Goal: Download file/media

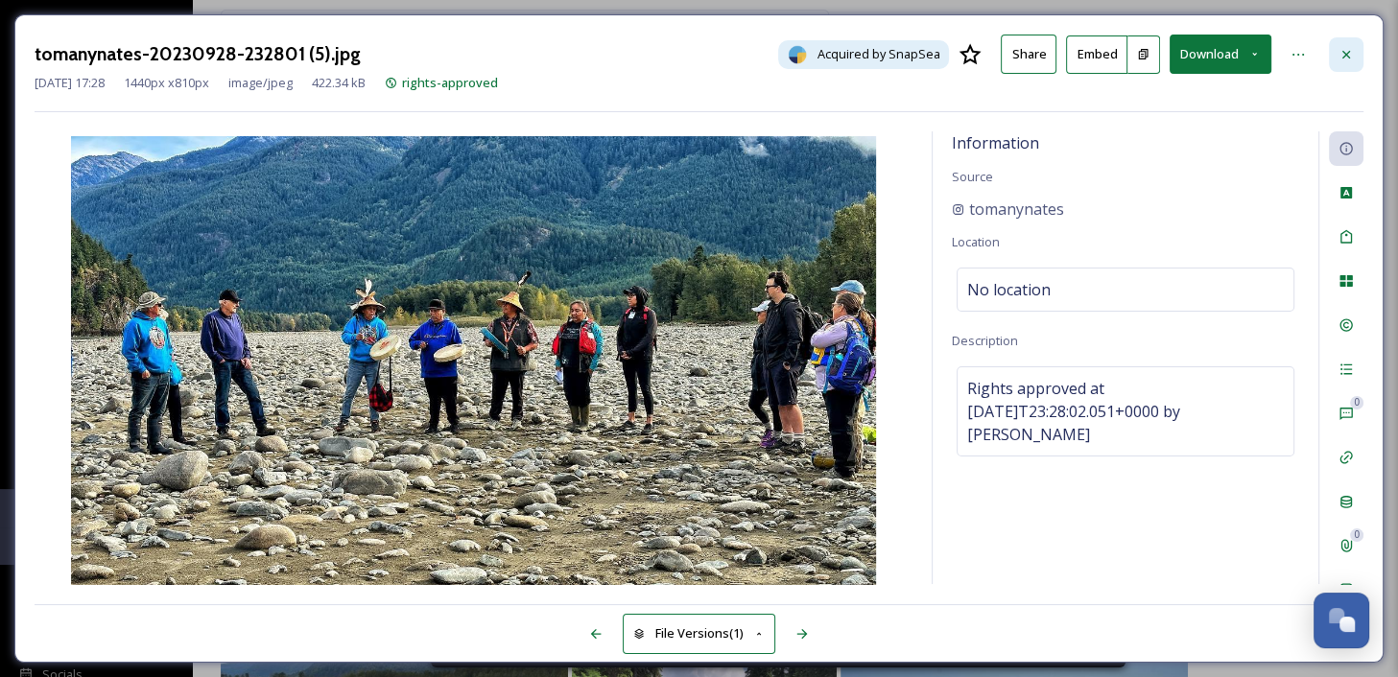
click at [1345, 55] on icon at bounding box center [1345, 54] width 15 height 15
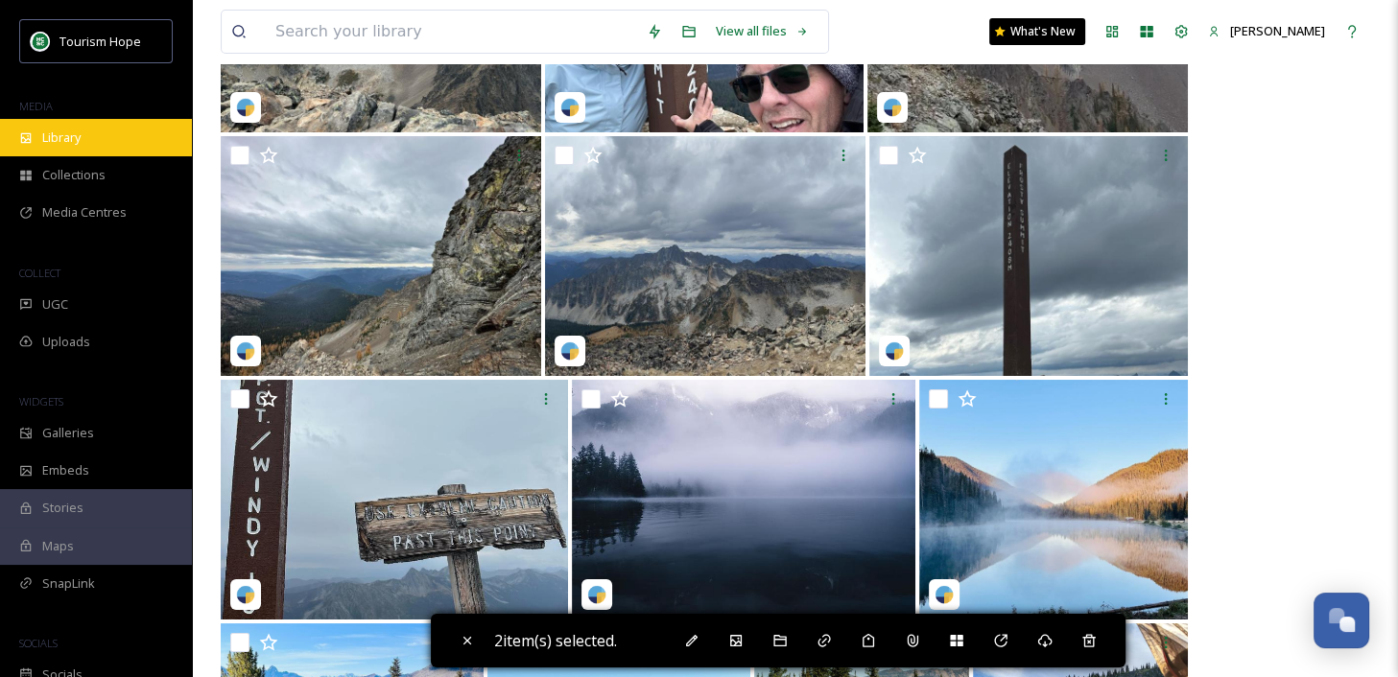
scroll to position [6151, 0]
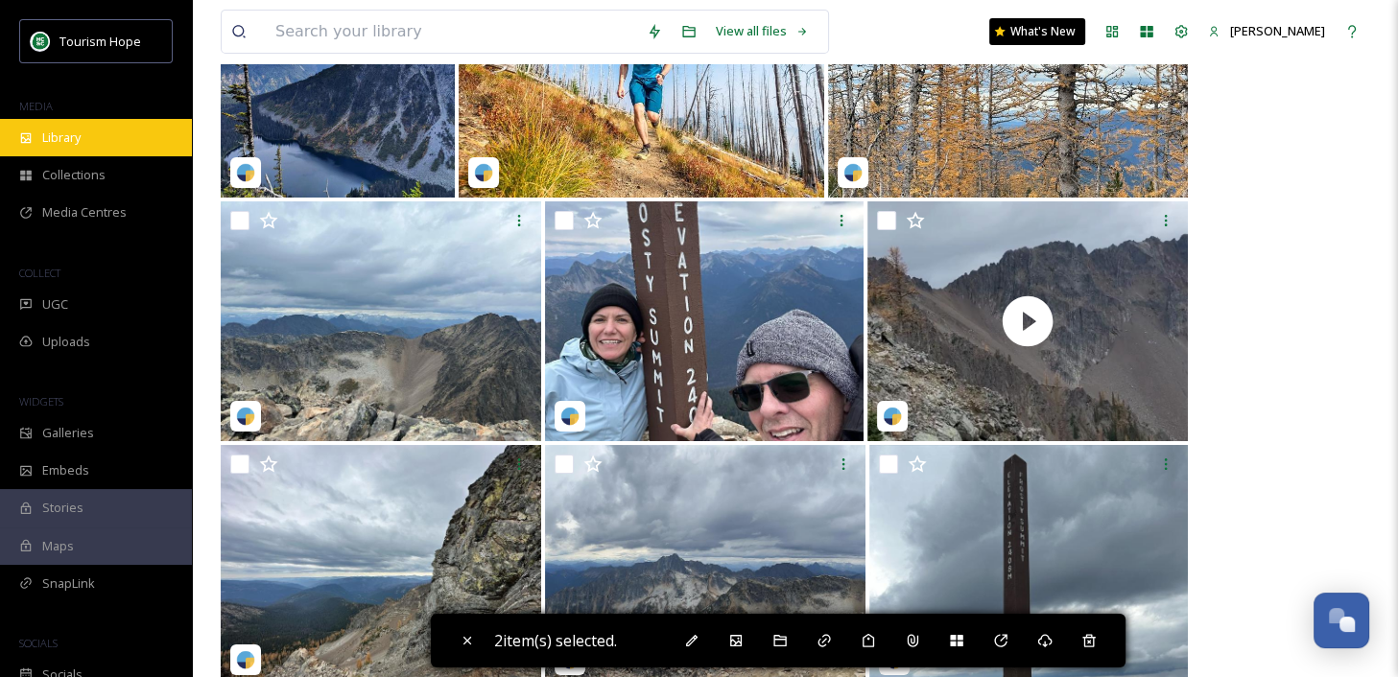
click at [60, 141] on span "Library" at bounding box center [61, 138] width 38 height 18
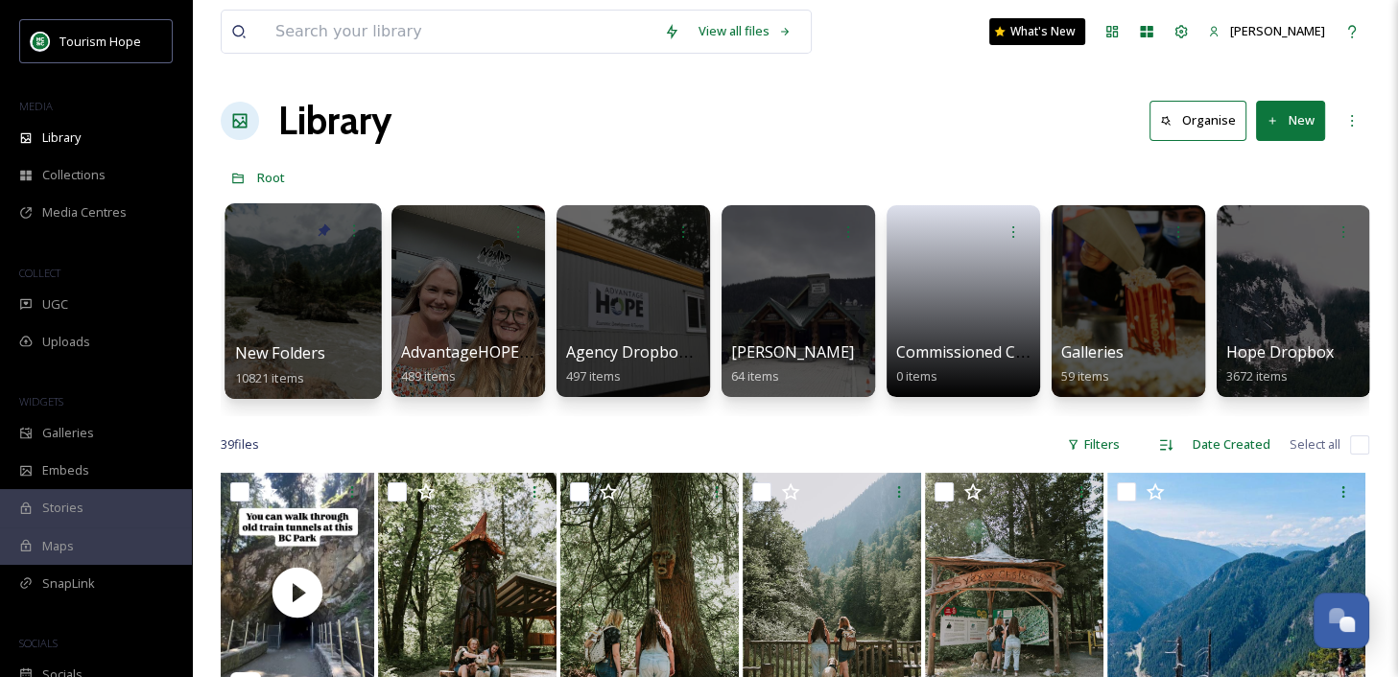
click at [307, 311] on div at bounding box center [302, 301] width 156 height 196
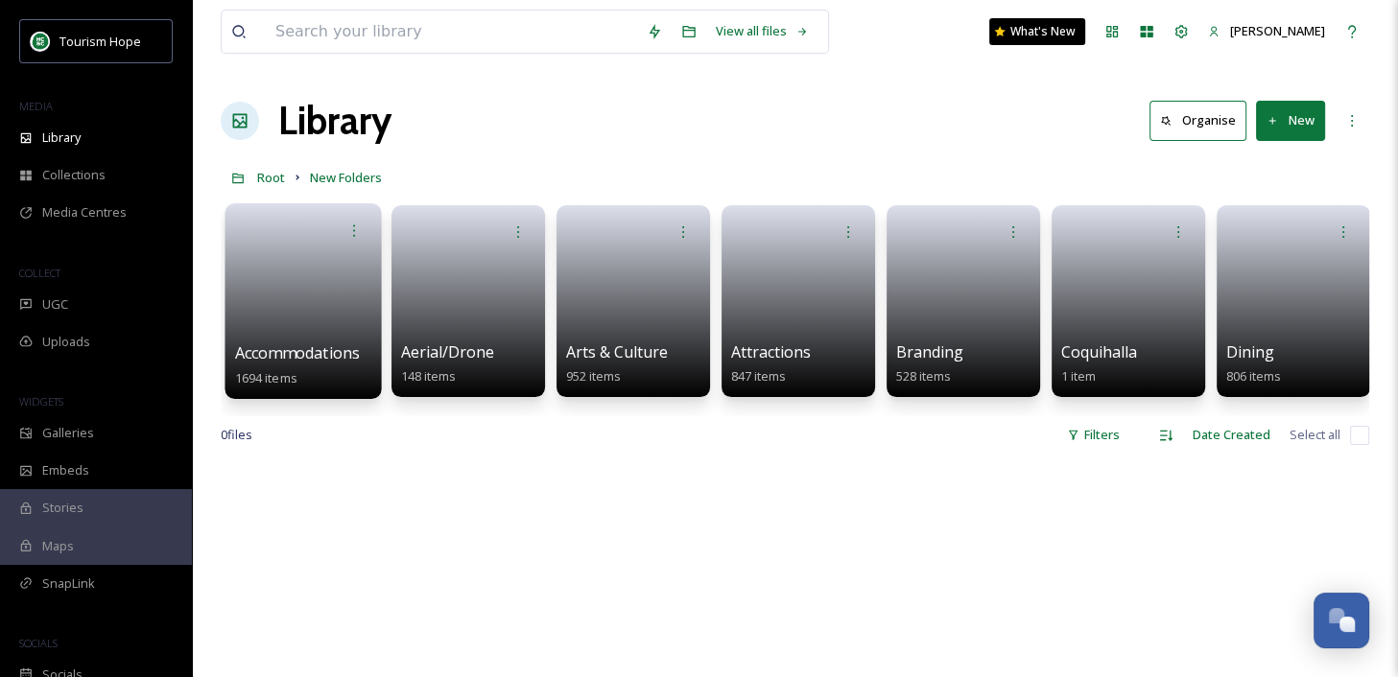
click at [308, 345] on span "Accommodations" at bounding box center [298, 352] width 126 height 21
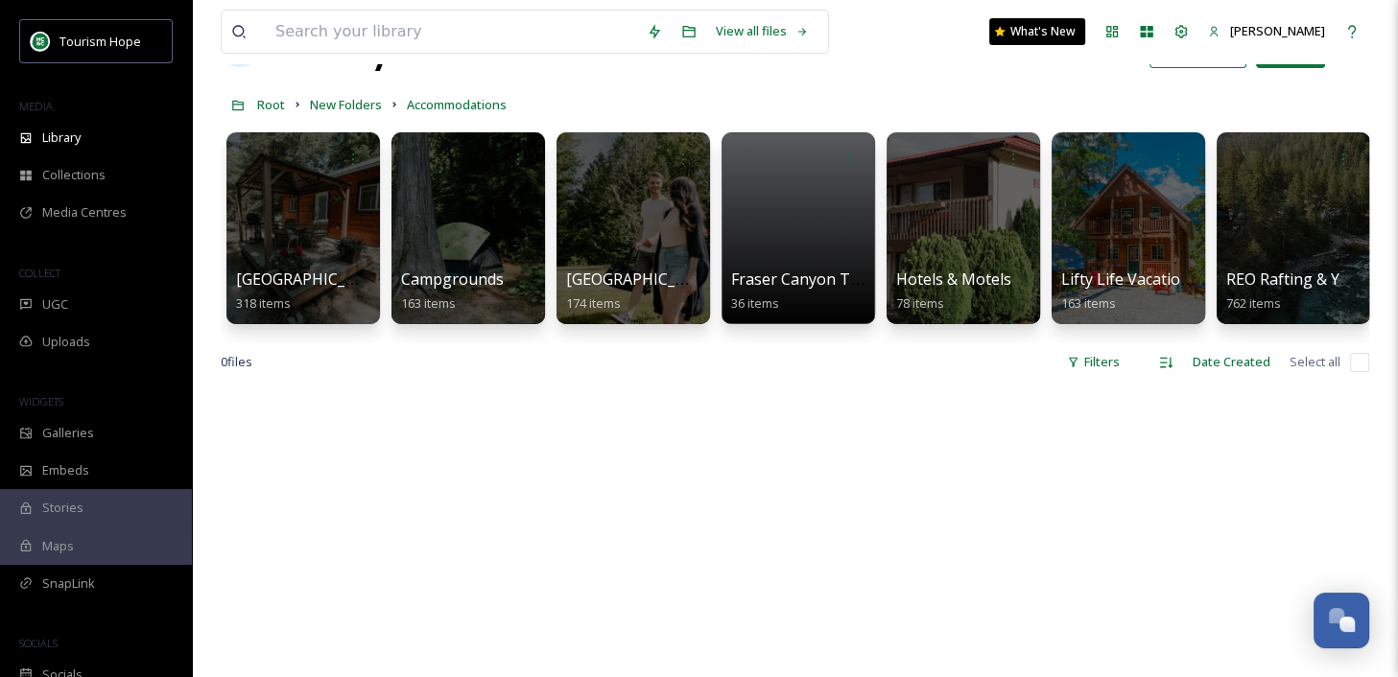
scroll to position [0, 7]
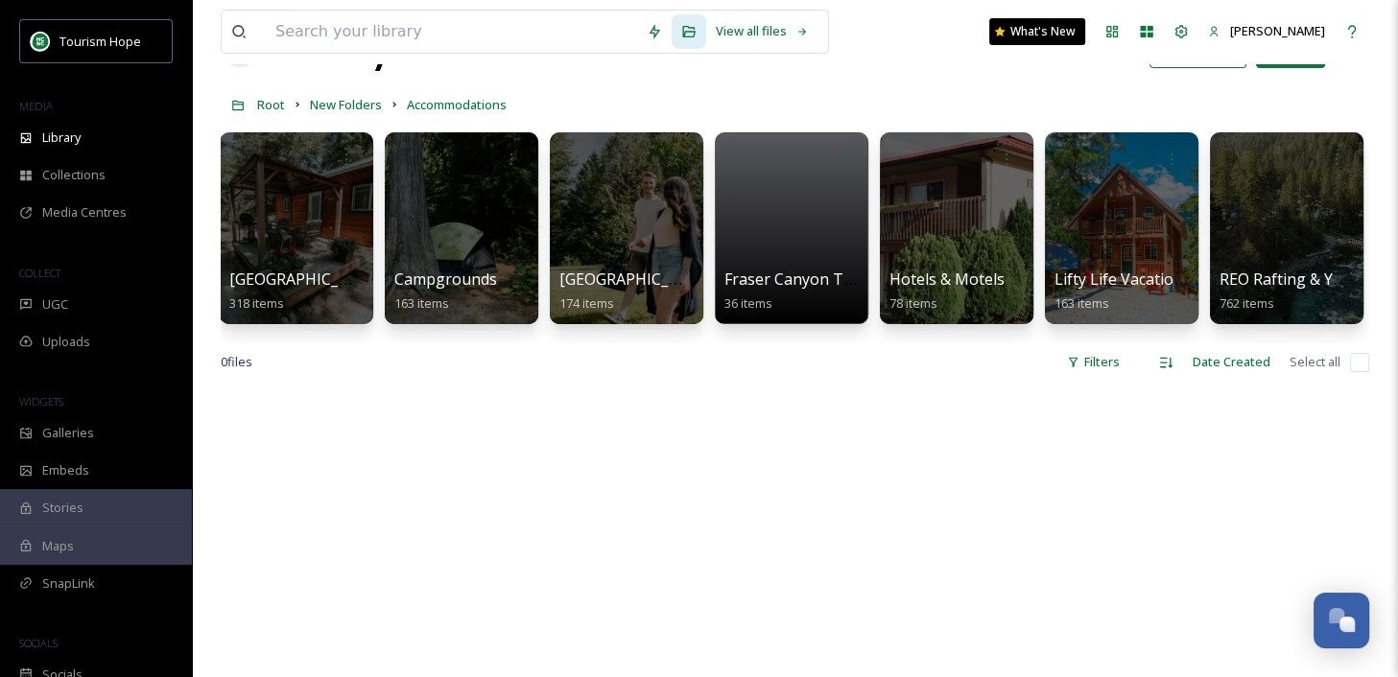
drag, startPoint x: 950, startPoint y: 283, endPoint x: 872, endPoint y: 180, distance: 128.7
click at [0, 0] on div "Tourism Hope MEDIA Library Collections Media Centres COLLECT UGC Uploads WIDGET…" at bounding box center [699, 497] width 1398 height 1140
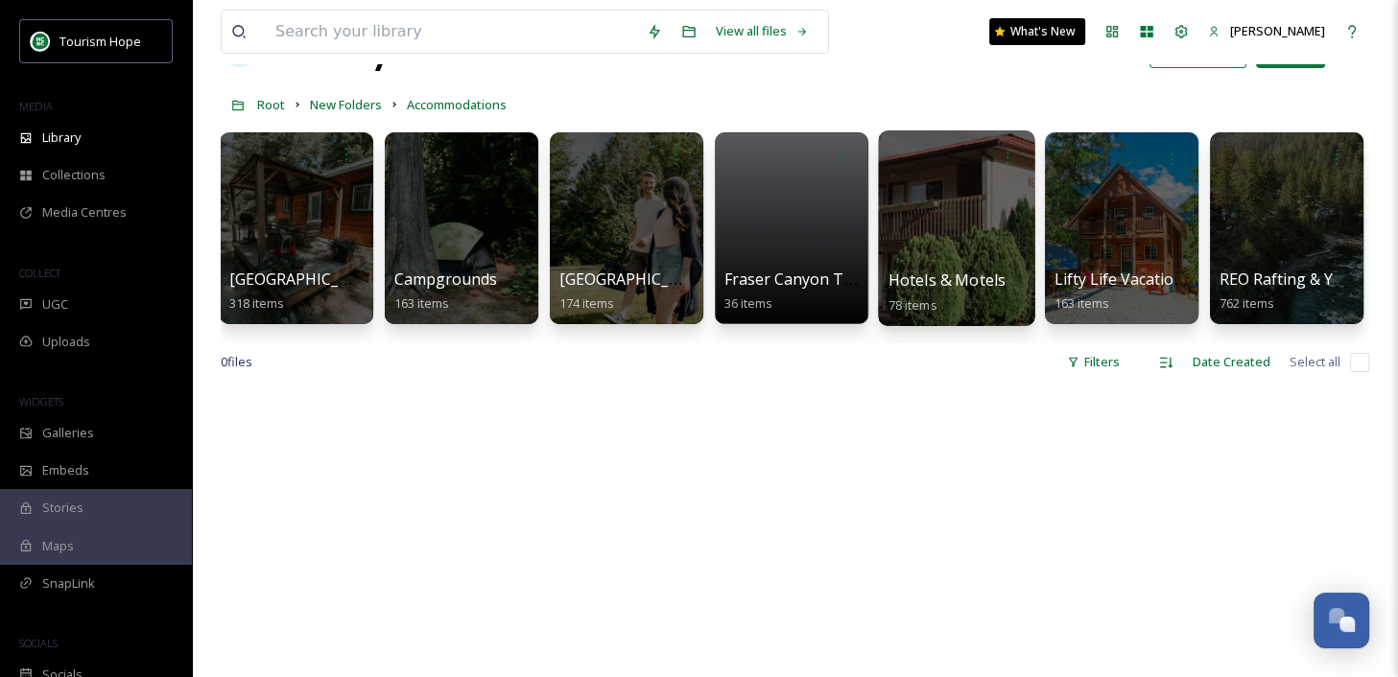
click at [930, 258] on div at bounding box center [956, 228] width 156 height 196
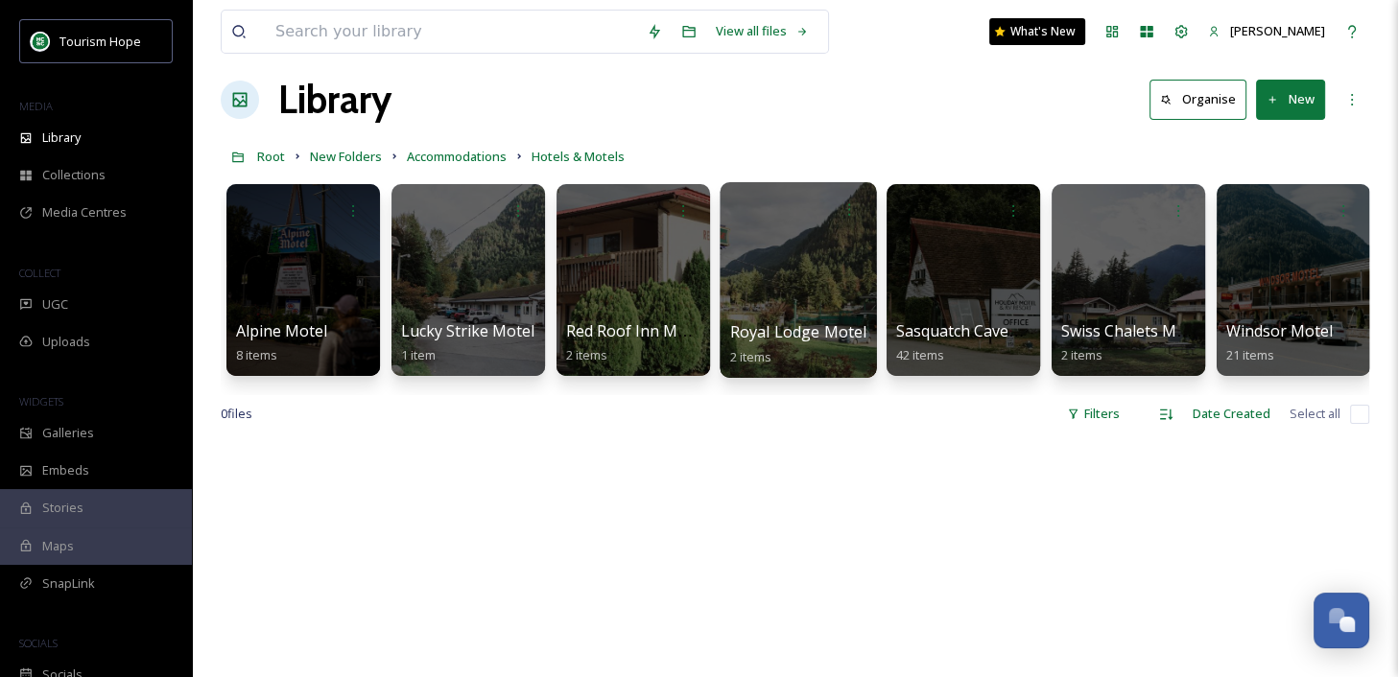
scroll to position [0, 7]
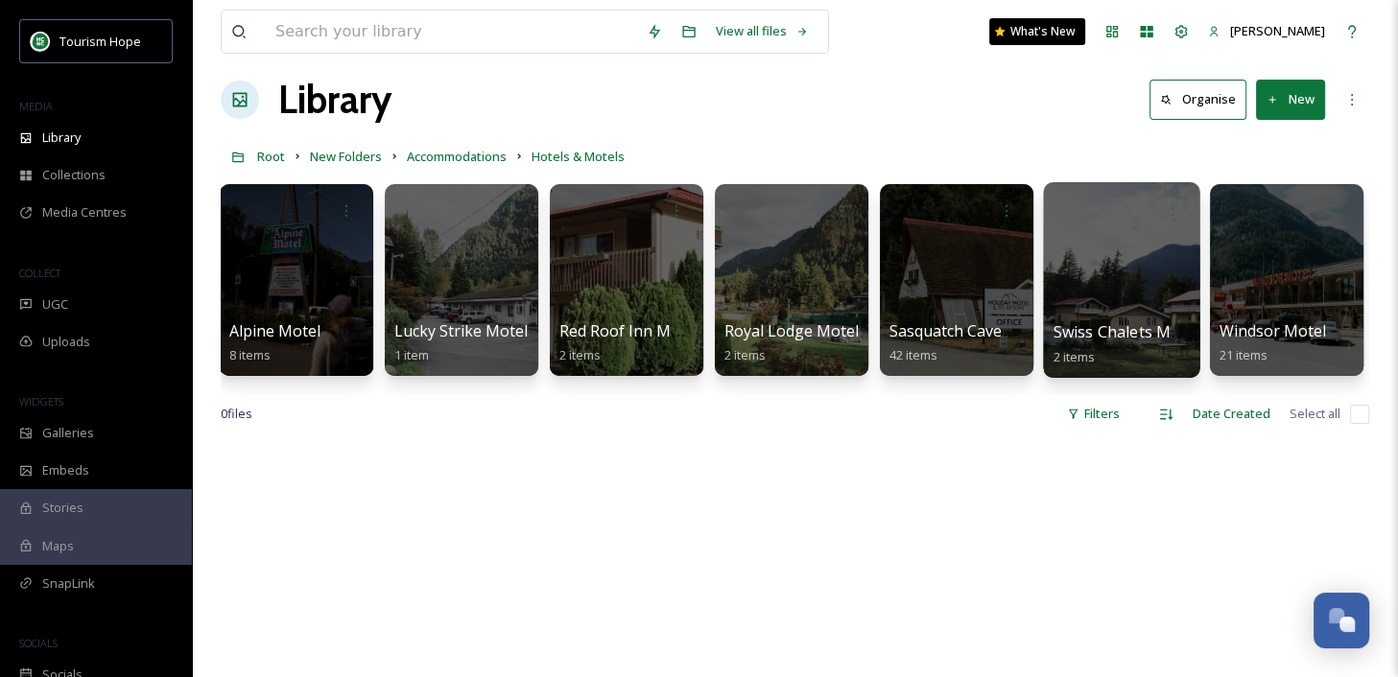
click at [1046, 279] on div at bounding box center [1121, 280] width 156 height 196
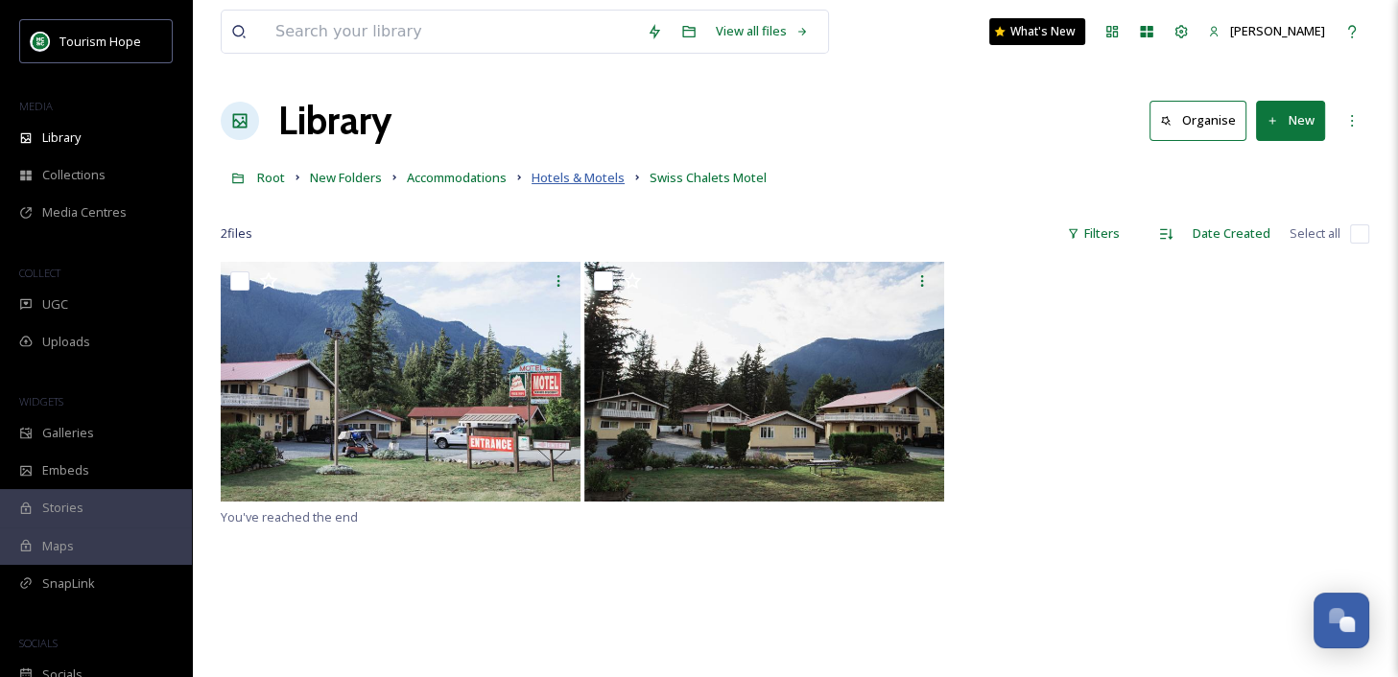
click at [558, 180] on span "Hotels & Motels" at bounding box center [577, 177] width 93 height 17
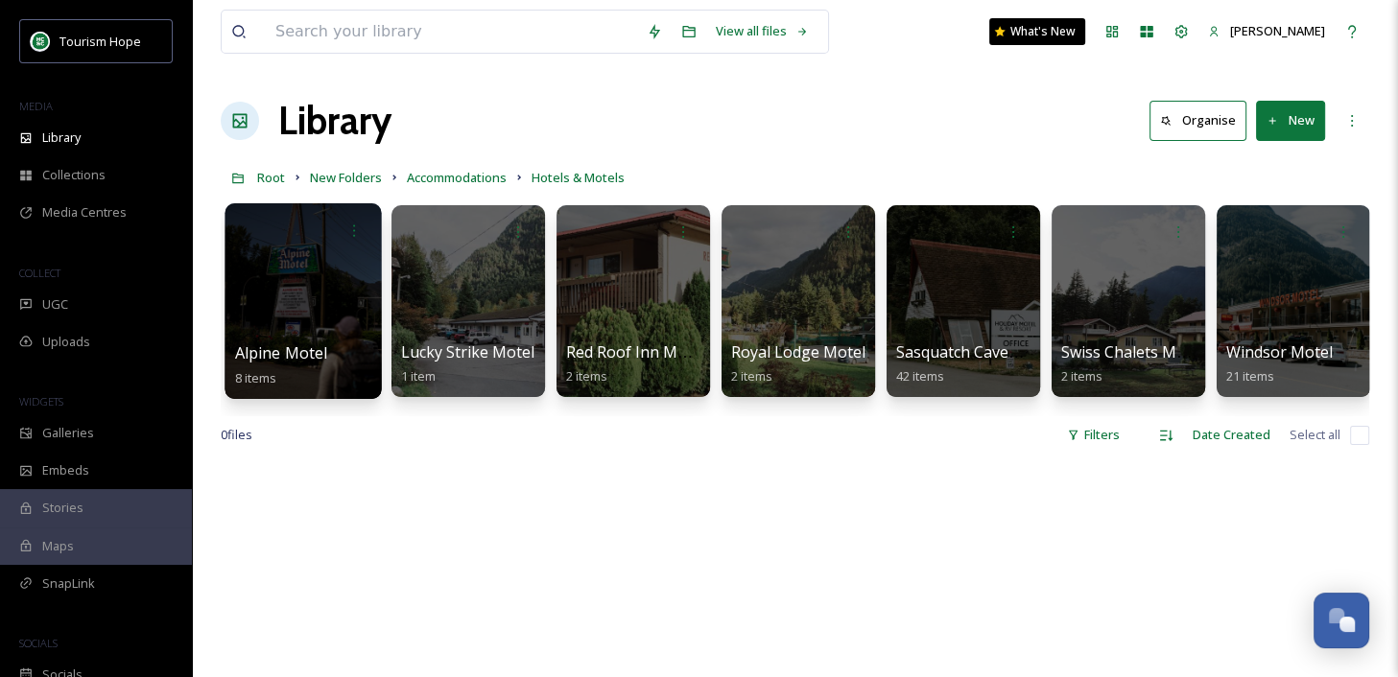
click at [373, 322] on div at bounding box center [302, 301] width 156 height 196
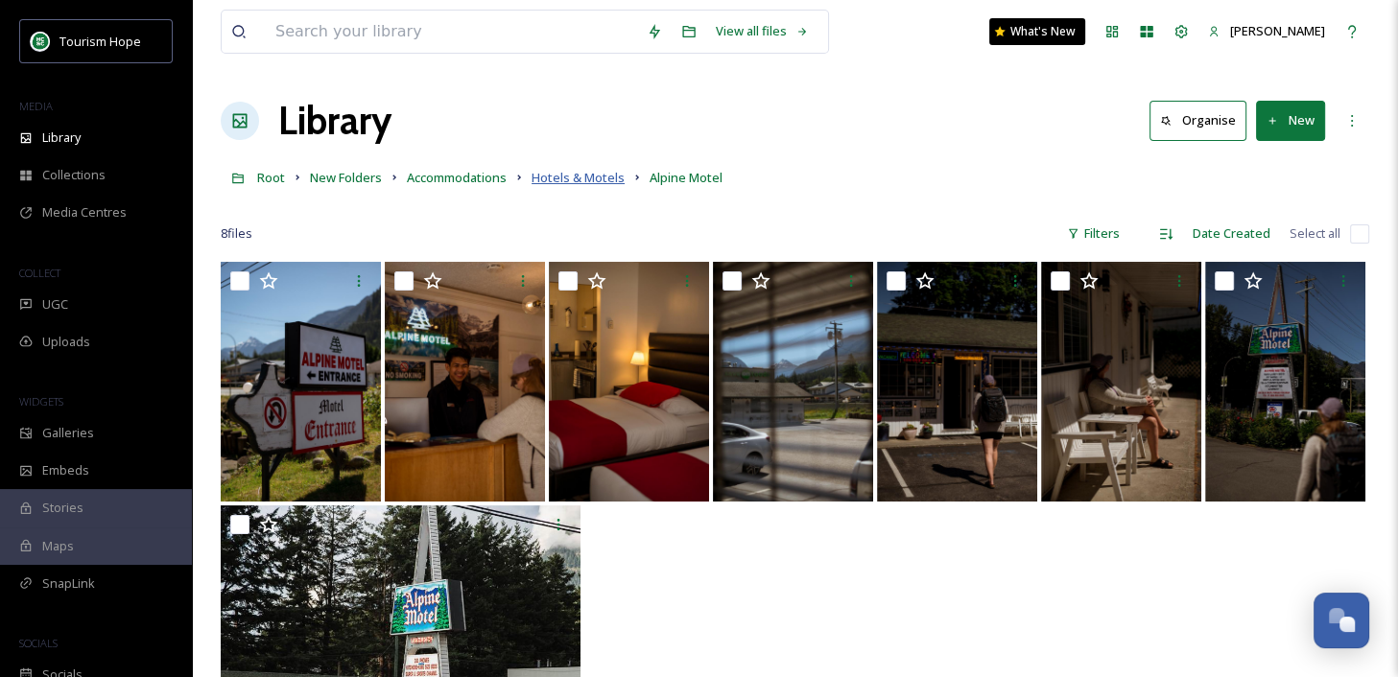
click at [599, 175] on span "Hotels & Motels" at bounding box center [577, 177] width 93 height 17
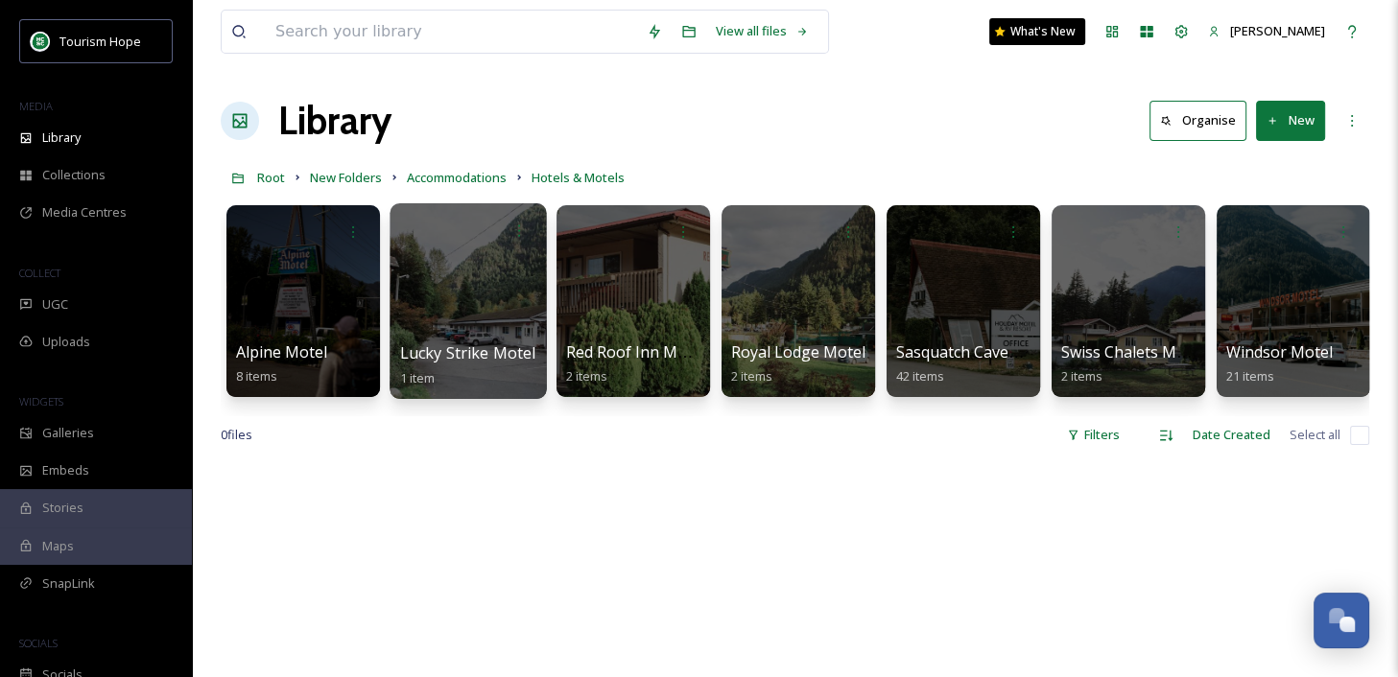
click at [459, 351] on span "Lucky Strike Motel" at bounding box center [468, 352] width 136 height 21
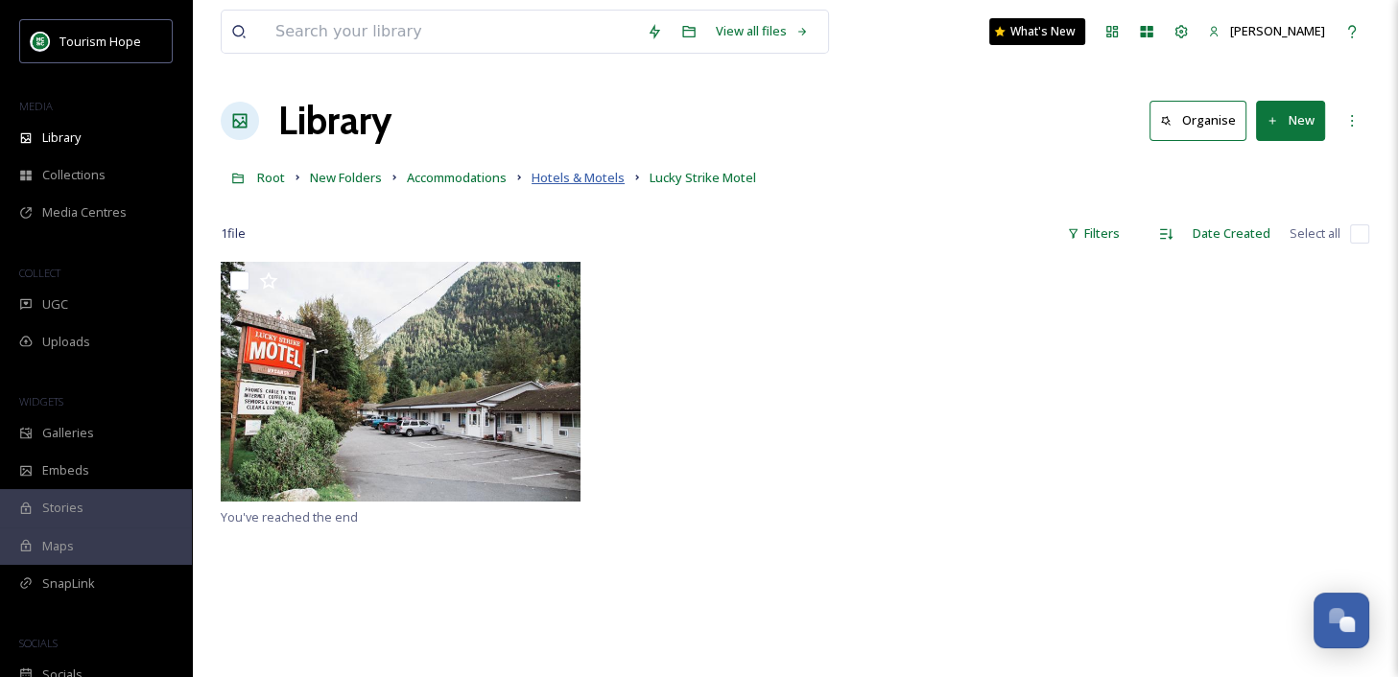
click at [562, 173] on span "Hotels & Motels" at bounding box center [577, 177] width 93 height 17
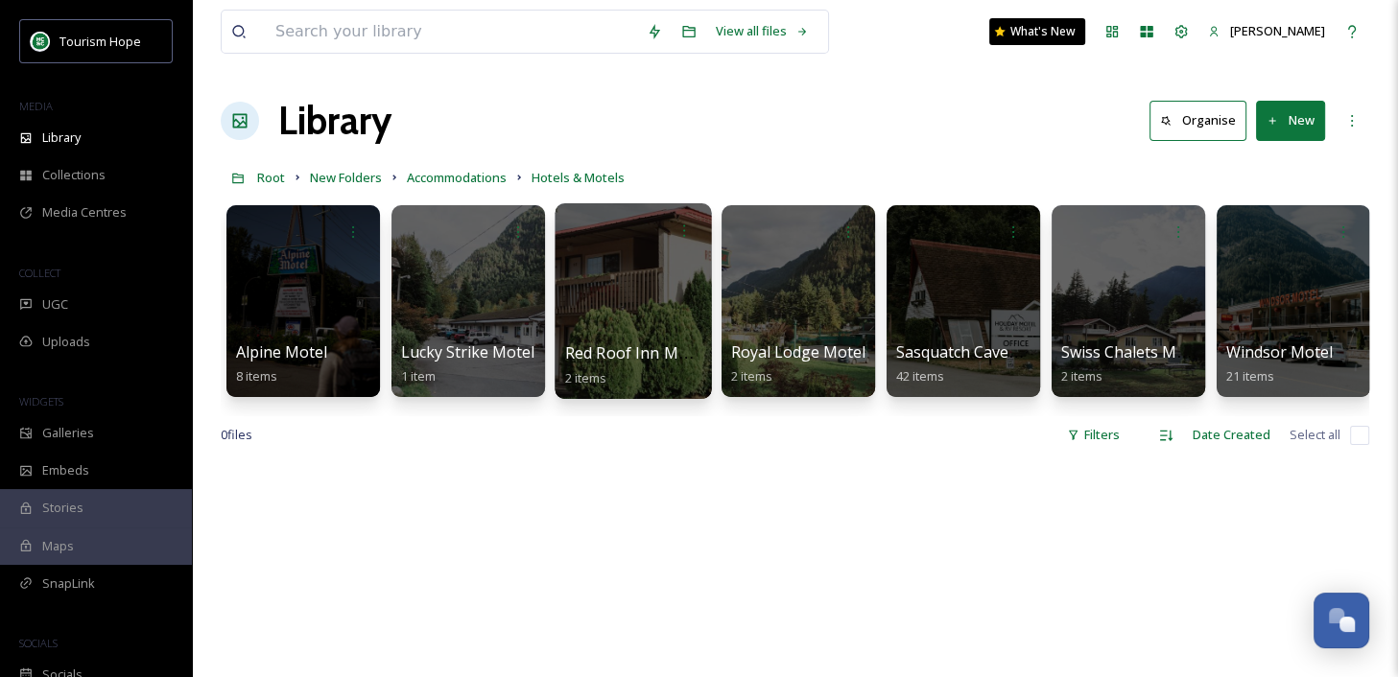
scroll to position [0, 7]
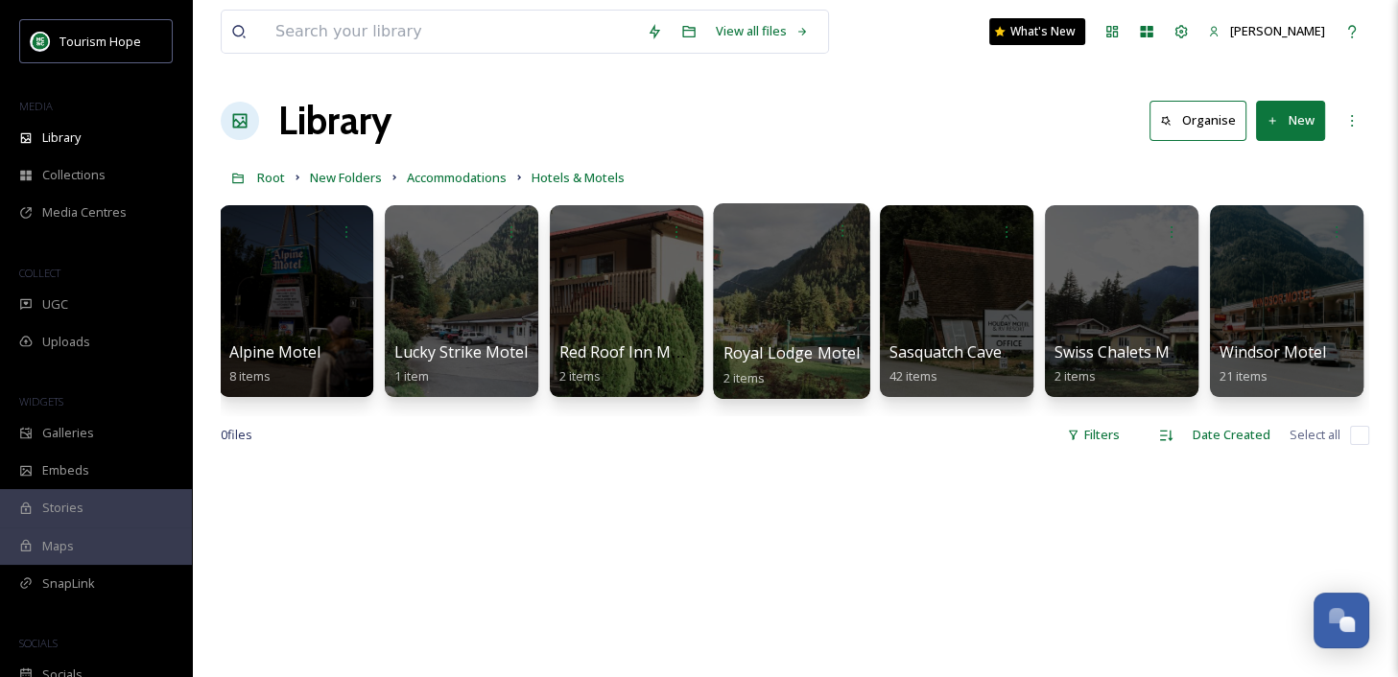
click at [745, 337] on div at bounding box center [791, 301] width 156 height 196
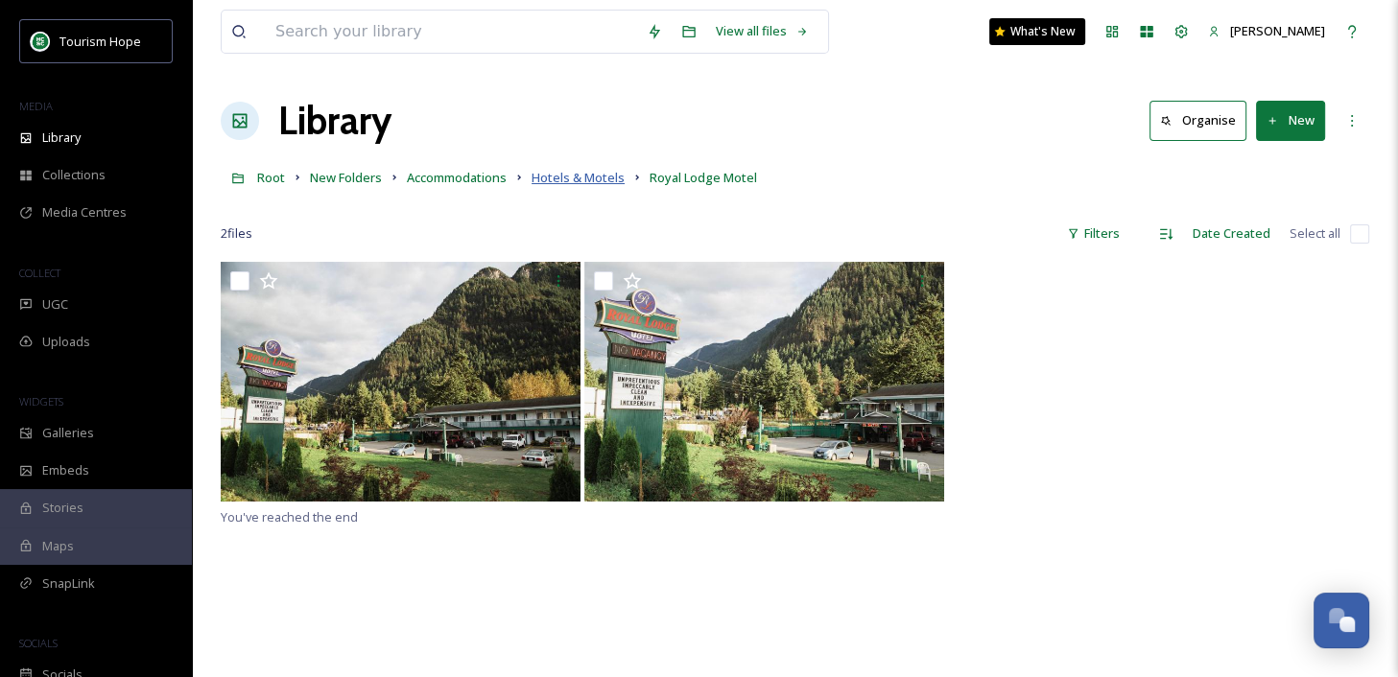
click at [559, 178] on span "Hotels & Motels" at bounding box center [577, 177] width 93 height 17
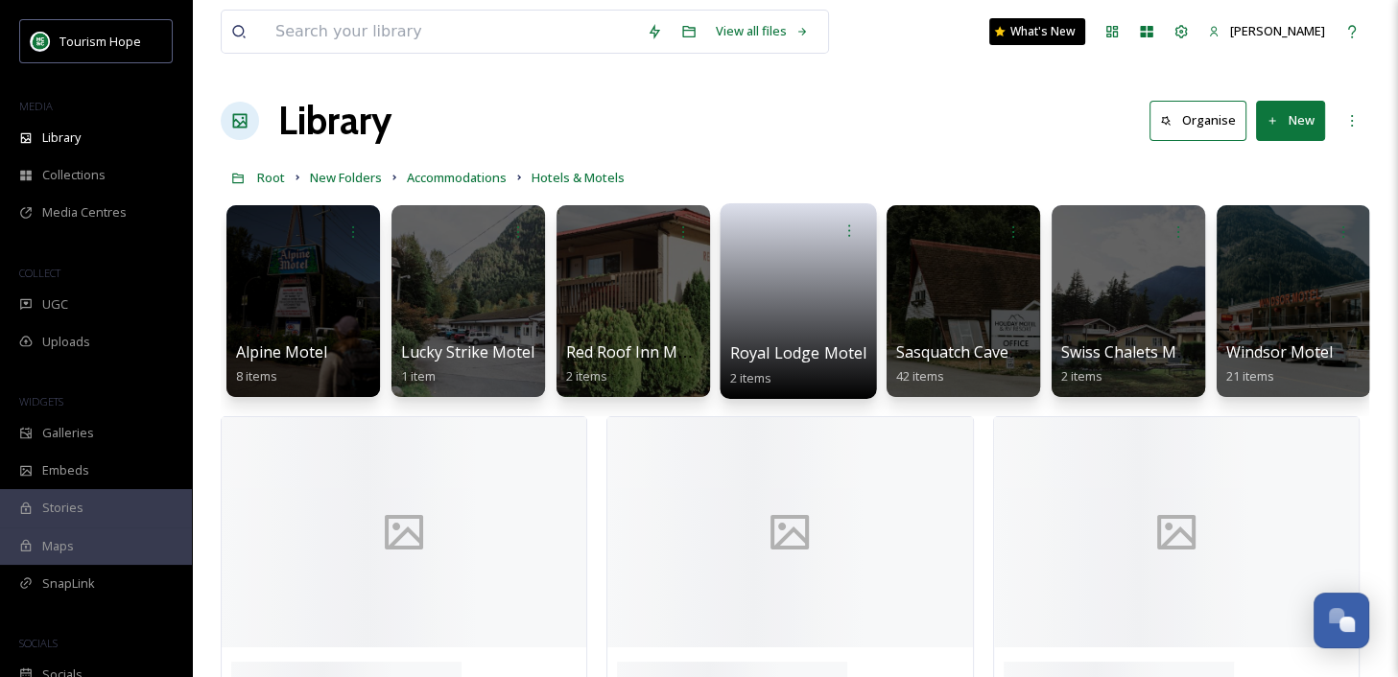
scroll to position [0, 7]
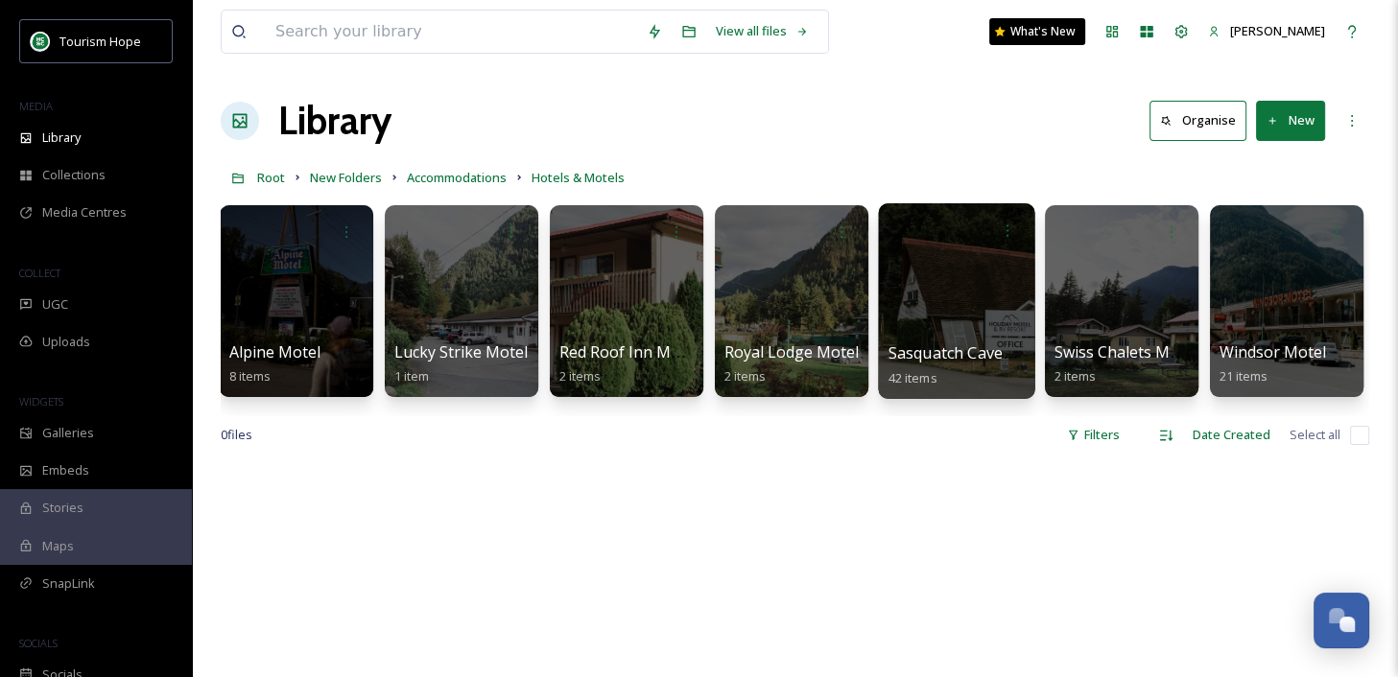
click at [944, 329] on div at bounding box center [956, 301] width 156 height 196
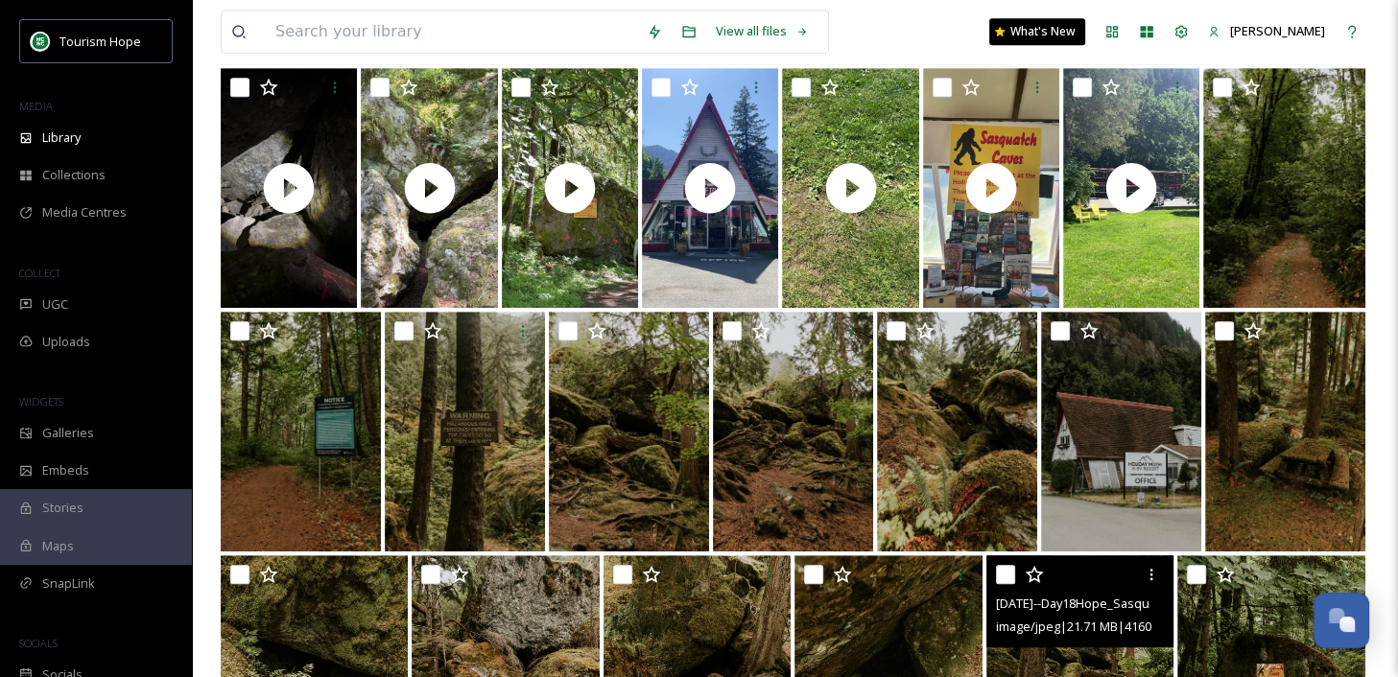
scroll to position [925, 0]
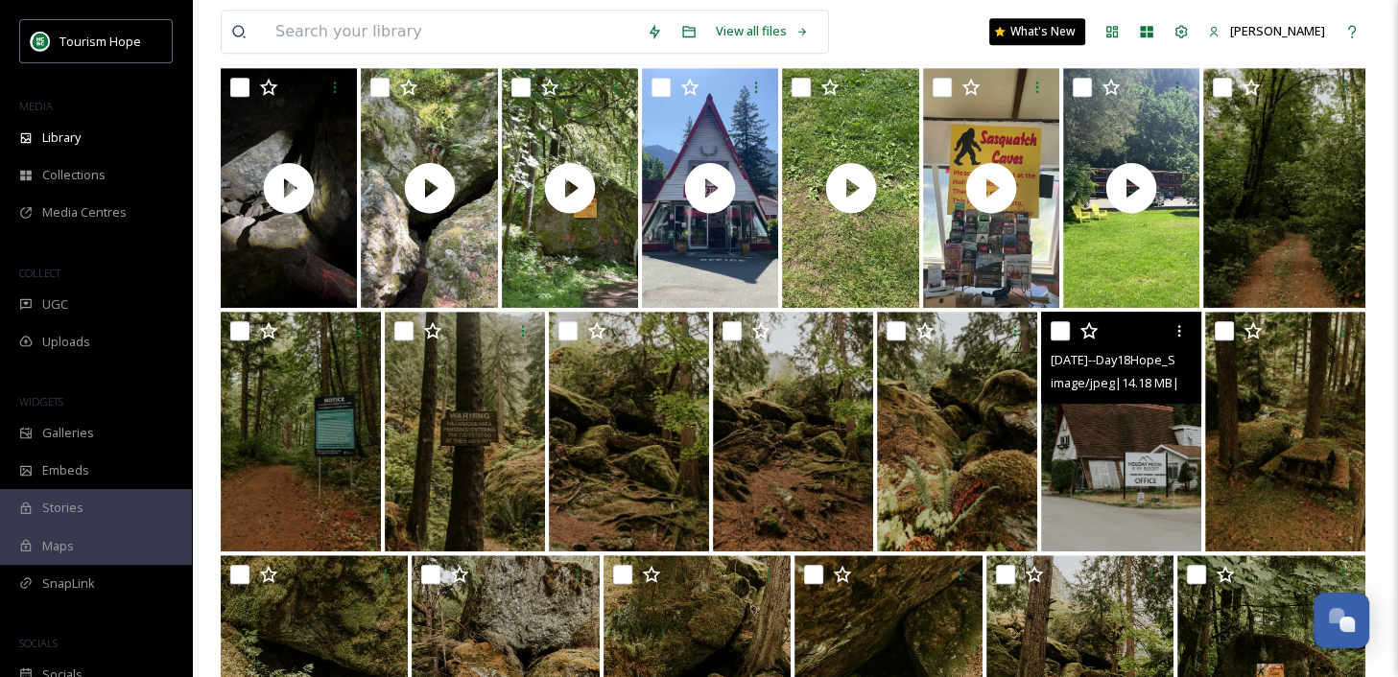
click at [1093, 482] on img at bounding box center [1121, 432] width 160 height 240
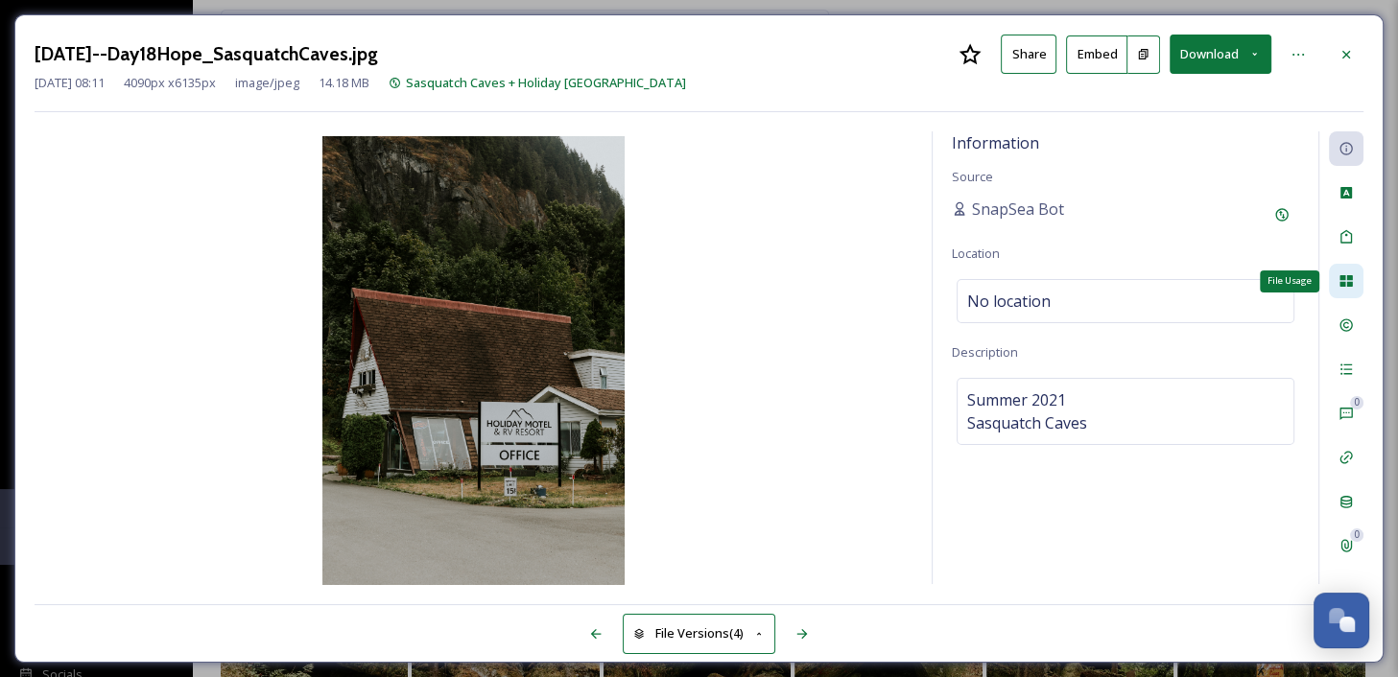
click at [1348, 287] on icon at bounding box center [1345, 280] width 15 height 15
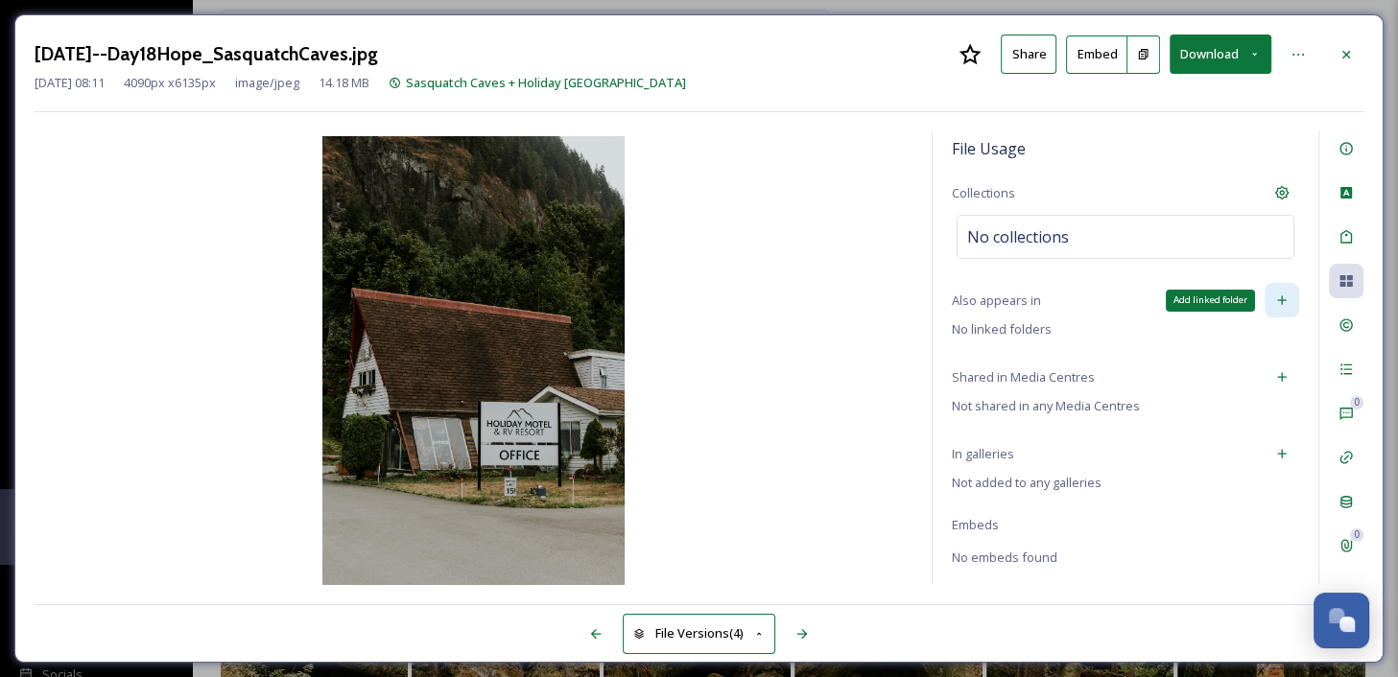
click at [1282, 304] on icon at bounding box center [1281, 300] width 15 height 15
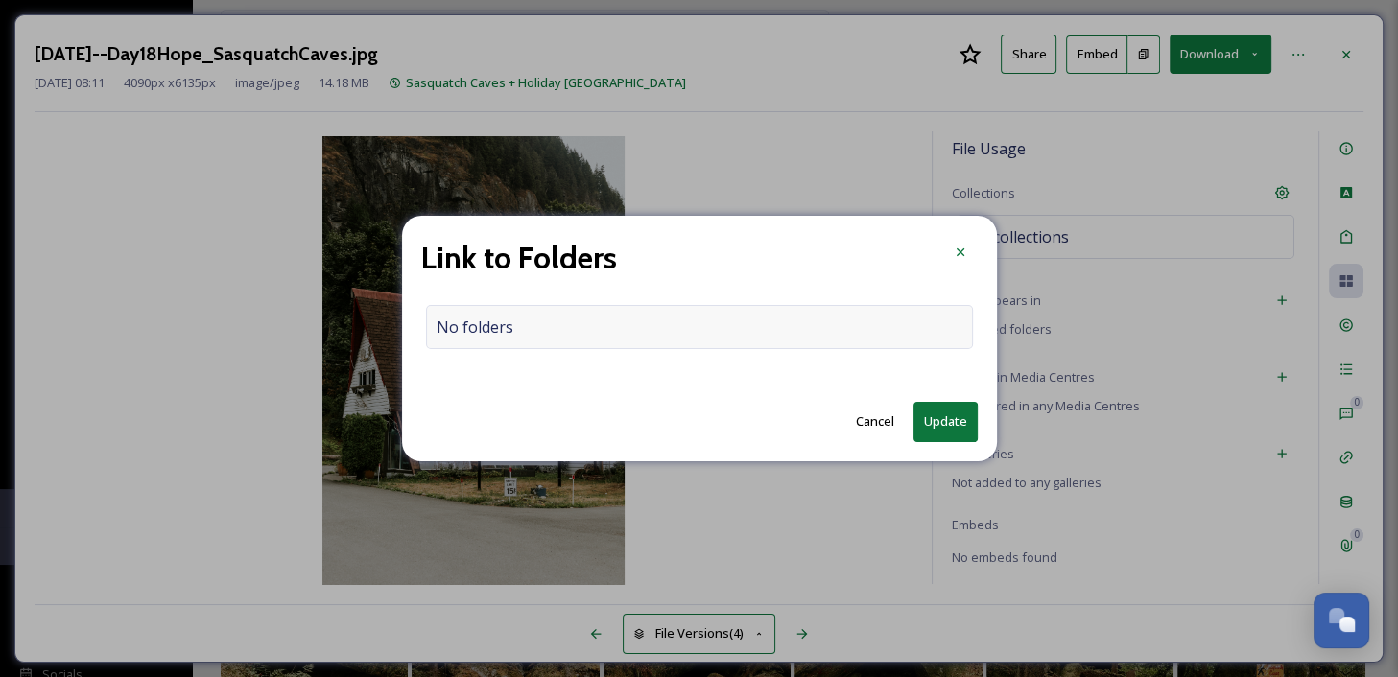
click at [883, 317] on div "No folders" at bounding box center [699, 327] width 547 height 44
click at [832, 337] on input at bounding box center [704, 327] width 554 height 42
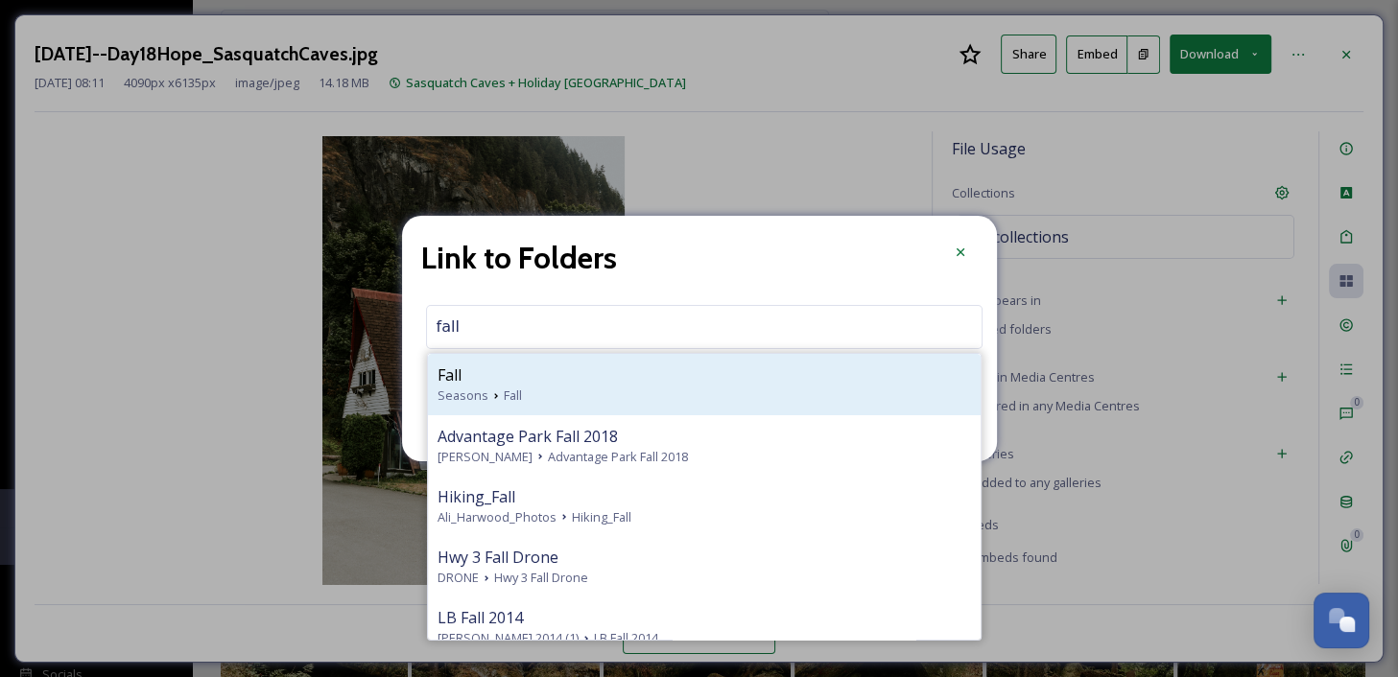
type input "fall"
click at [588, 391] on div "Seasons Fall" at bounding box center [703, 396] width 533 height 18
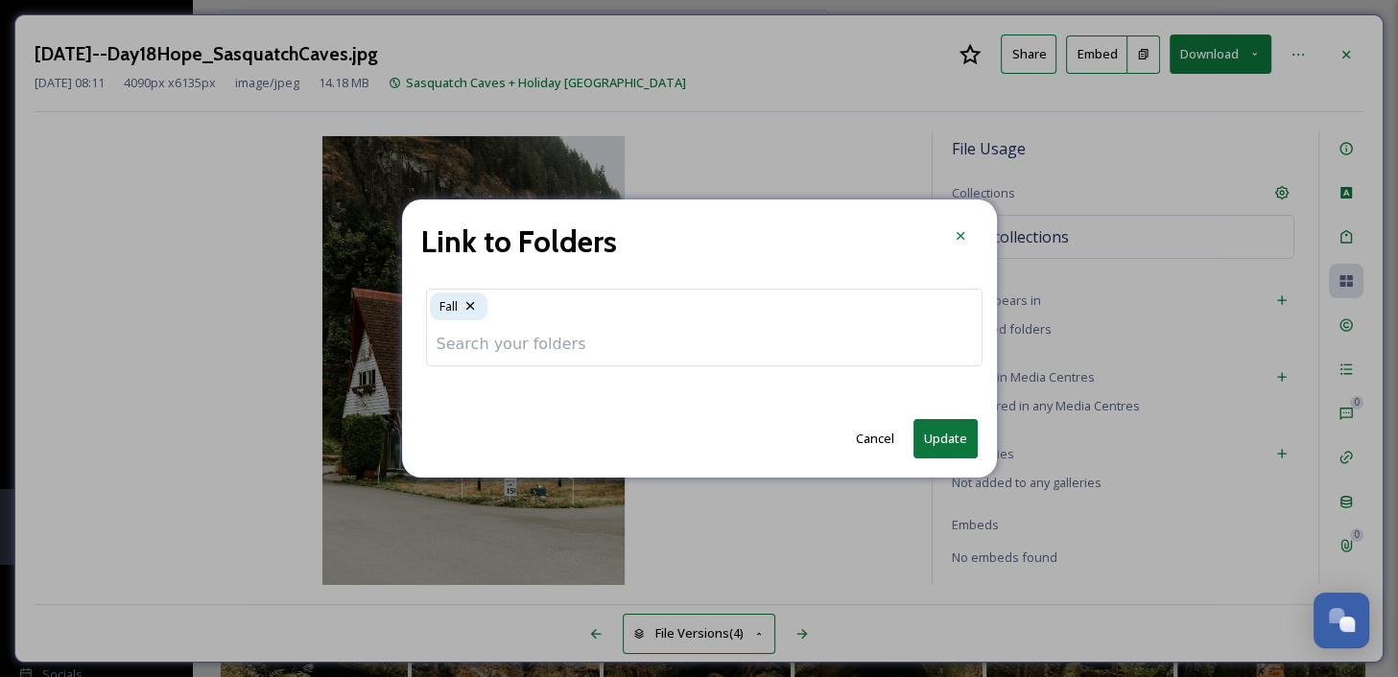
click at [947, 436] on button "Update" at bounding box center [945, 438] width 64 height 39
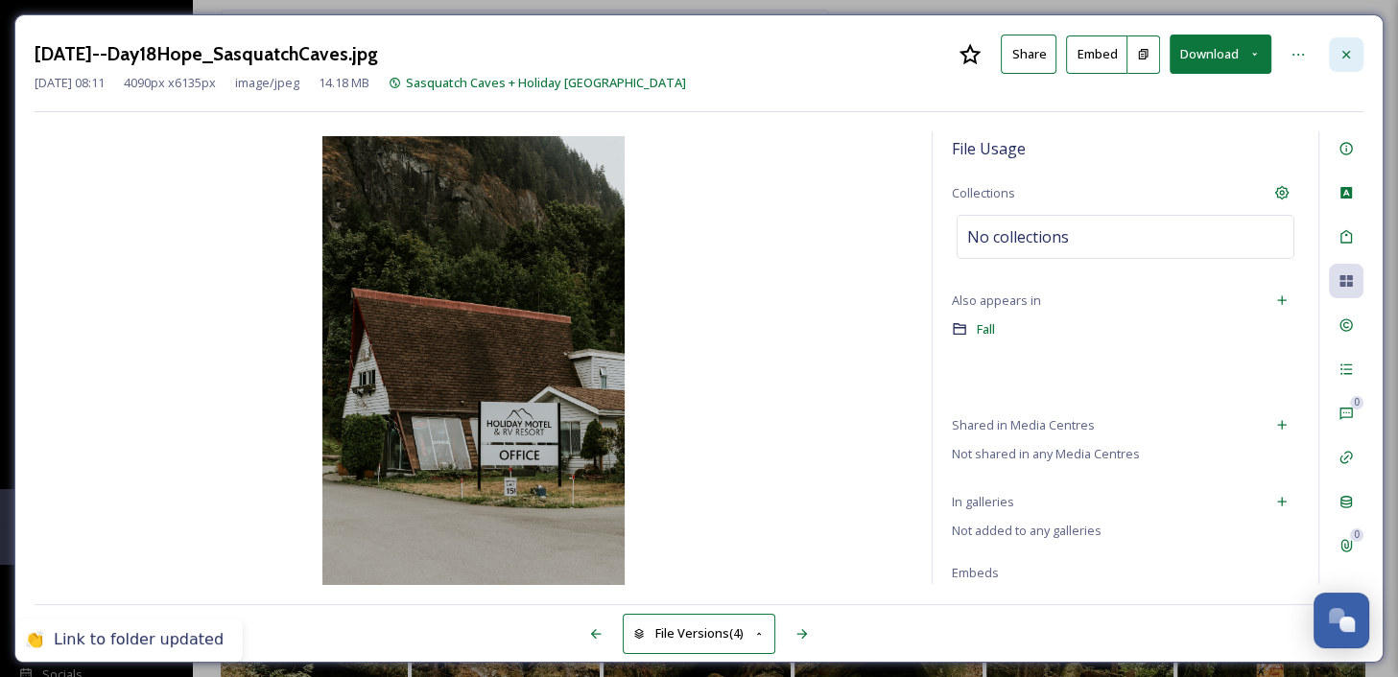
click at [1346, 47] on icon at bounding box center [1345, 54] width 15 height 15
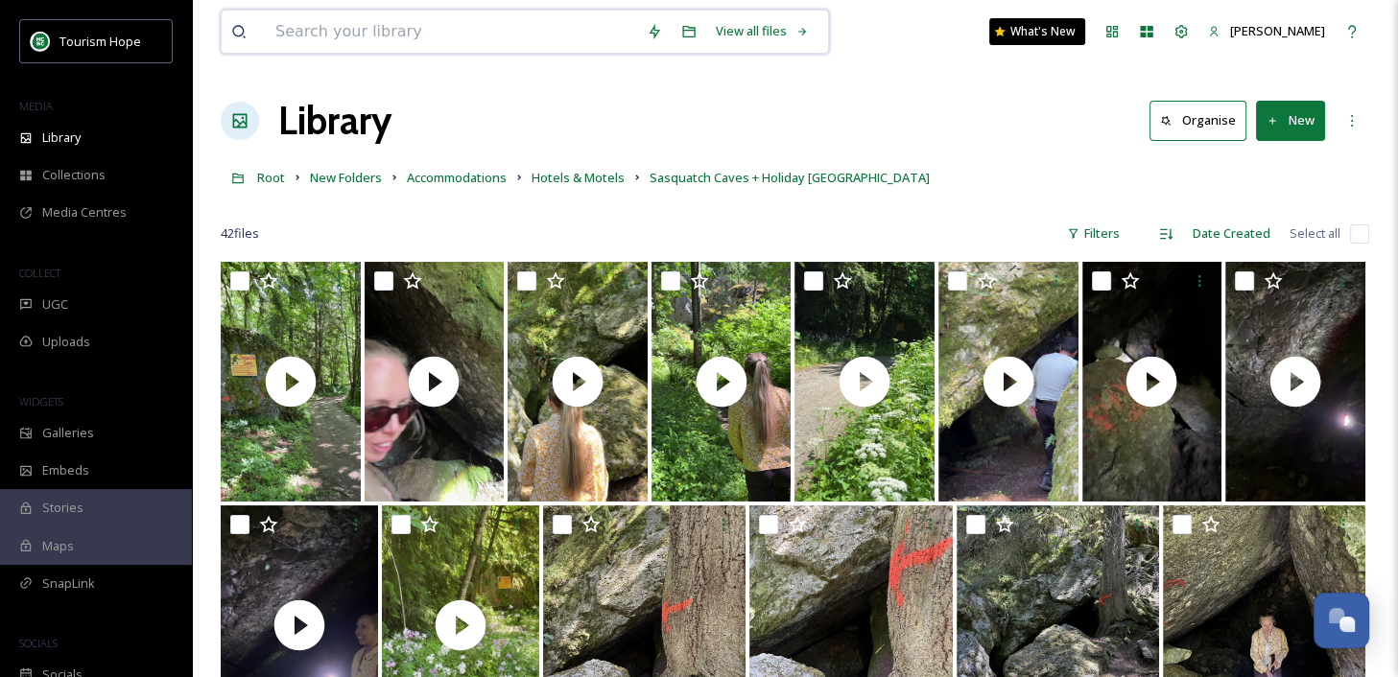
click at [302, 43] on input at bounding box center [451, 32] width 371 height 42
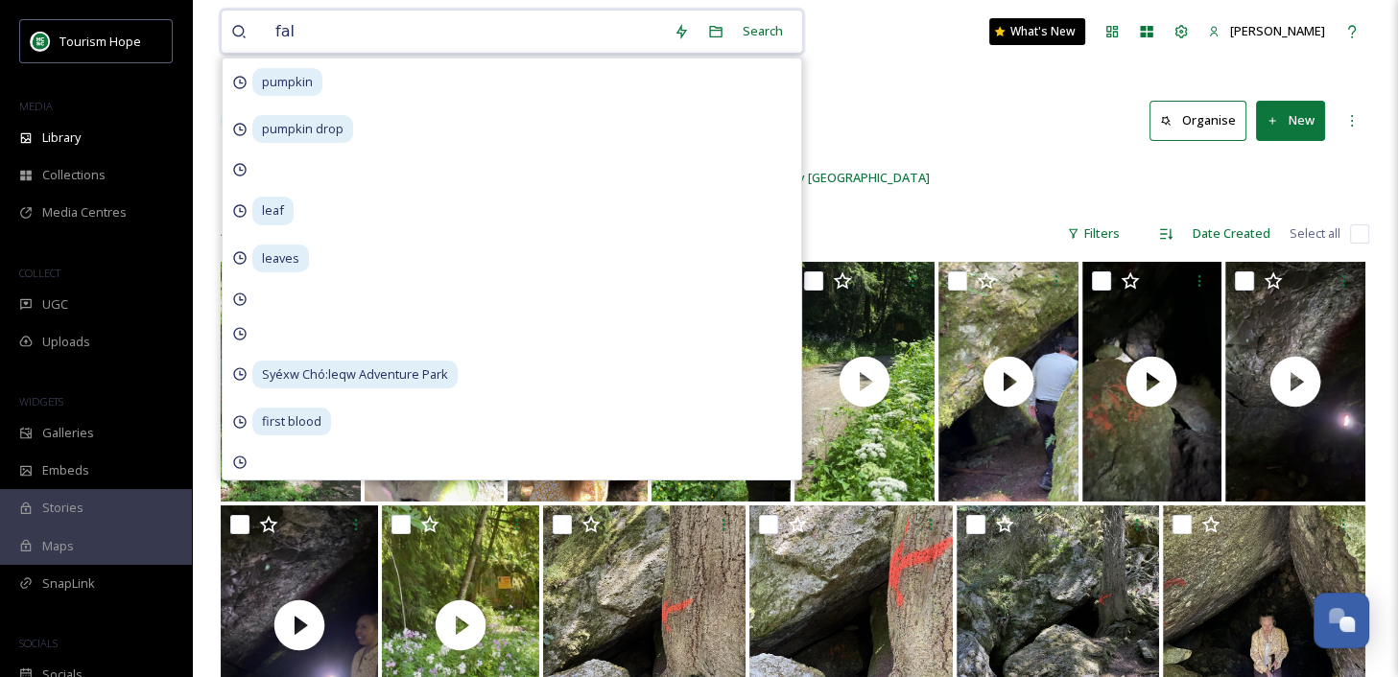
type input "fall"
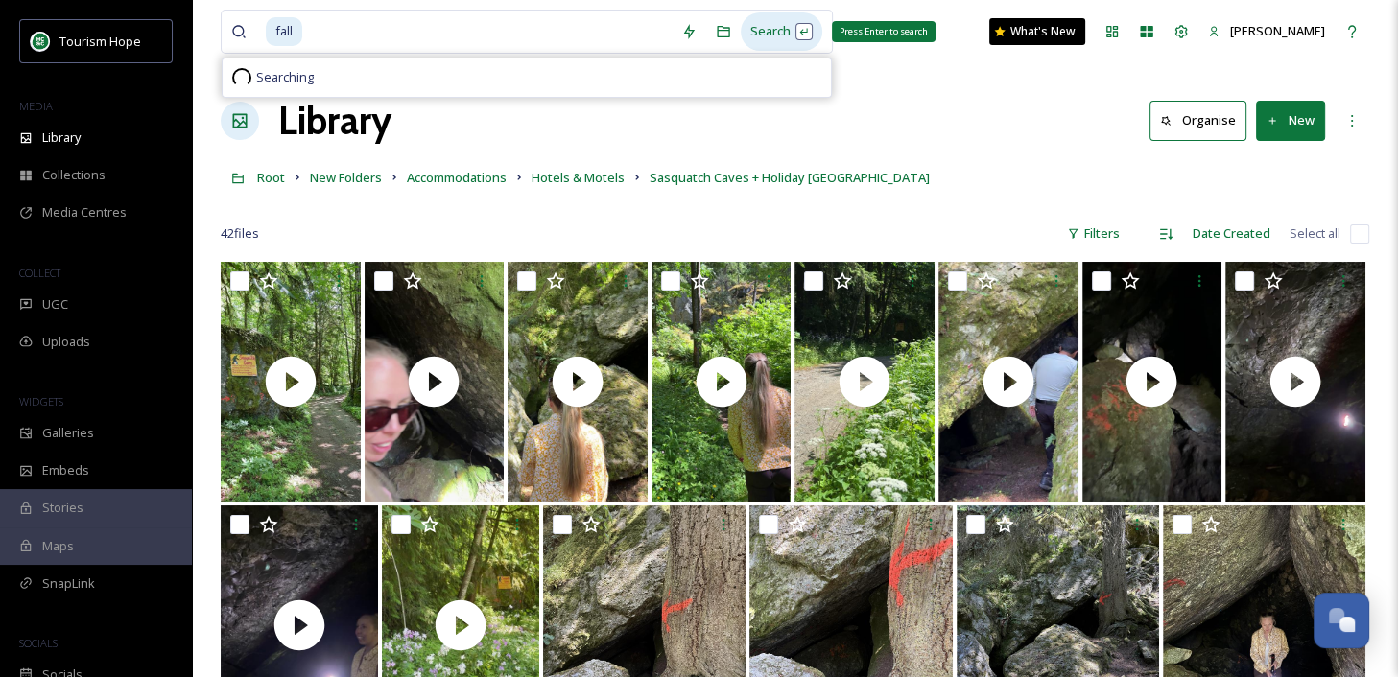
click at [770, 28] on div "Search Press Enter to search" at bounding box center [781, 30] width 82 height 37
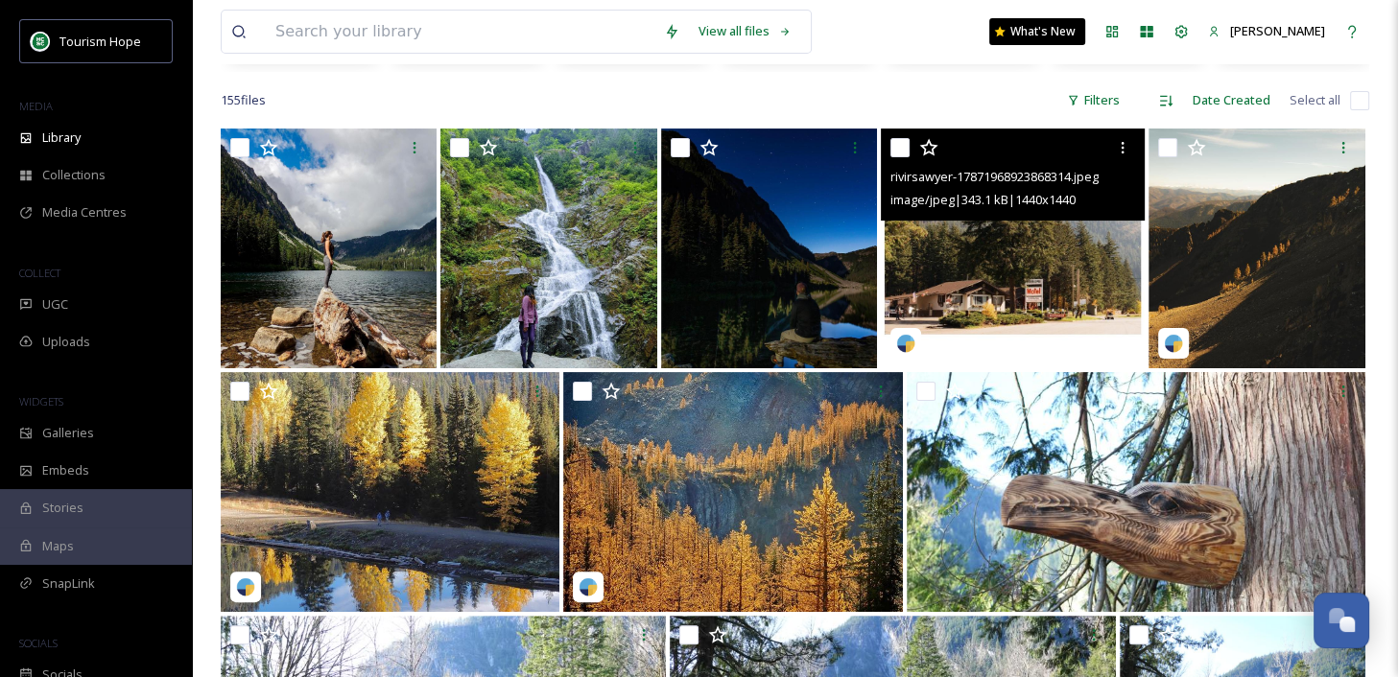
scroll to position [309, 0]
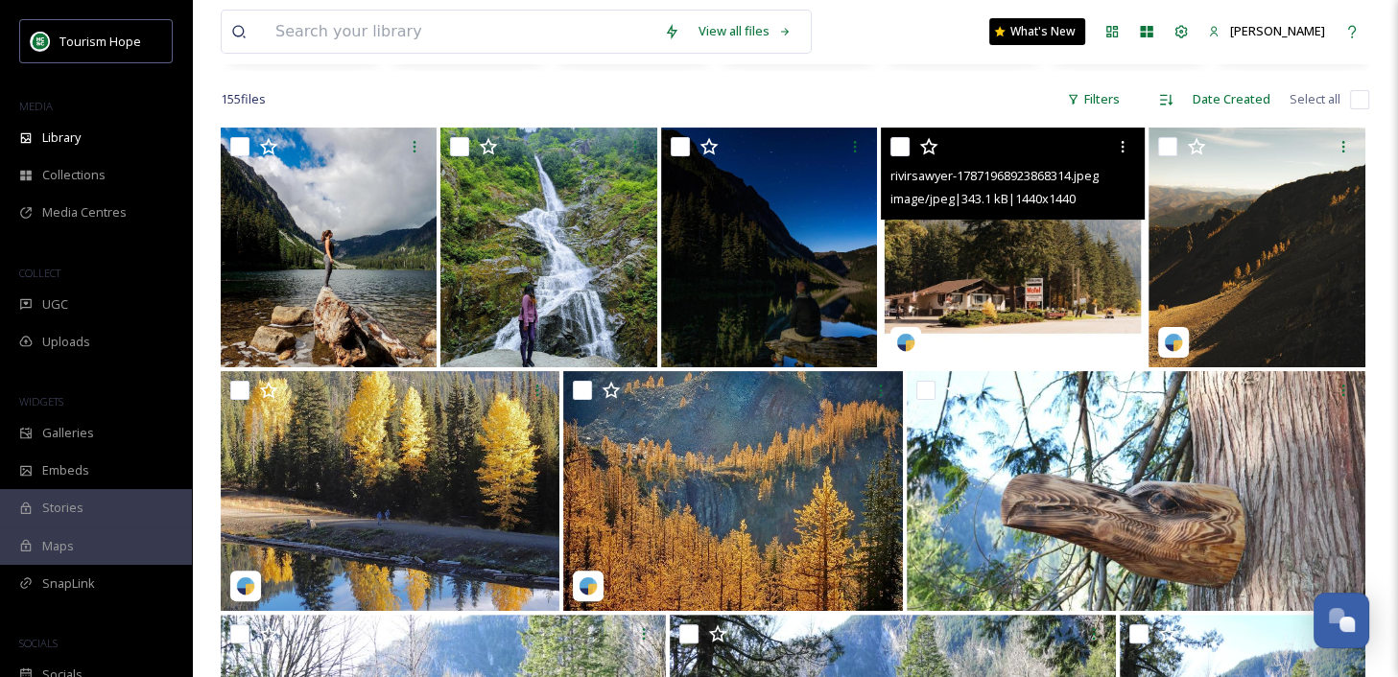
click at [994, 272] on img at bounding box center [1013, 248] width 264 height 240
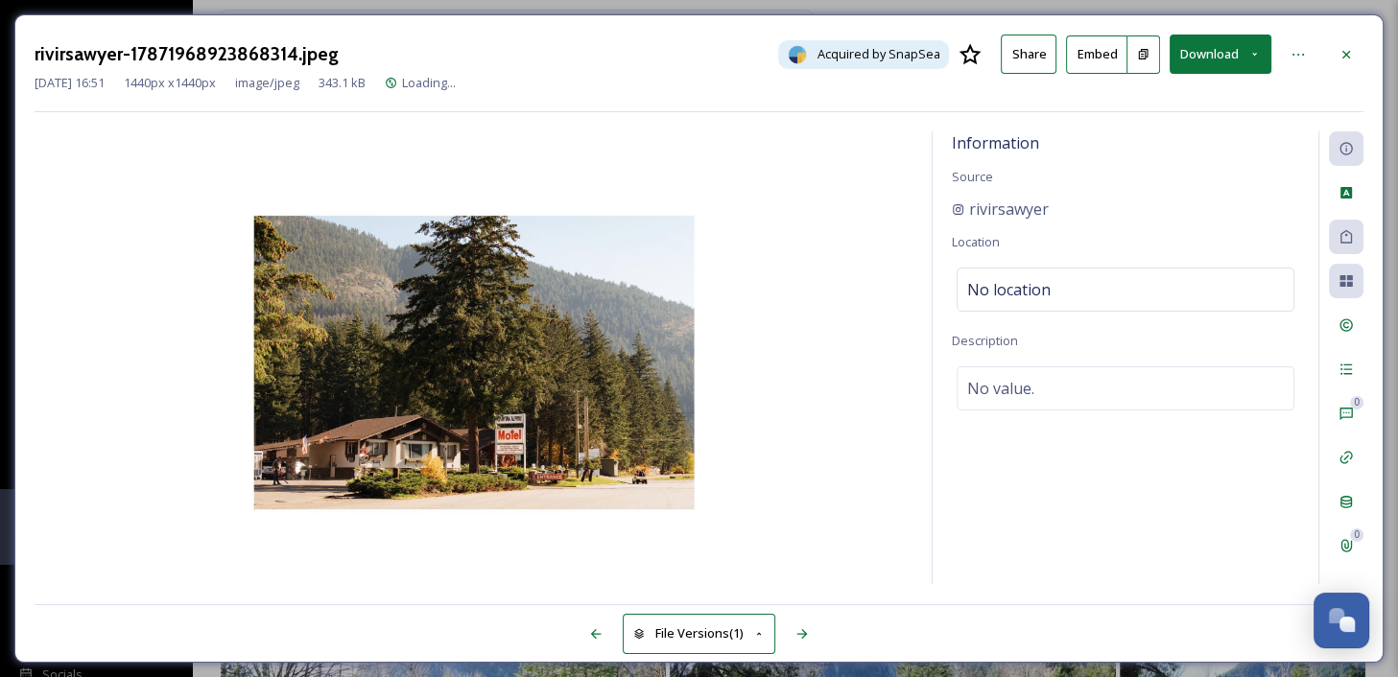
click at [1213, 66] on button "Download" at bounding box center [1220, 54] width 102 height 39
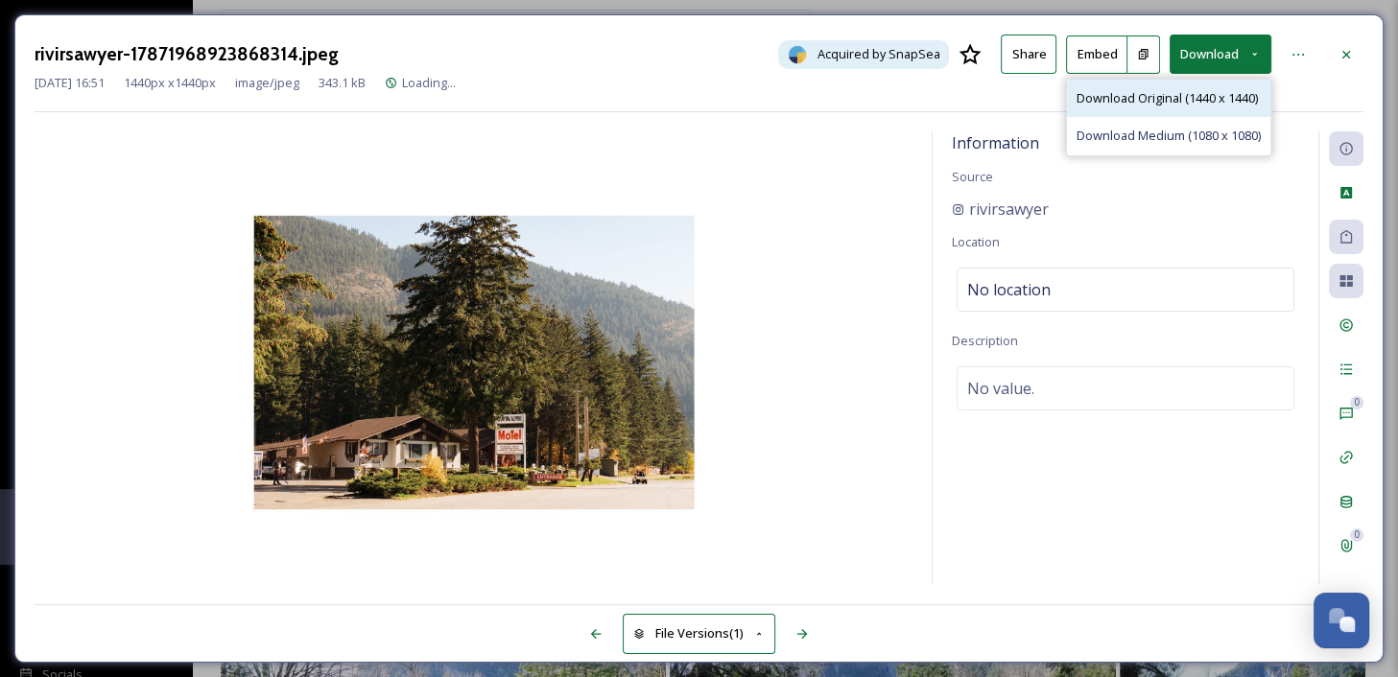
click at [1179, 106] on div "Download Original (1440 x 1440)" at bounding box center [1168, 98] width 203 height 37
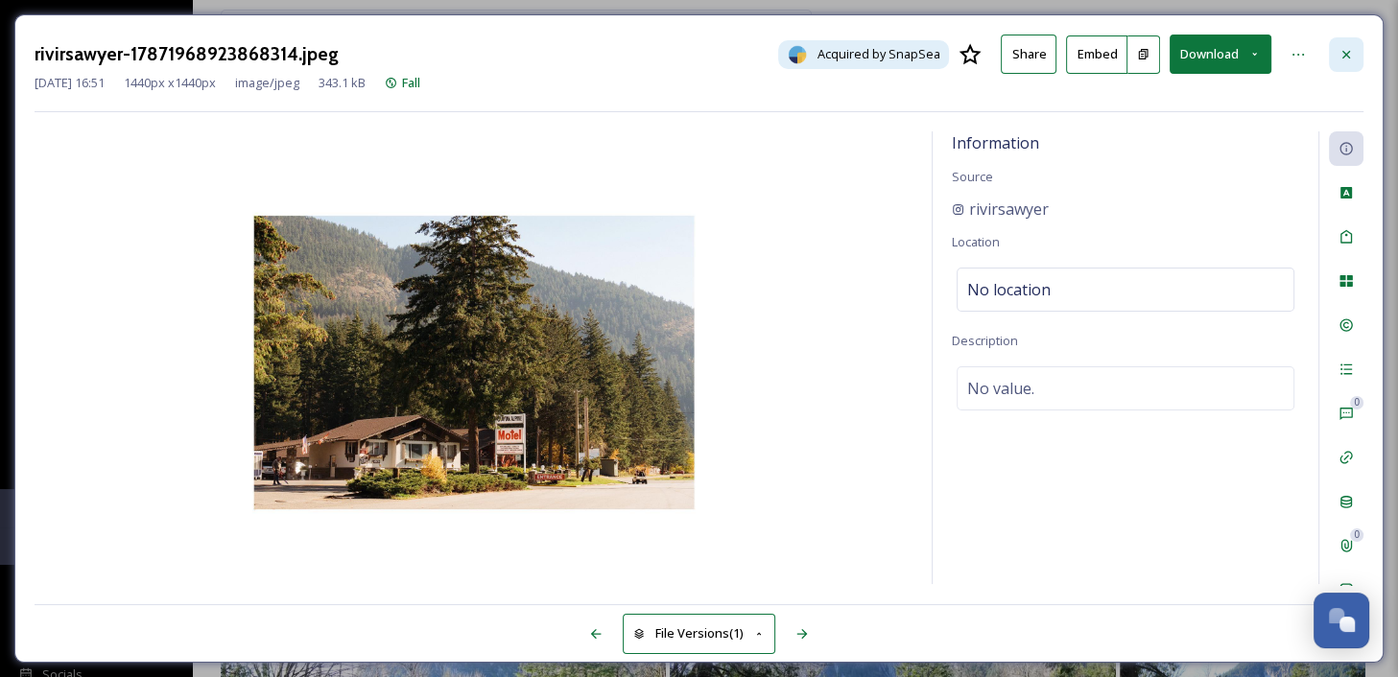
click at [1347, 57] on icon at bounding box center [1345, 54] width 15 height 15
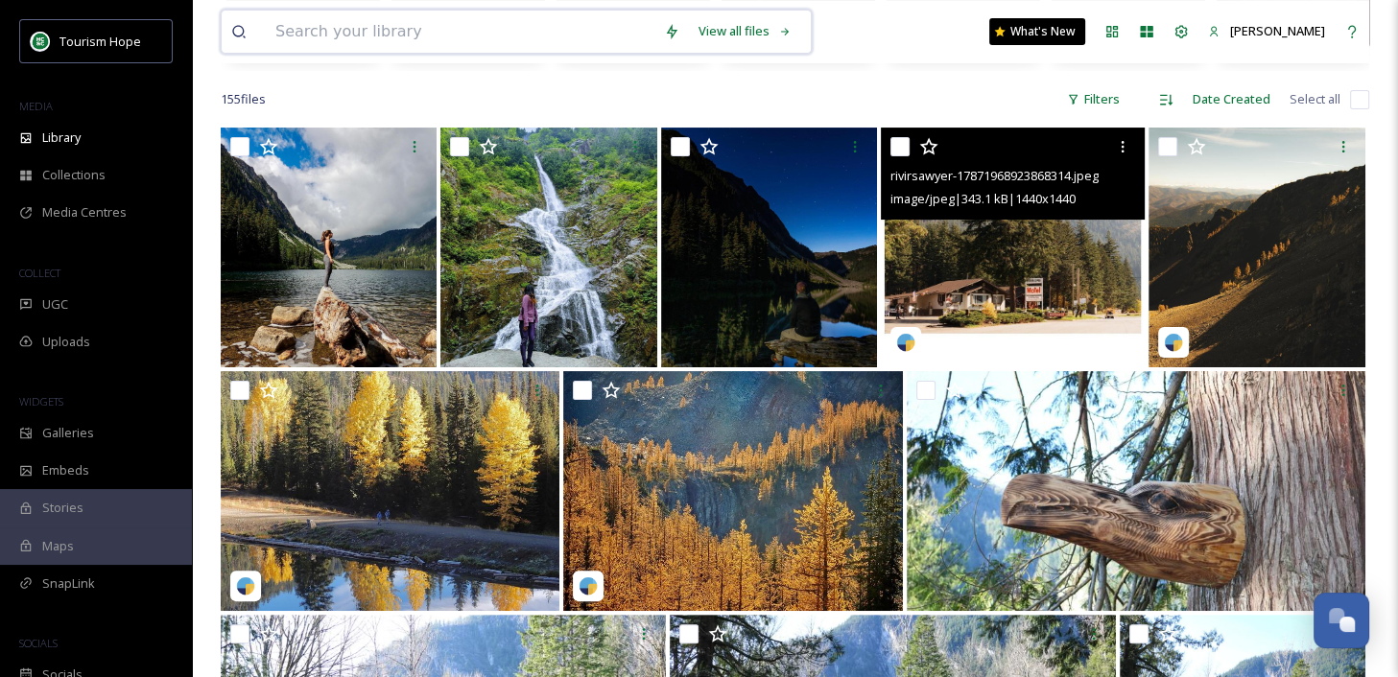
click at [466, 35] on input at bounding box center [460, 32] width 388 height 42
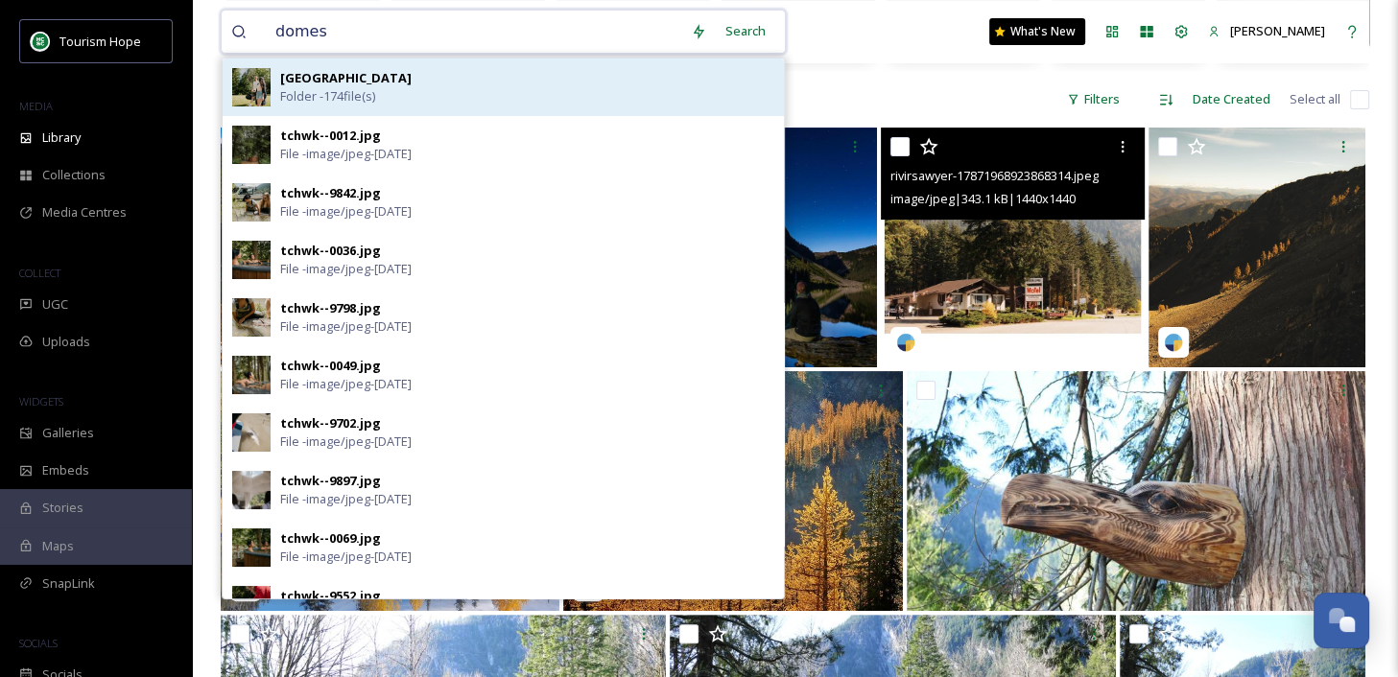
type input "domes"
click at [503, 100] on div "Fraser Canyon Riverside Domes Folder - 174 file(s)" at bounding box center [527, 87] width 494 height 36
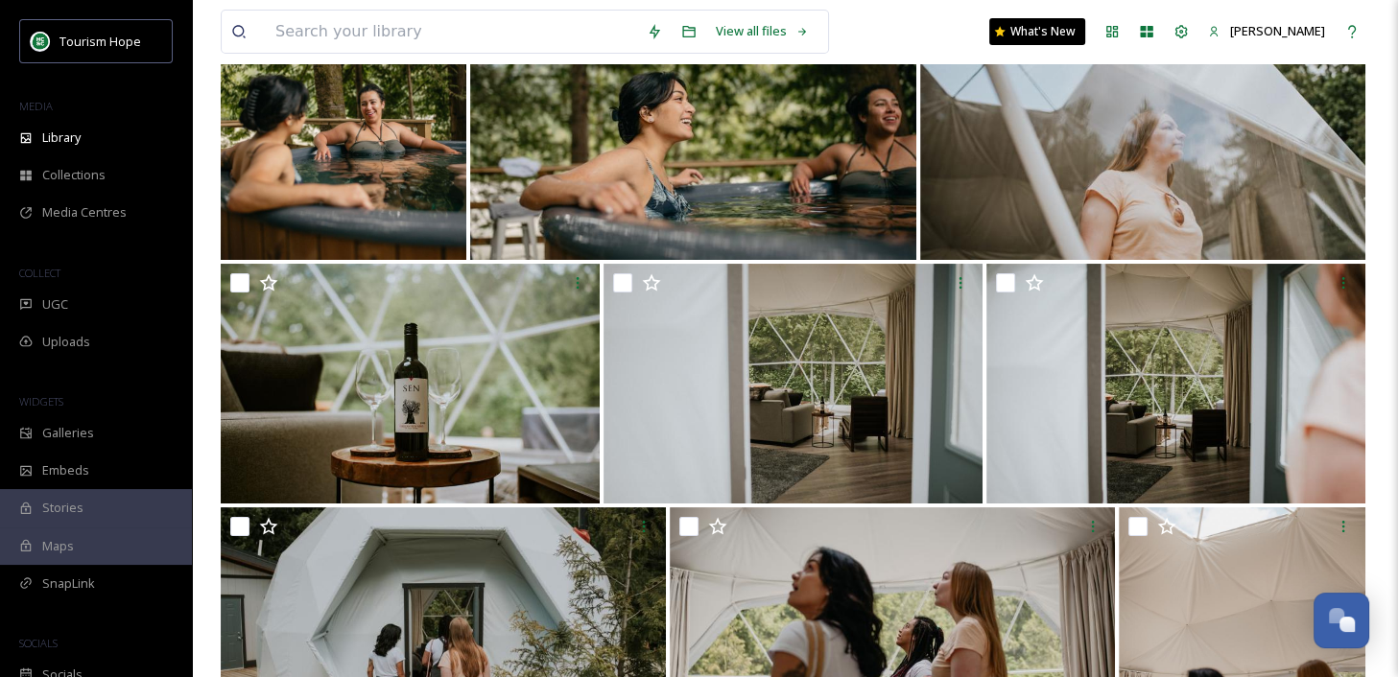
scroll to position [111, 0]
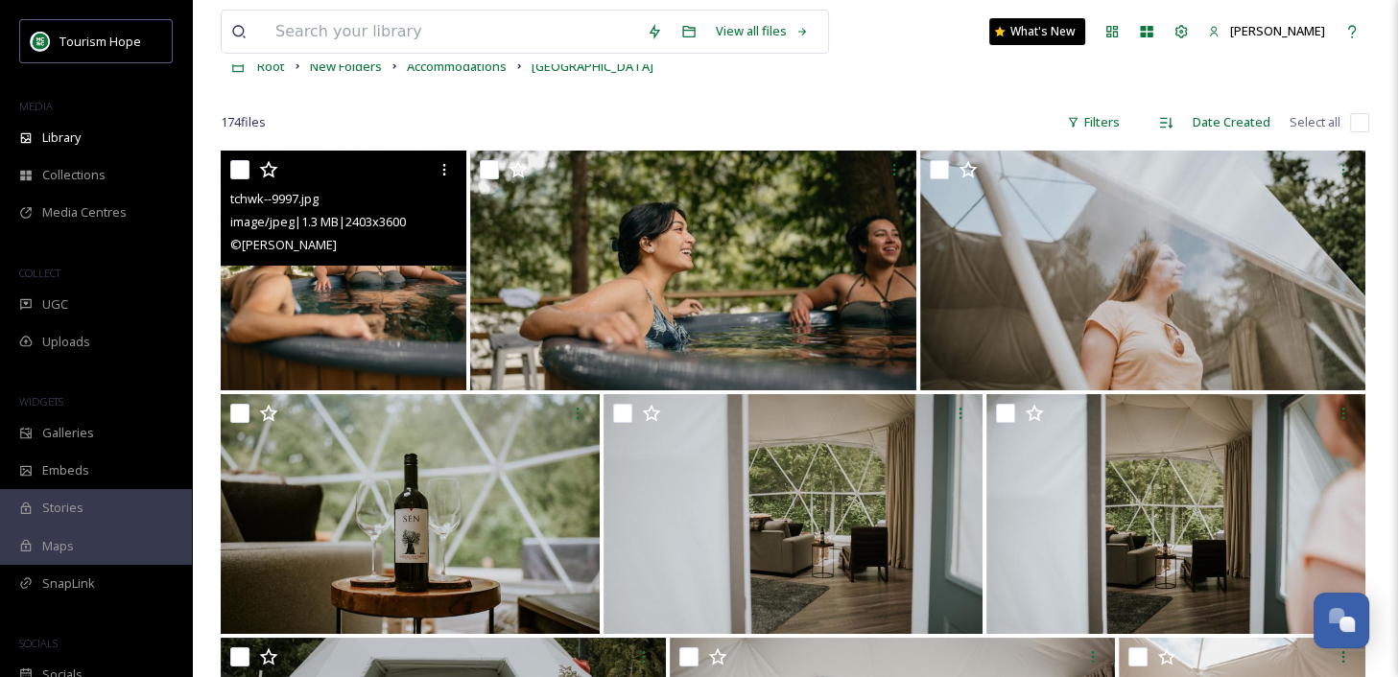
click at [387, 303] on img at bounding box center [344, 271] width 246 height 240
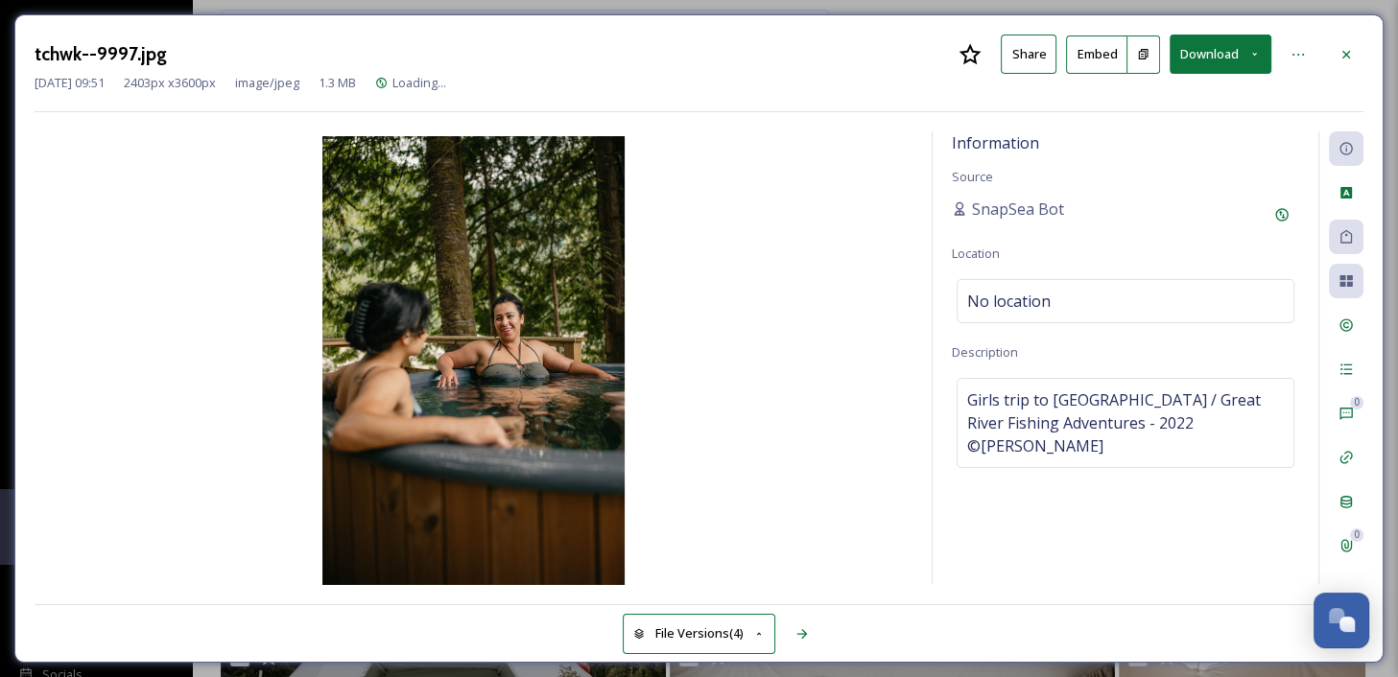
click at [1223, 57] on button "Download" at bounding box center [1220, 54] width 102 height 39
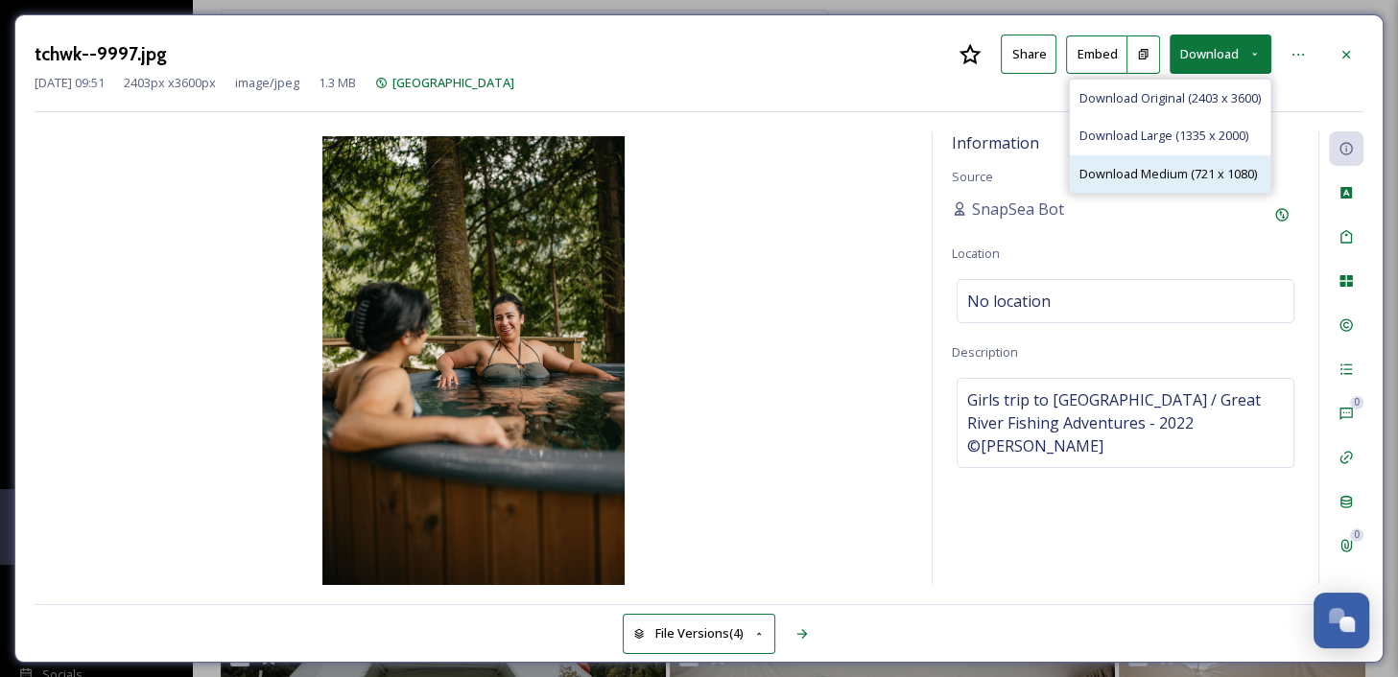
click at [1201, 170] on span "Download Medium (721 x 1080)" at bounding box center [1167, 174] width 177 height 18
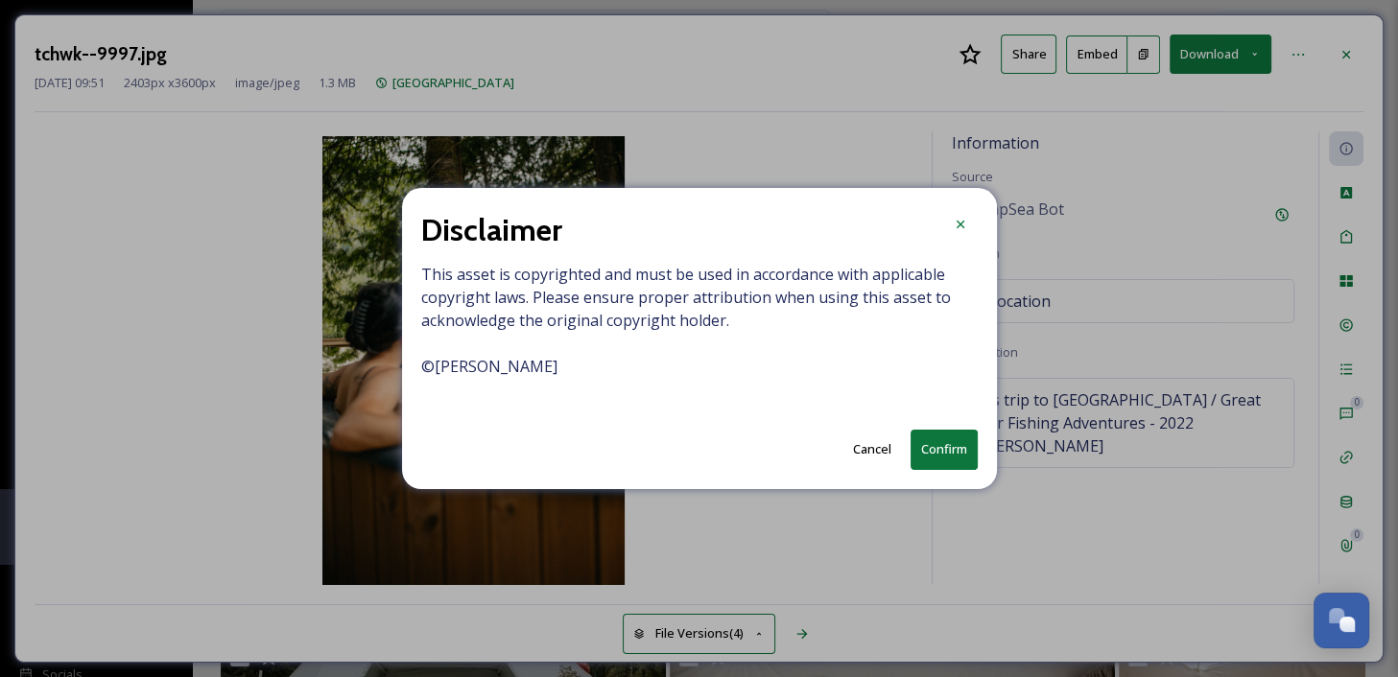
click at [950, 450] on button "Confirm" at bounding box center [943, 449] width 67 height 39
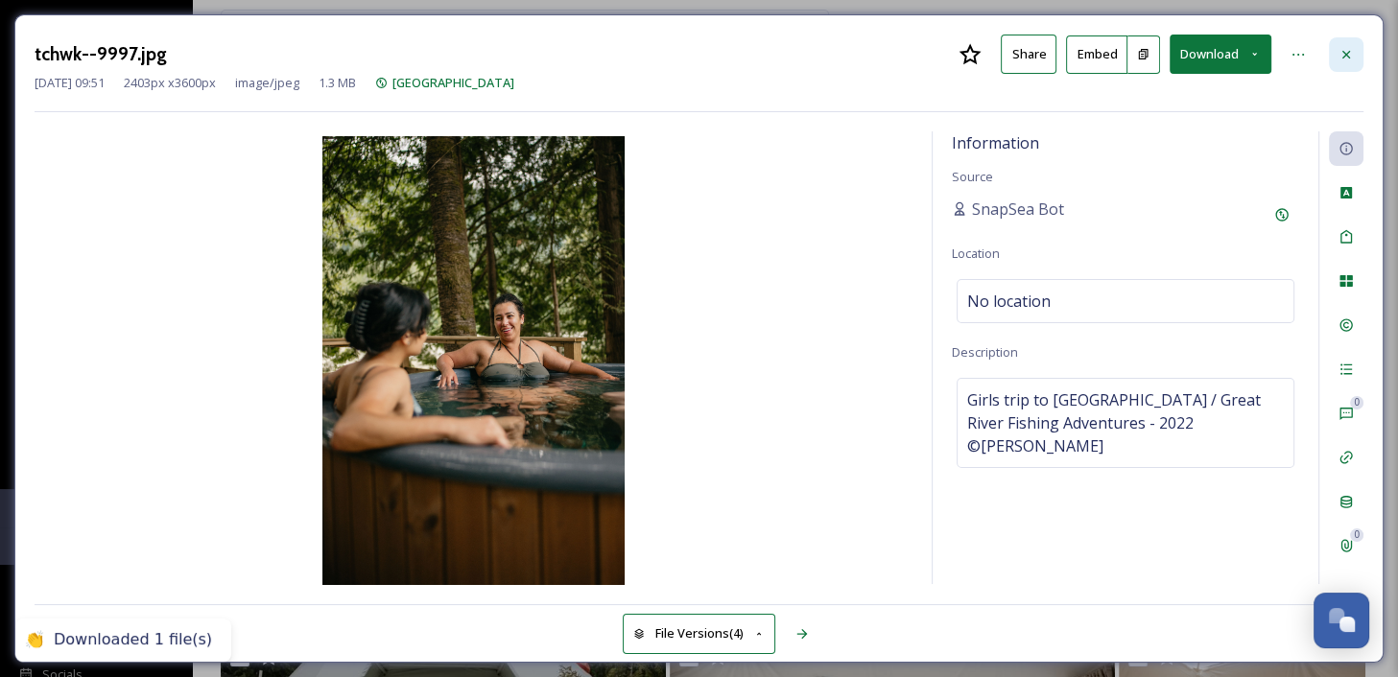
click at [1344, 44] on div at bounding box center [1345, 54] width 35 height 35
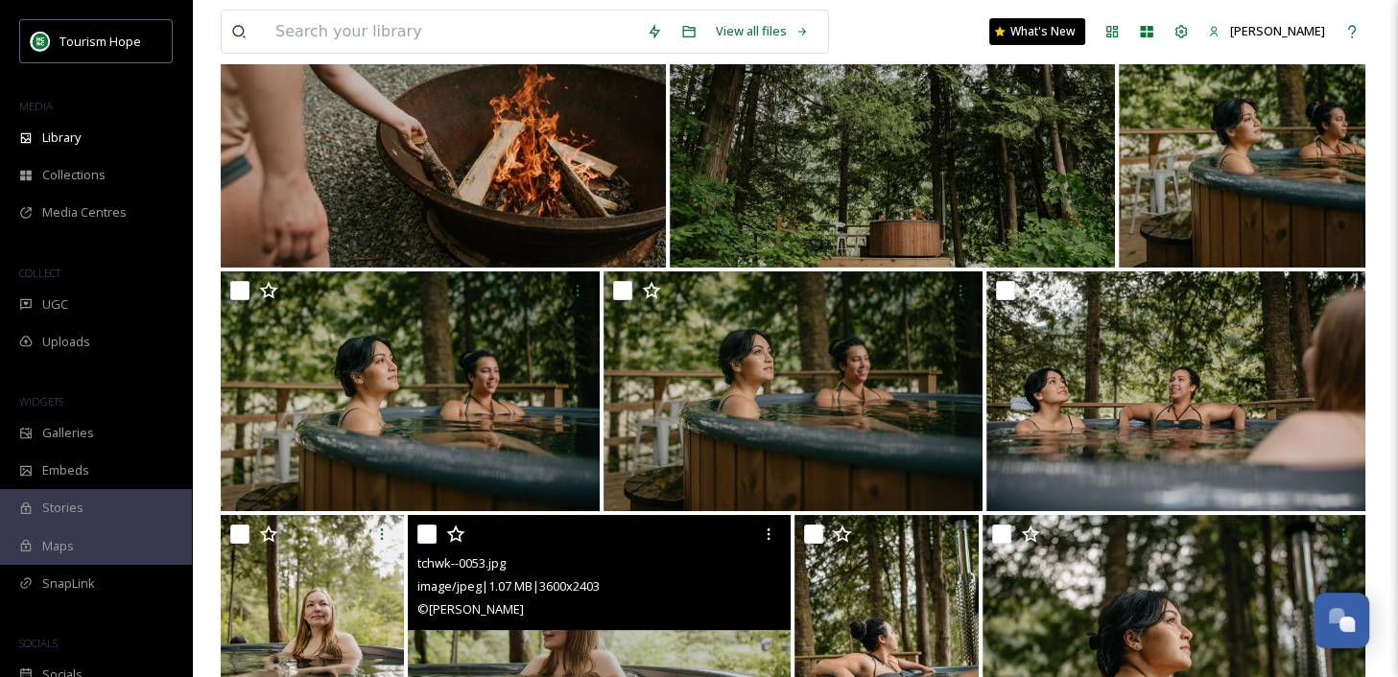
scroll to position [7055, 0]
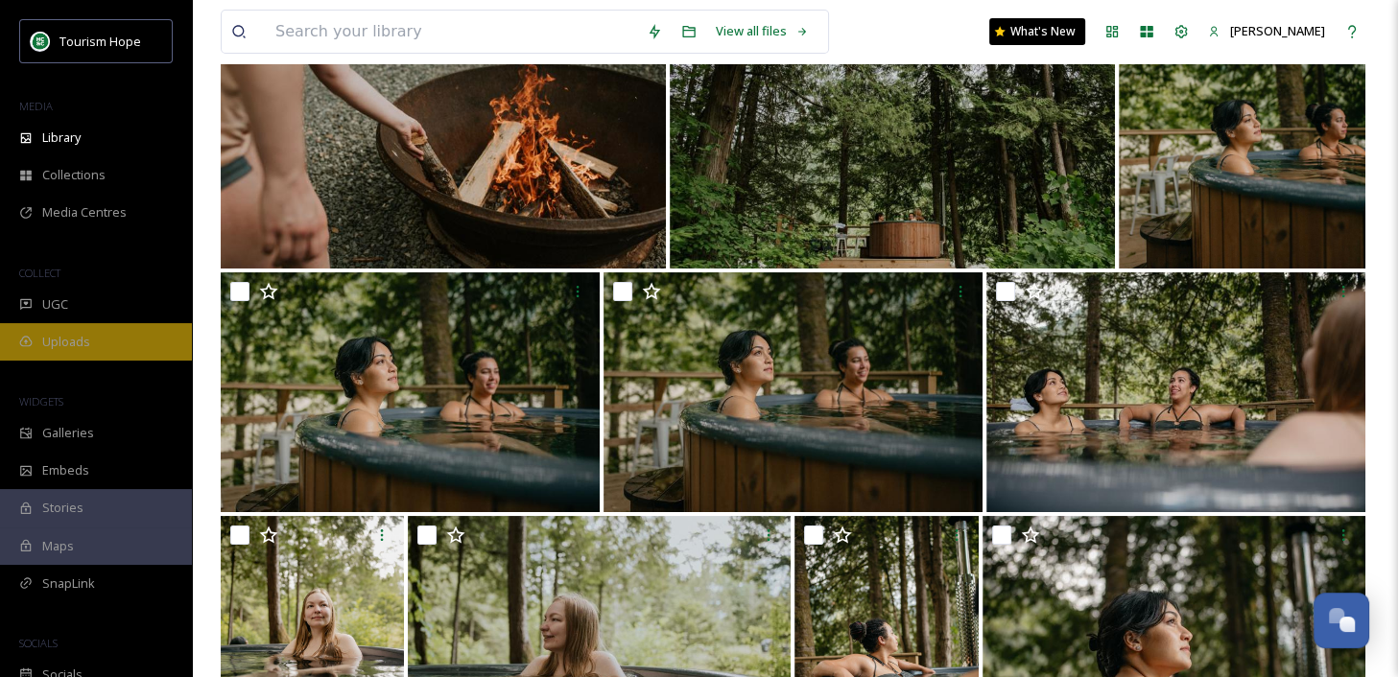
click at [68, 337] on span "Uploads" at bounding box center [66, 342] width 48 height 18
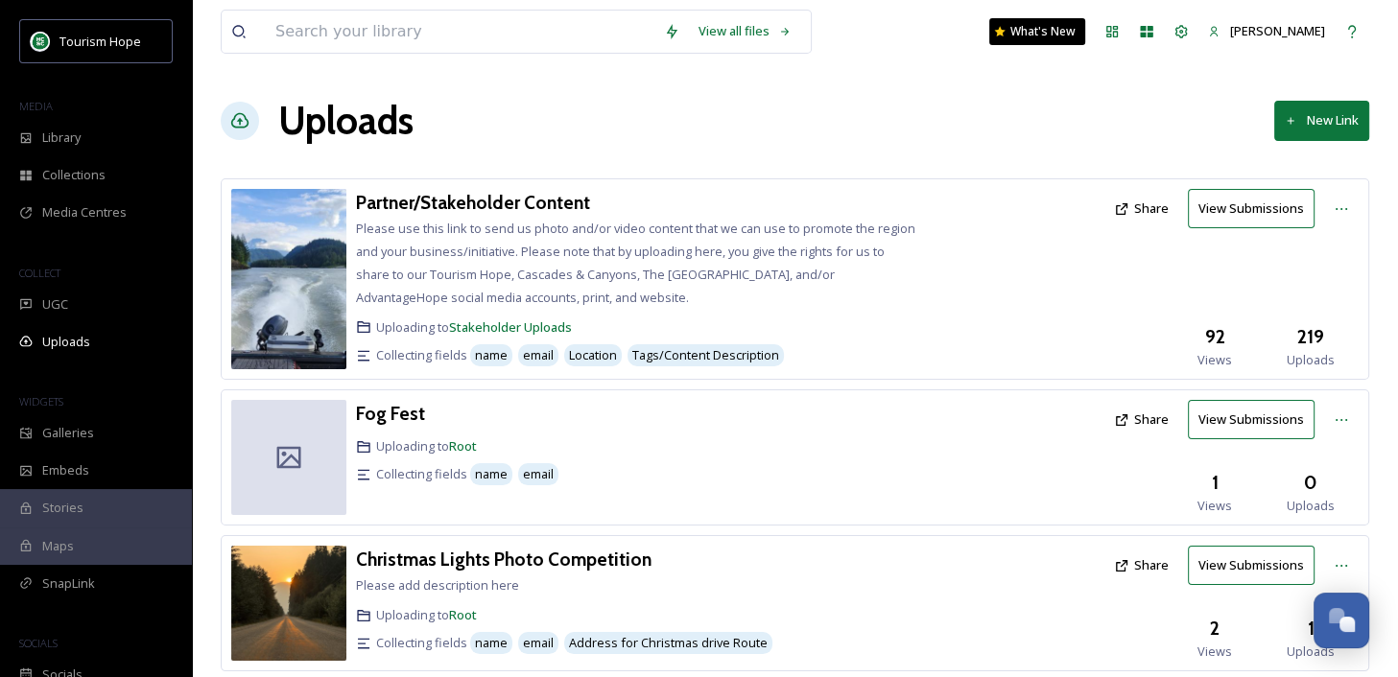
scroll to position [574, 0]
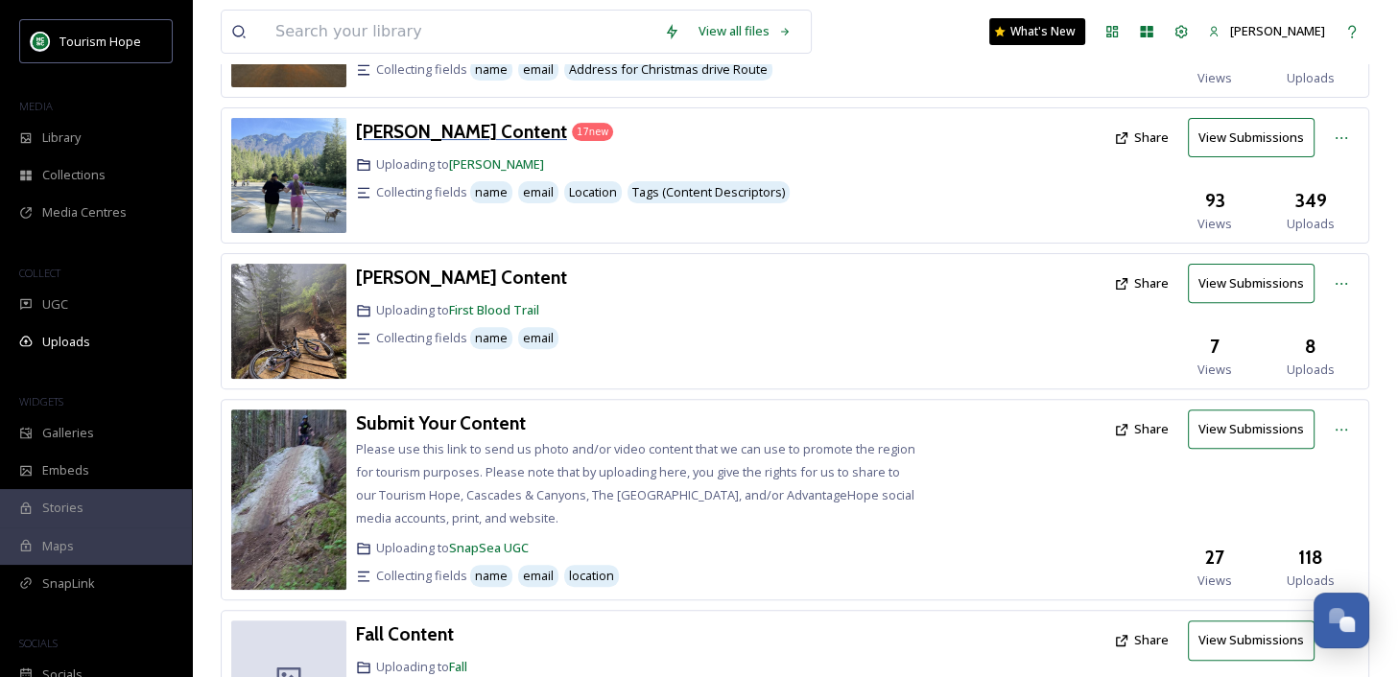
click at [518, 135] on h3 "Amanda Figlarska Content" at bounding box center [461, 131] width 211 height 23
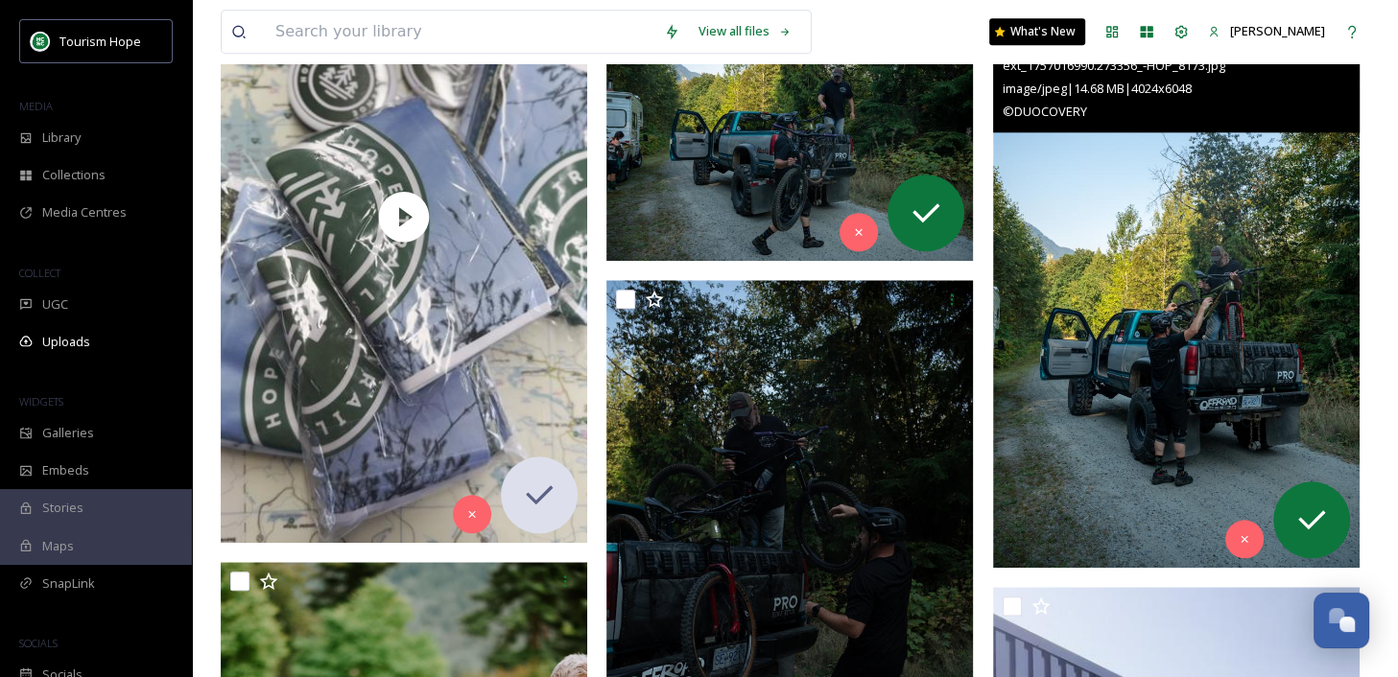
scroll to position [1996, 0]
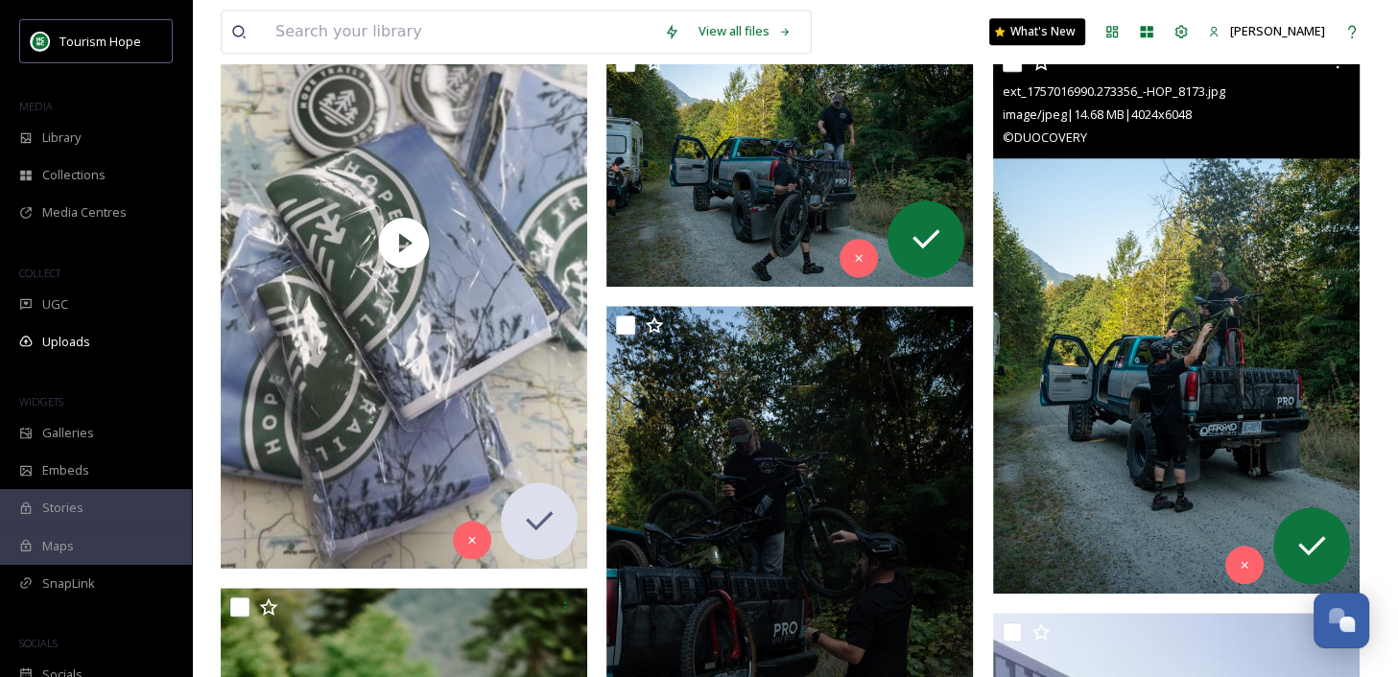
click at [1119, 402] on img at bounding box center [1176, 318] width 366 height 551
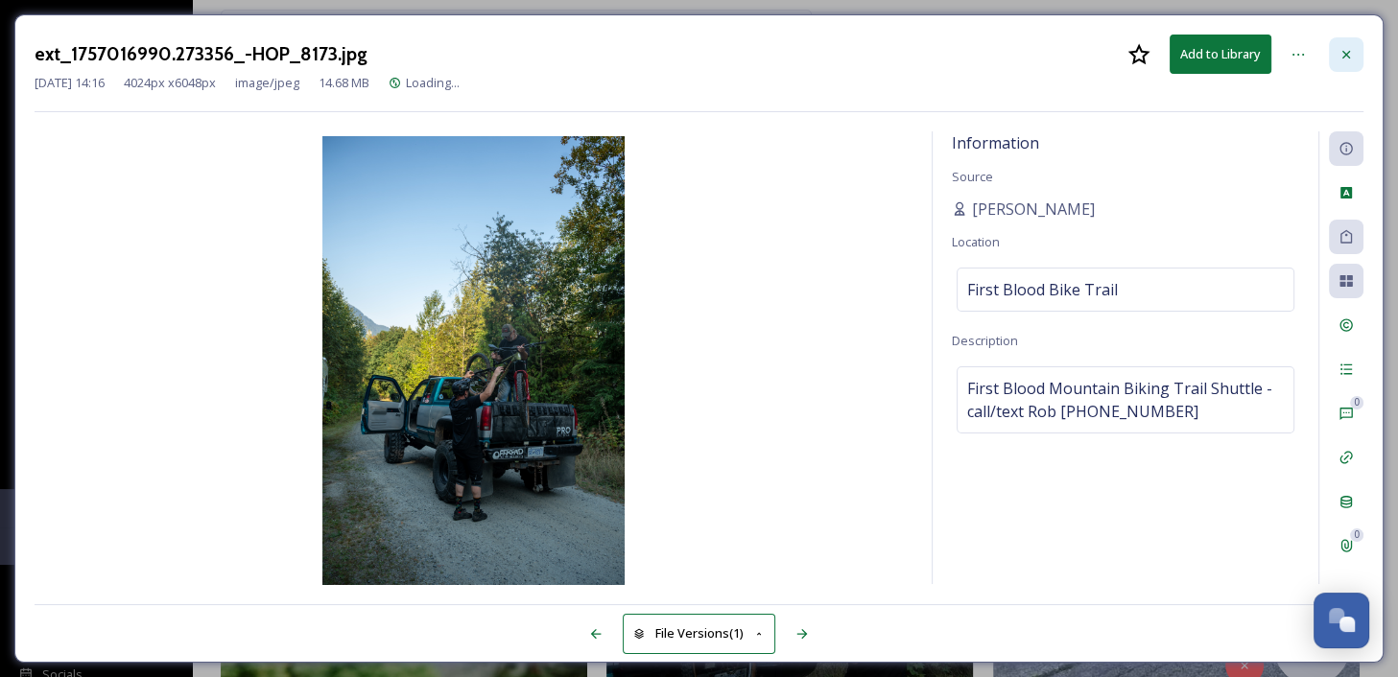
click at [1338, 48] on icon at bounding box center [1345, 54] width 15 height 15
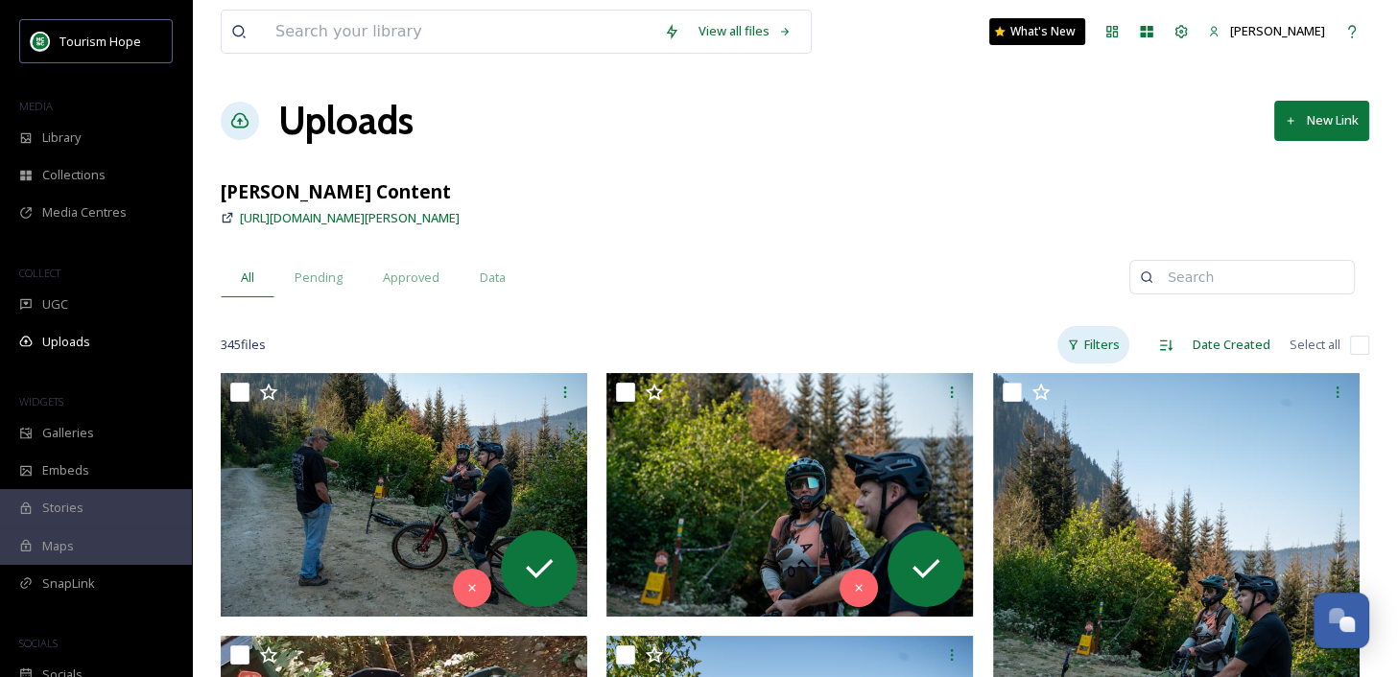
click at [1105, 347] on div "Filters" at bounding box center [1093, 344] width 72 height 37
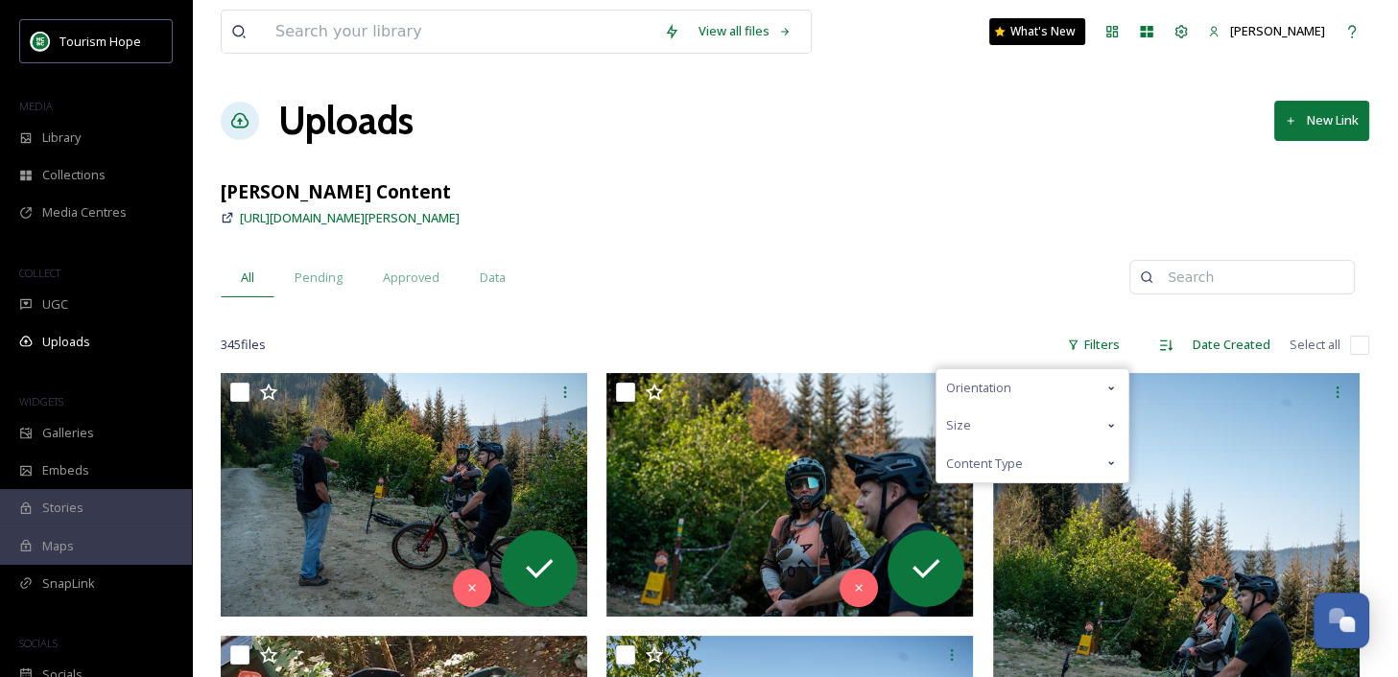
click at [1057, 391] on div "Orientation" at bounding box center [1032, 387] width 192 height 37
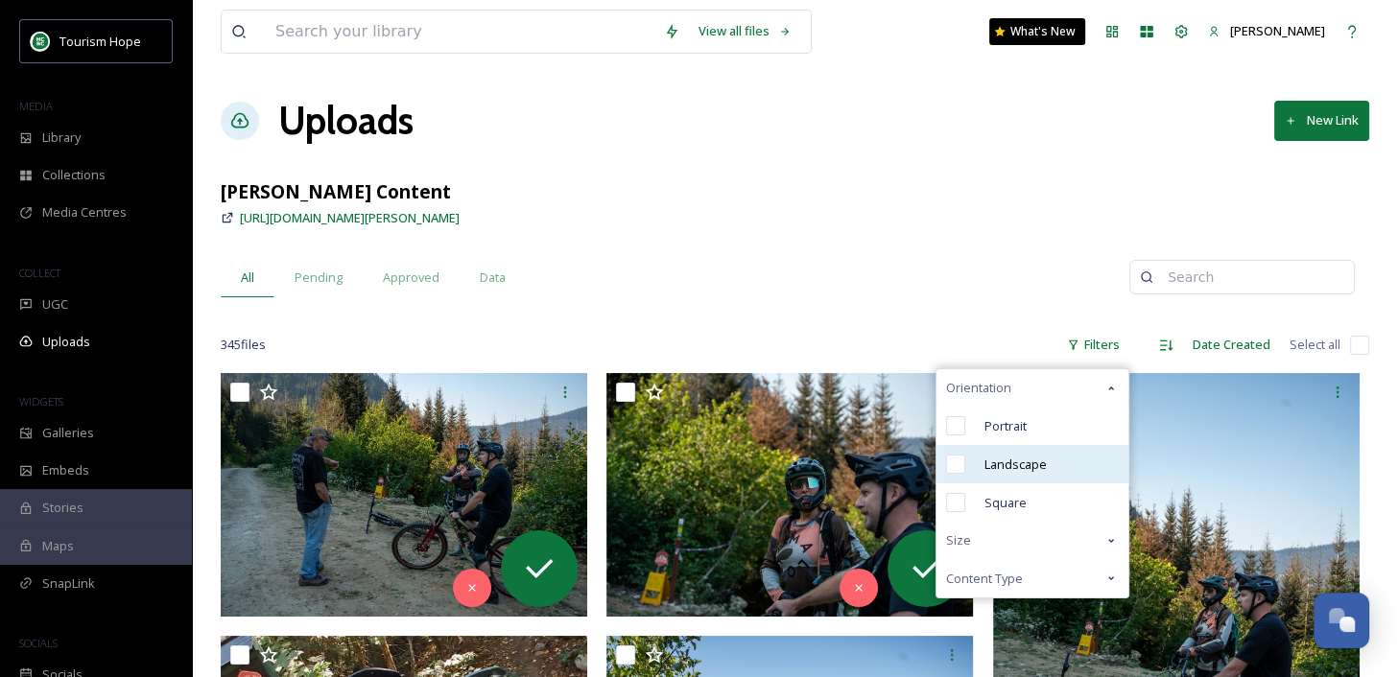
click at [1031, 460] on span "Landscape" at bounding box center [1015, 465] width 62 height 18
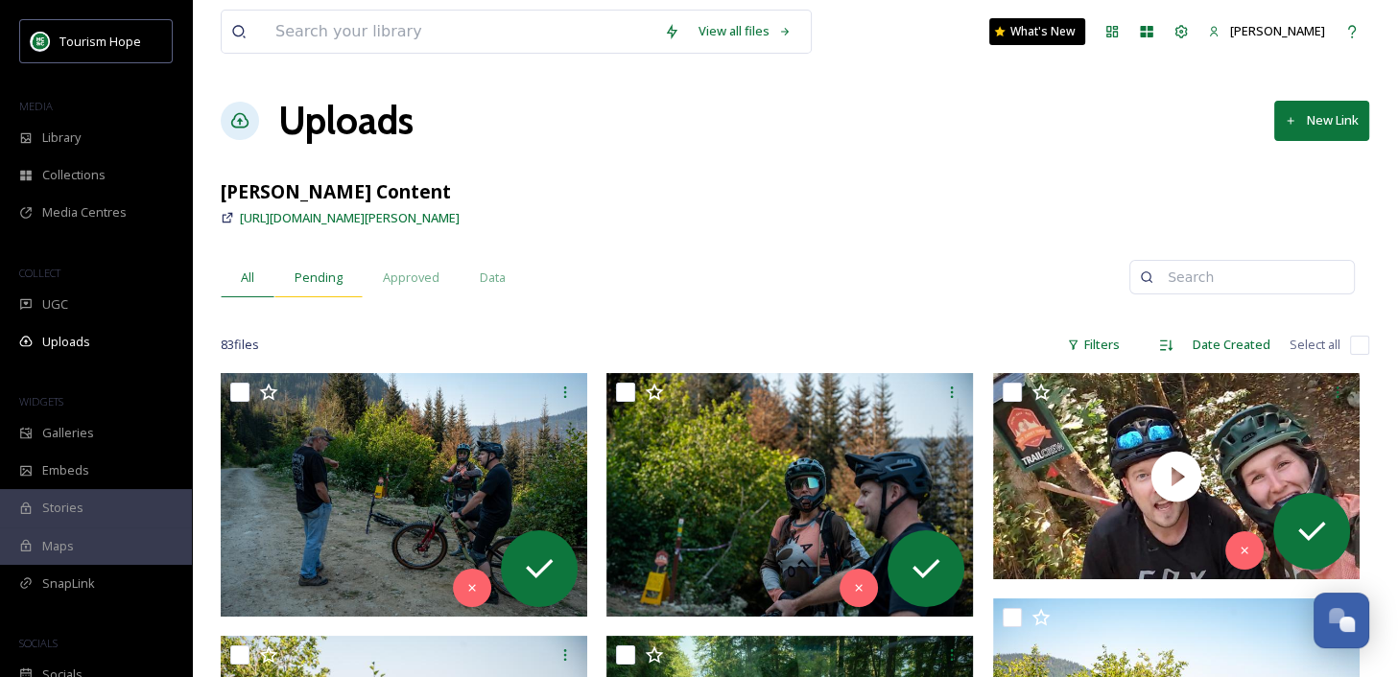
click at [318, 266] on div "Pending" at bounding box center [318, 277] width 88 height 39
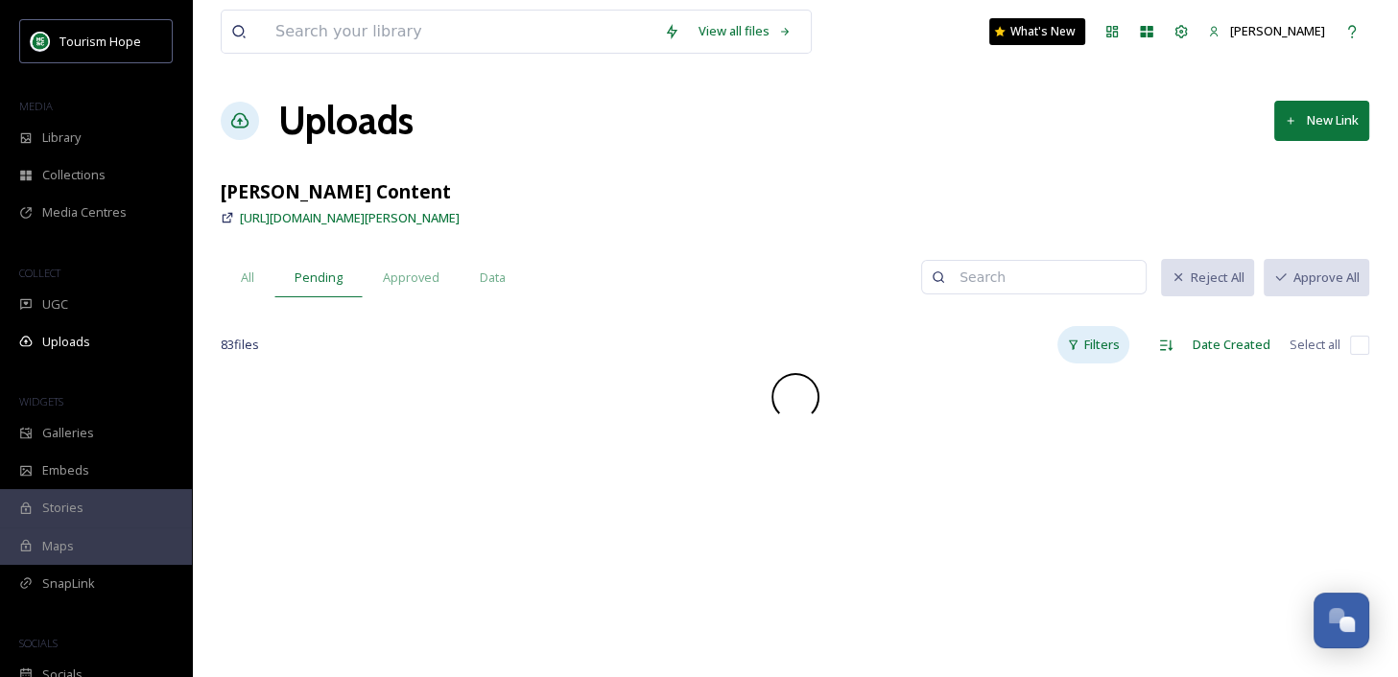
click at [1083, 335] on div "Filters" at bounding box center [1093, 344] width 72 height 37
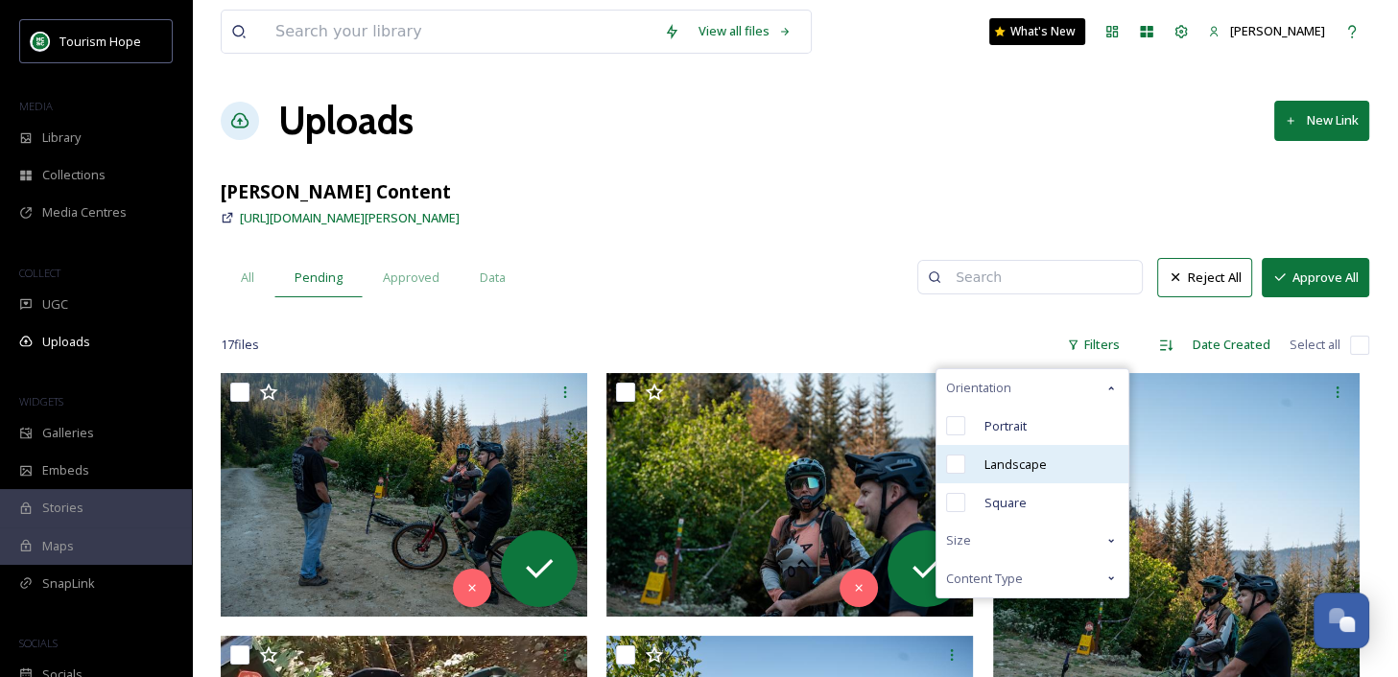
click at [1049, 460] on div "Landscape" at bounding box center [1032, 464] width 192 height 38
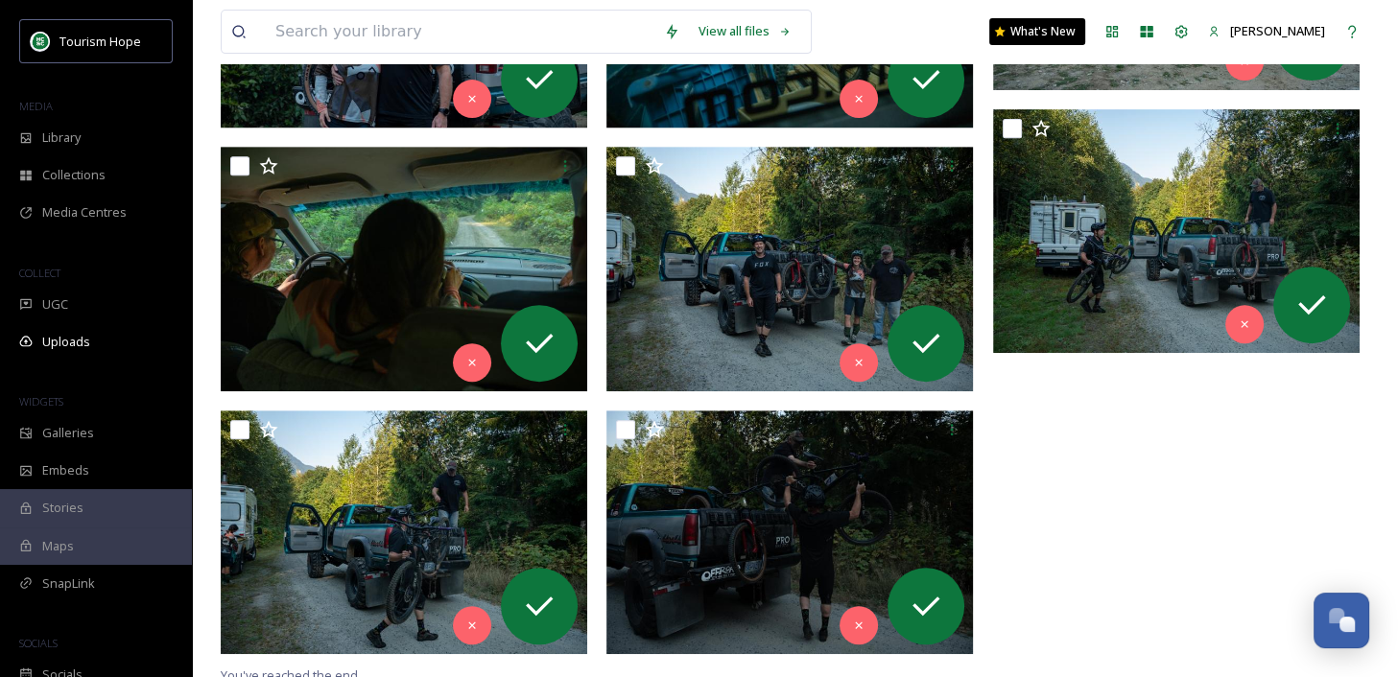
scroll to position [760, 0]
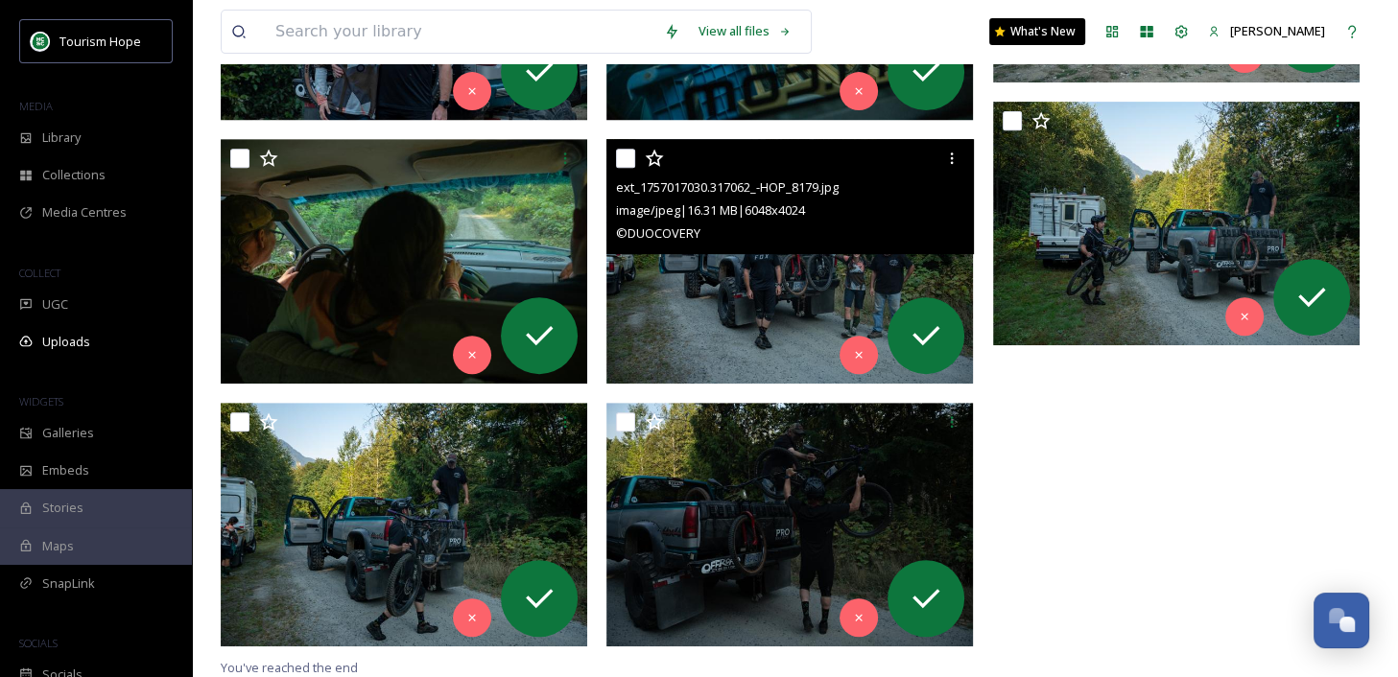
click at [818, 293] on img at bounding box center [789, 261] width 366 height 244
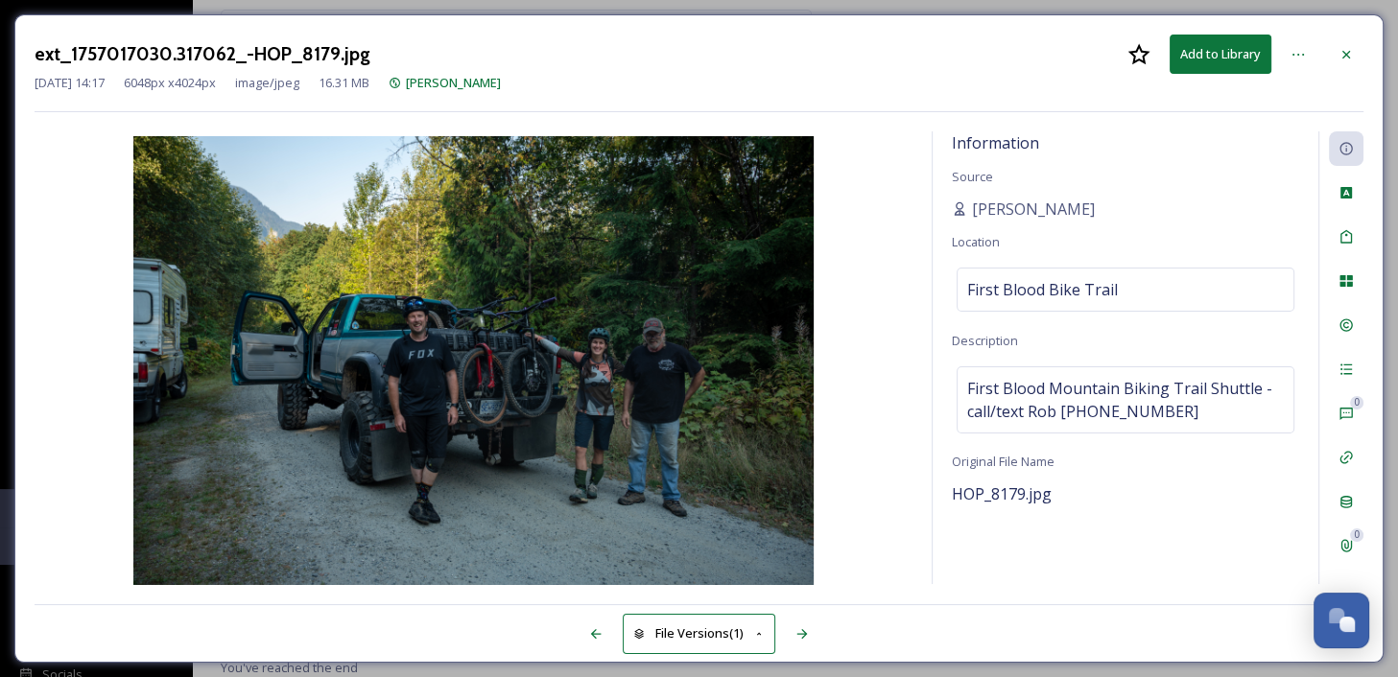
click at [1219, 51] on button "Add to Library" at bounding box center [1220, 54] width 102 height 39
click at [1299, 48] on icon at bounding box center [1297, 54] width 15 height 15
click at [1097, 339] on div "Information Source Amanda Location First Blood Bike Trail Description First Blo…" at bounding box center [1125, 357] width 386 height 453
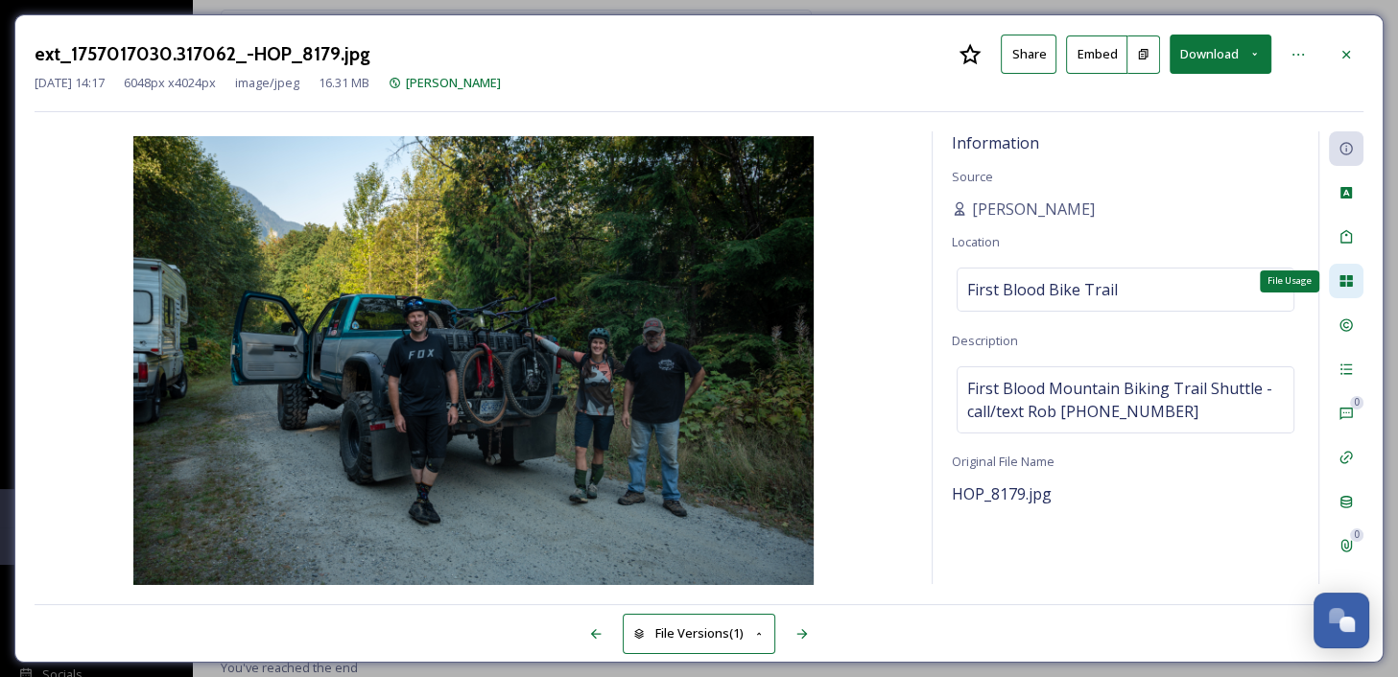
click at [1351, 278] on icon at bounding box center [1345, 281] width 12 height 12
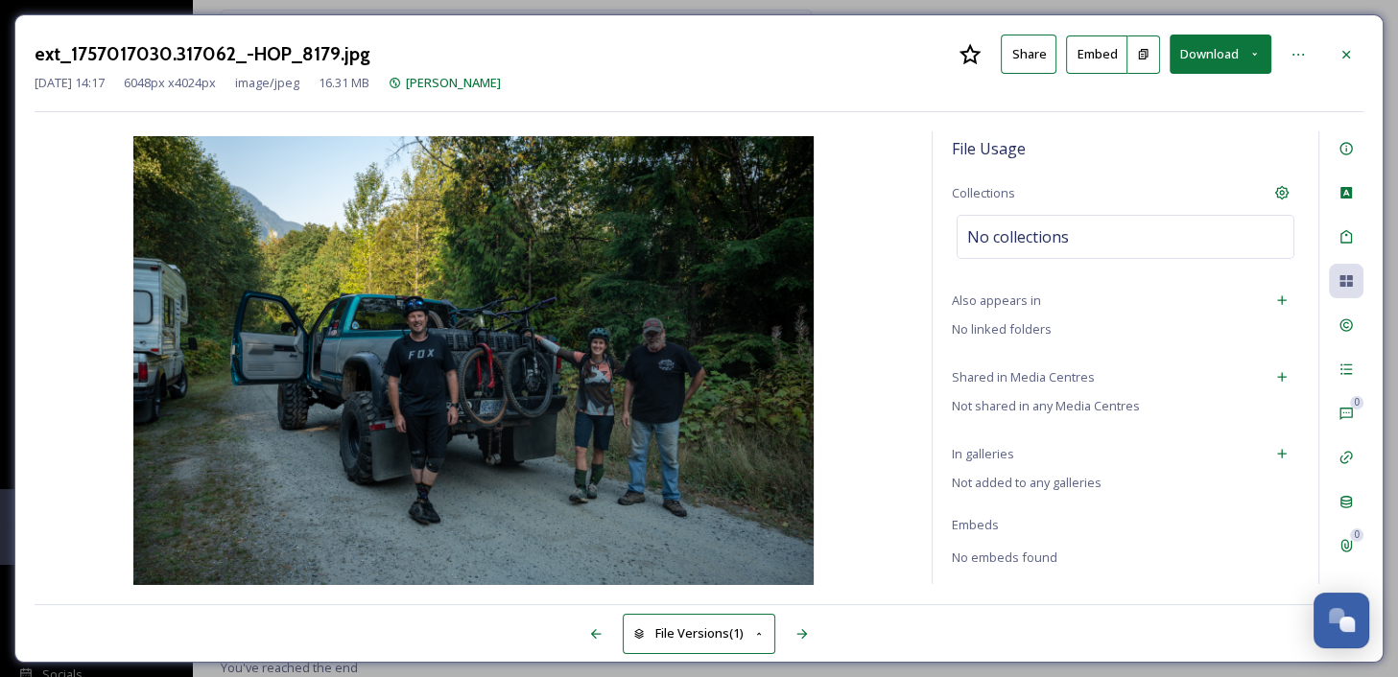
click at [1255, 59] on icon at bounding box center [1254, 54] width 12 height 12
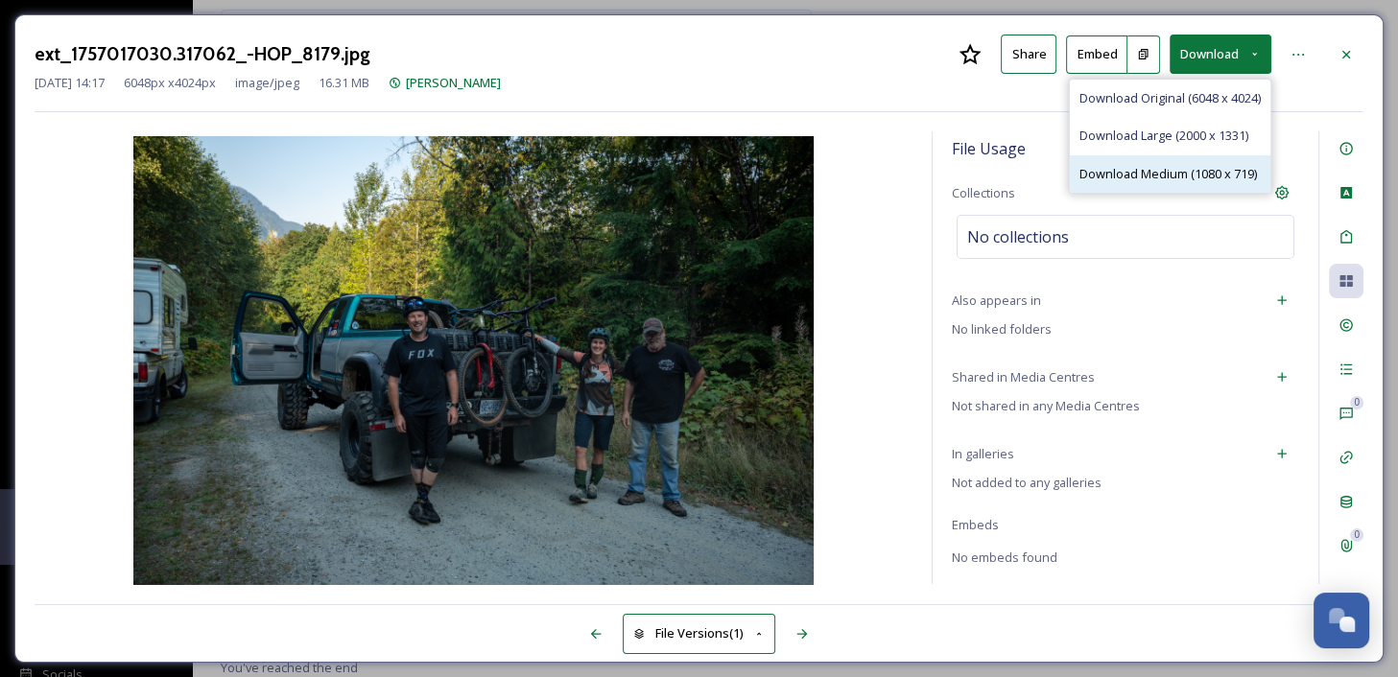
click at [1215, 167] on span "Download Medium (1080 x 719)" at bounding box center [1167, 174] width 177 height 18
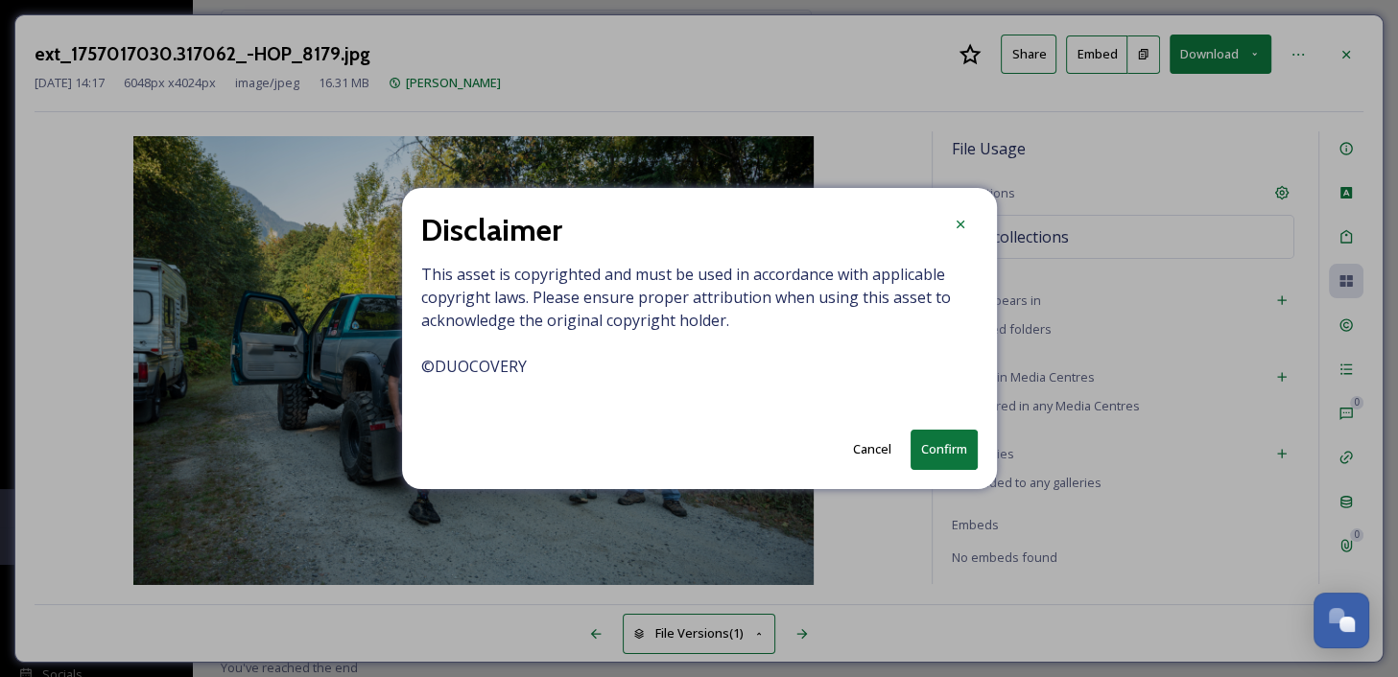
click at [952, 443] on button "Confirm" at bounding box center [943, 449] width 67 height 39
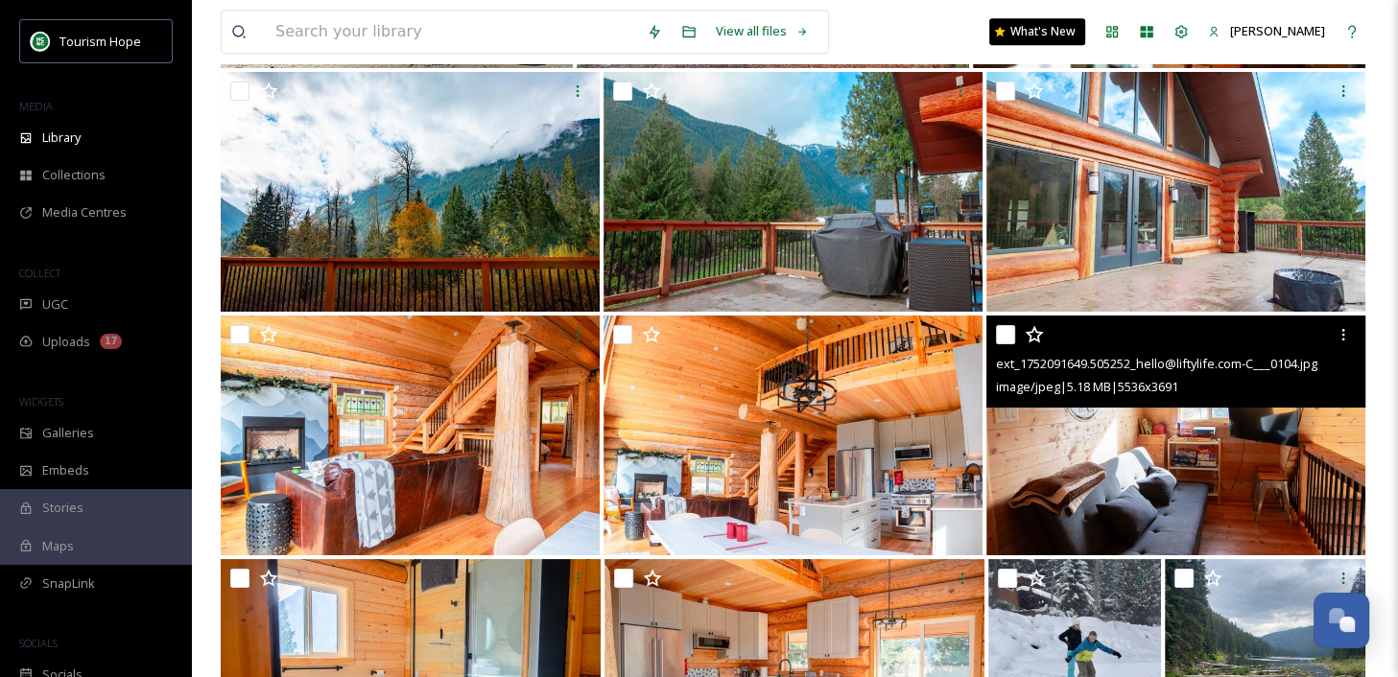
scroll to position [7971, 0]
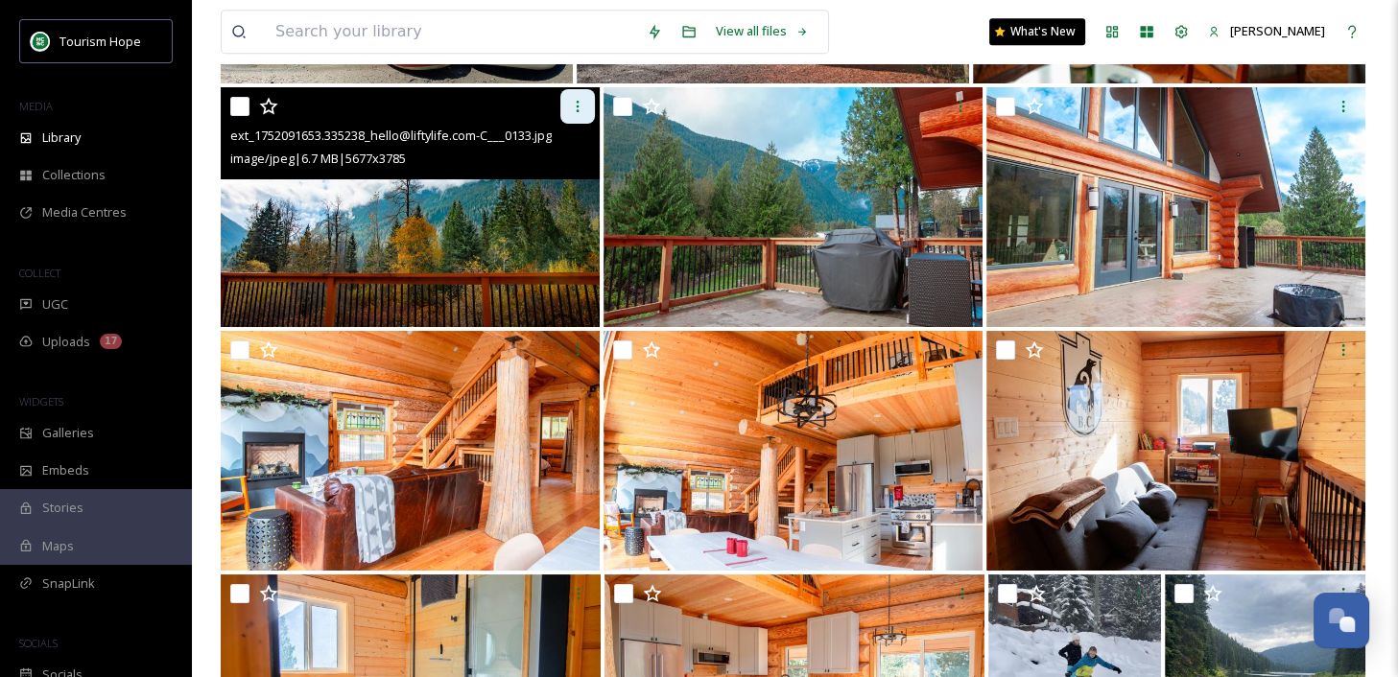
click at [574, 101] on icon at bounding box center [577, 106] width 15 height 15
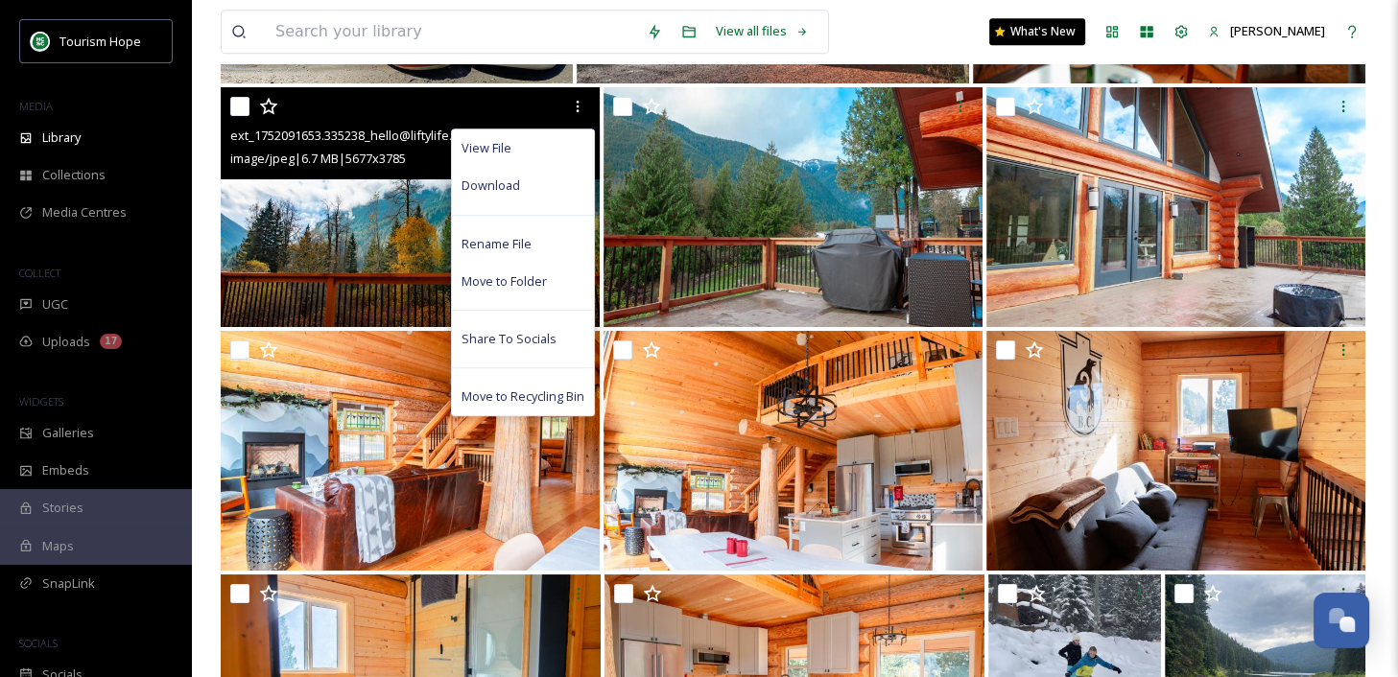
click at [350, 216] on img at bounding box center [410, 207] width 379 height 240
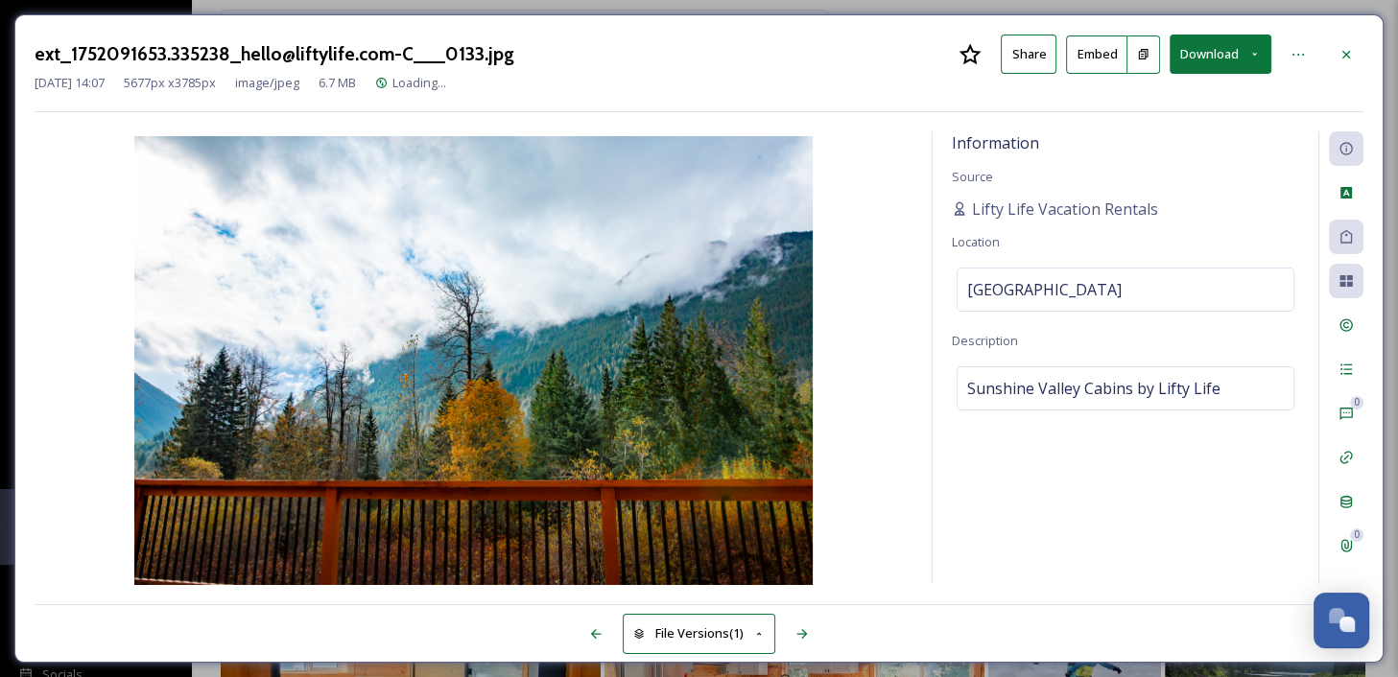
click at [1272, 43] on div "ext_1752091653.335238_hello@liftylife.com-C___0133.jpg Share Embed Download" at bounding box center [699, 54] width 1328 height 39
click at [1253, 52] on icon at bounding box center [1254, 54] width 12 height 12
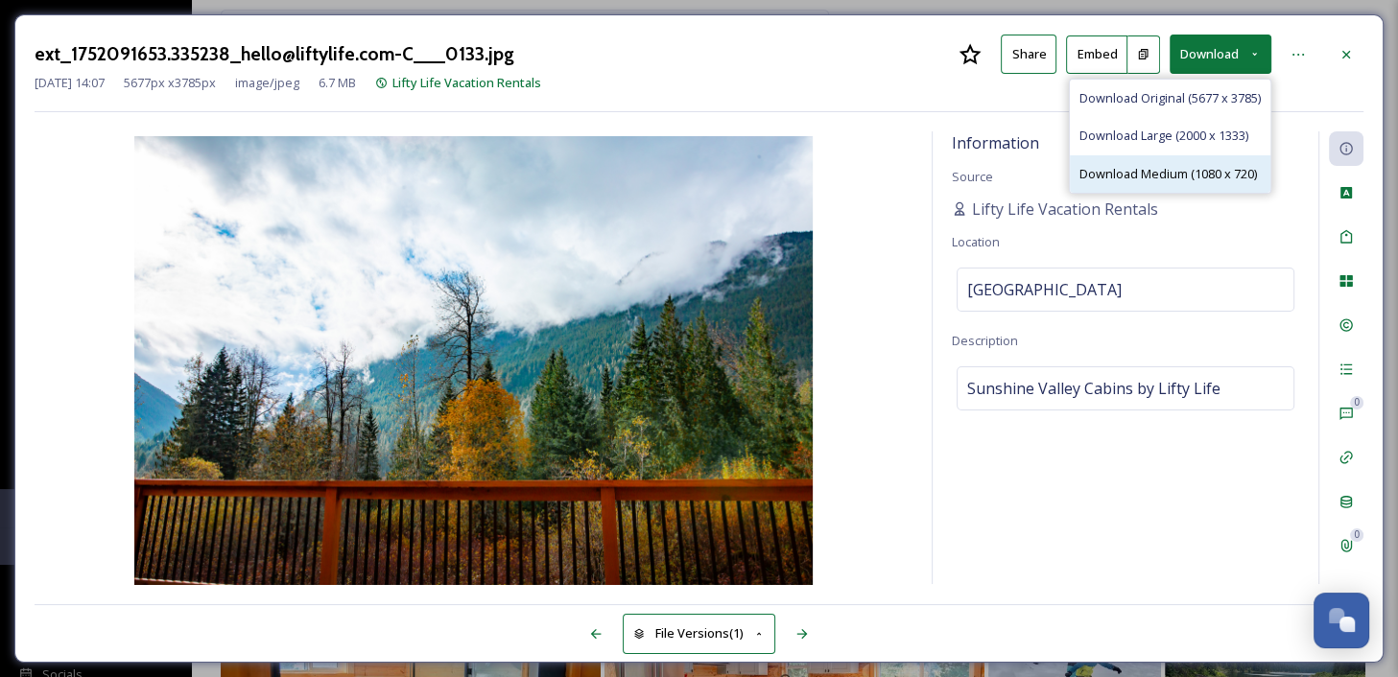
click at [1232, 168] on span "Download Medium (1080 x 720)" at bounding box center [1167, 174] width 177 height 18
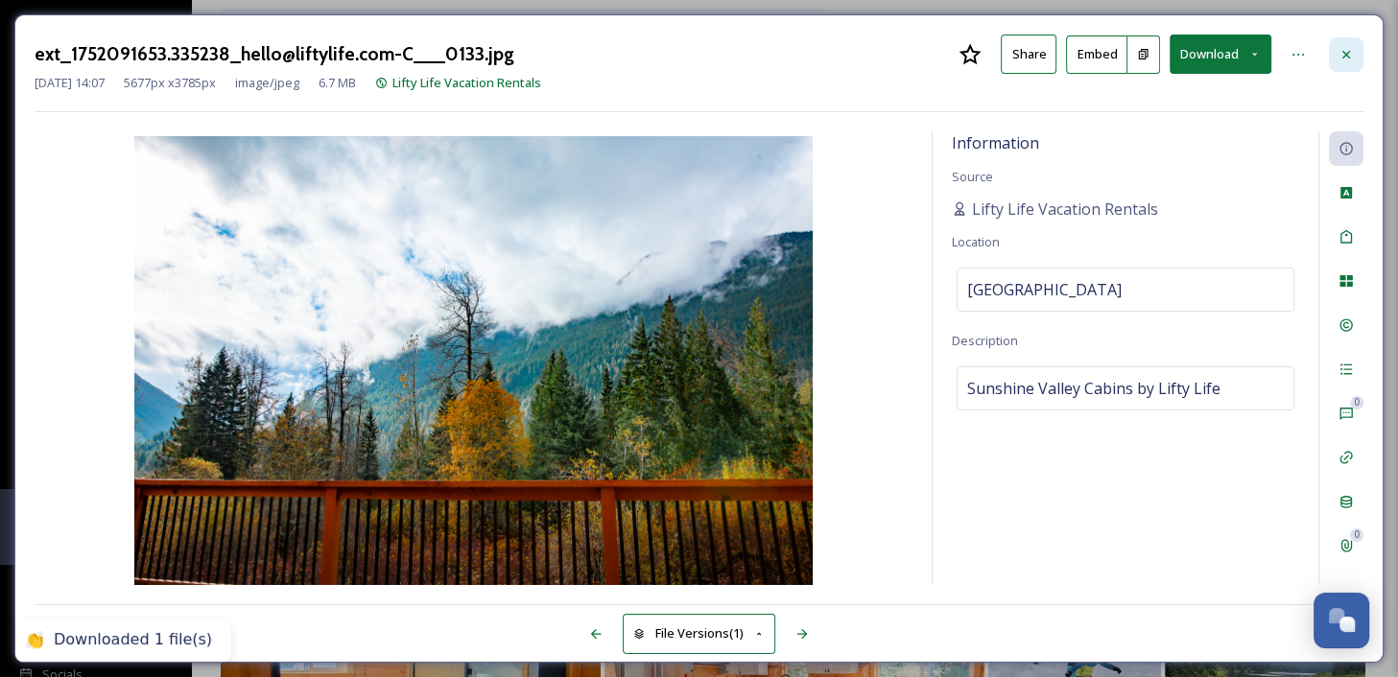
click at [1346, 56] on icon at bounding box center [1345, 54] width 15 height 15
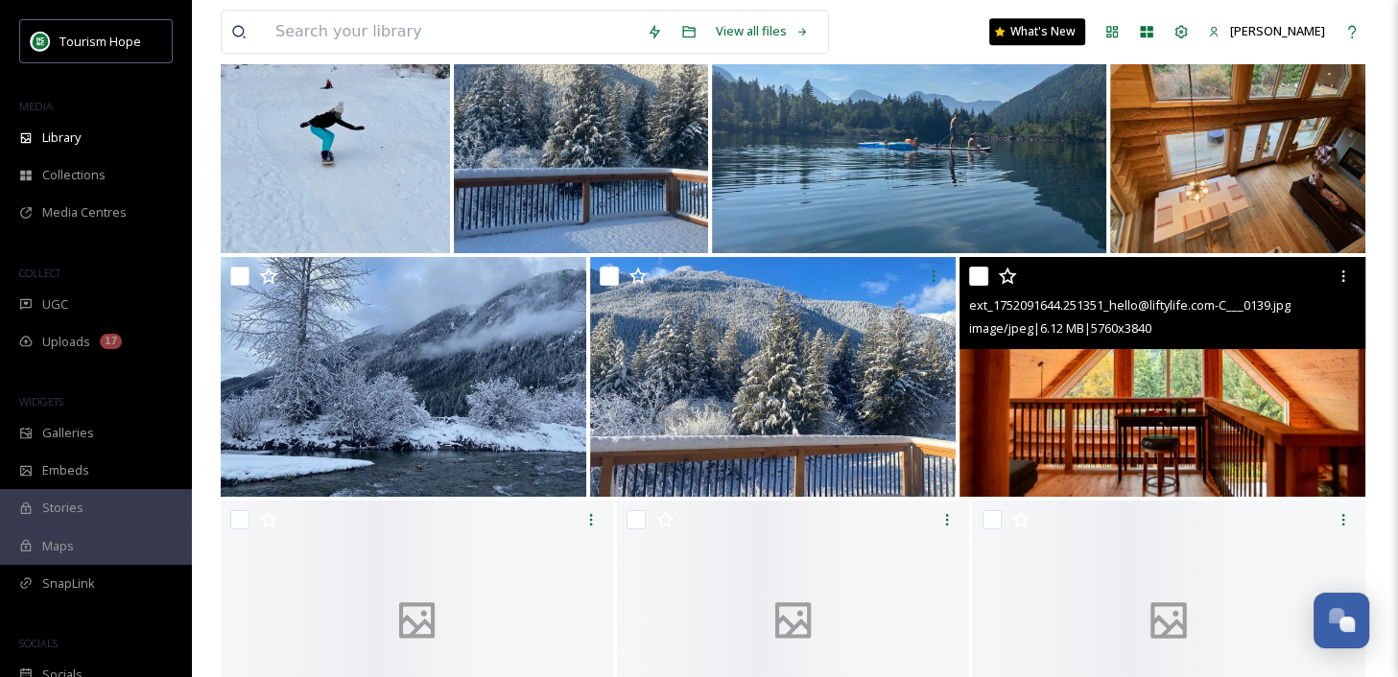
scroll to position [8779, 0]
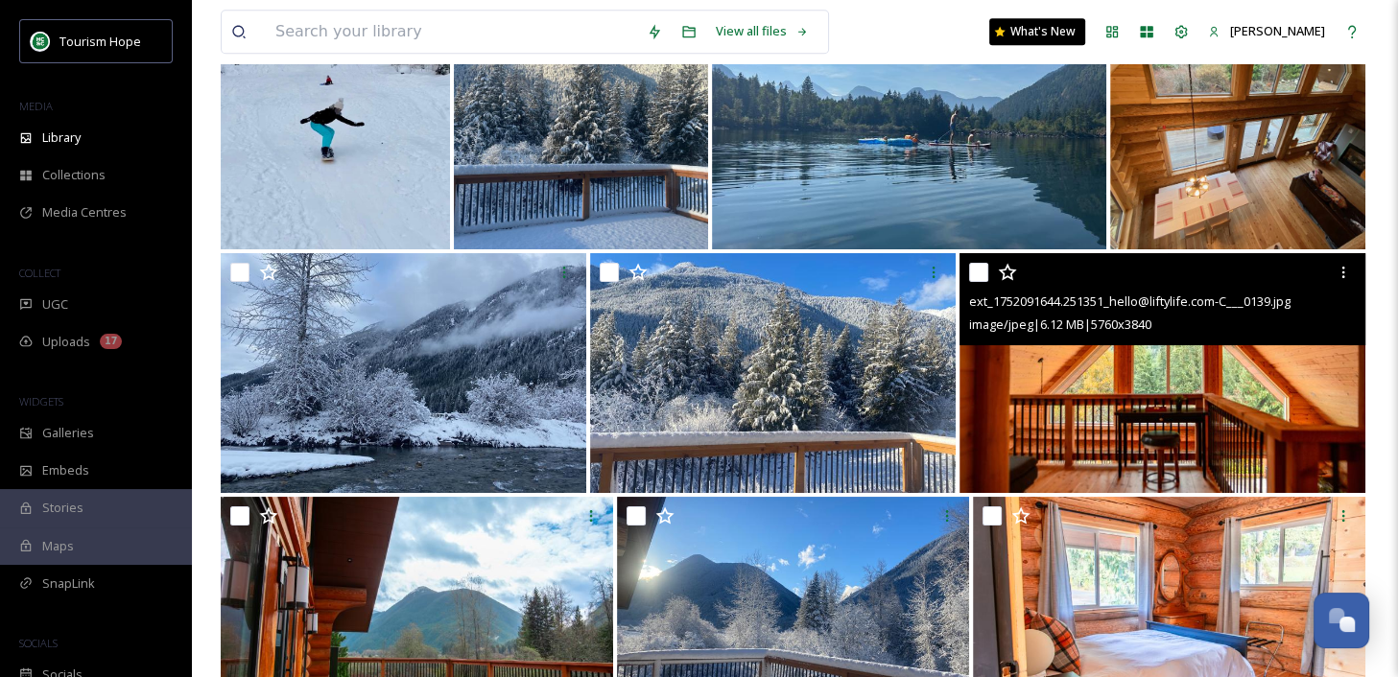
click at [1174, 388] on img at bounding box center [1162, 373] width 406 height 240
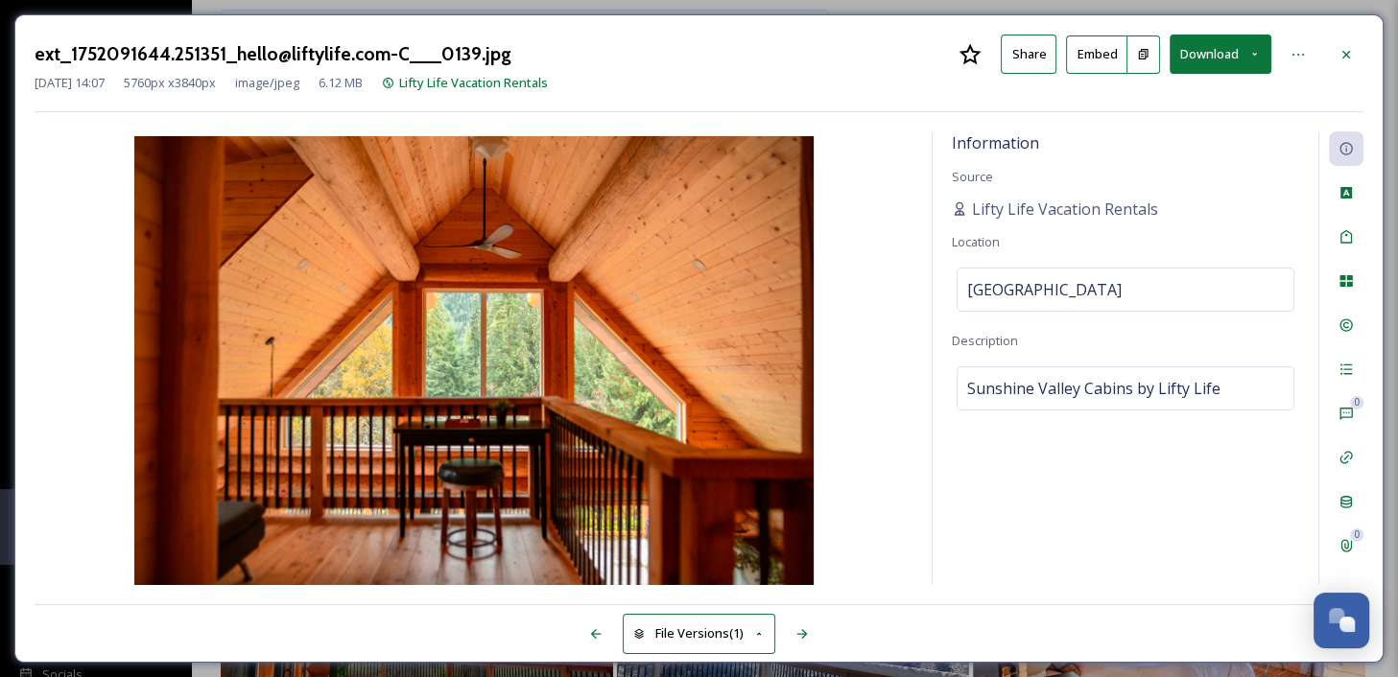
click at [1239, 50] on button "Download" at bounding box center [1220, 54] width 102 height 39
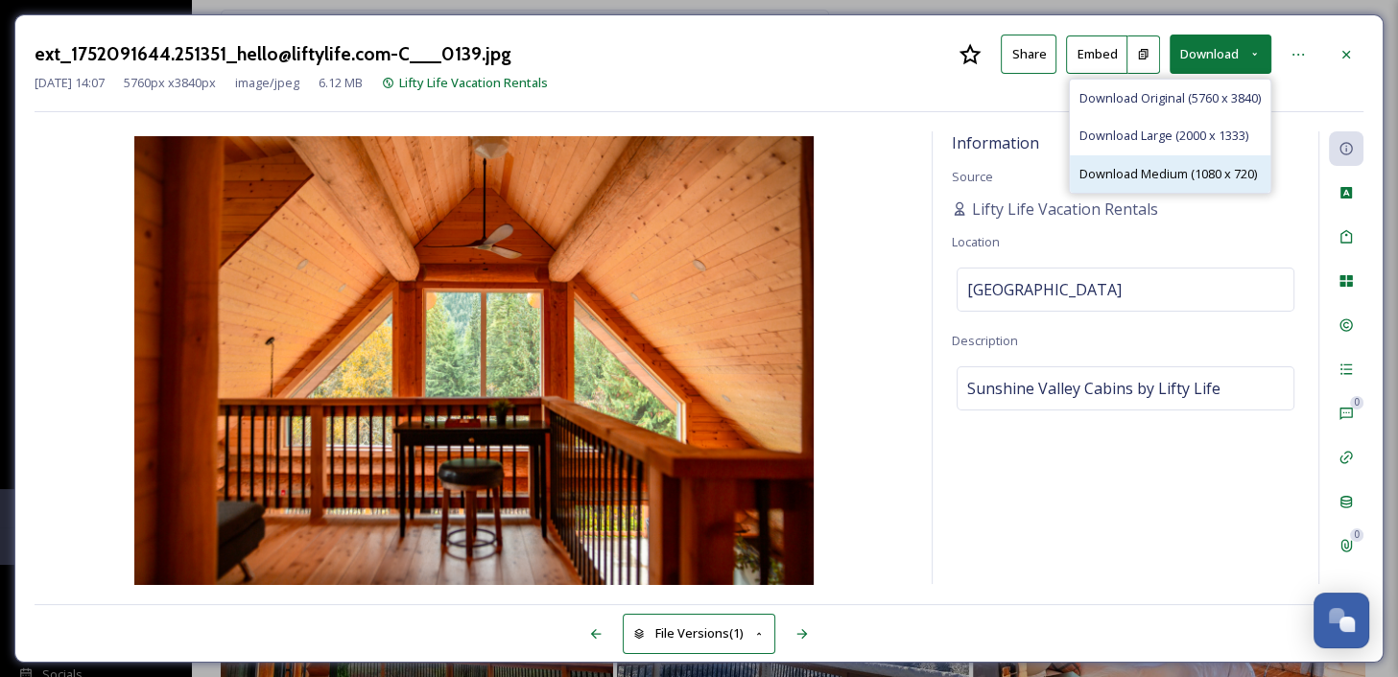
click at [1210, 167] on span "Download Medium (1080 x 720)" at bounding box center [1167, 174] width 177 height 18
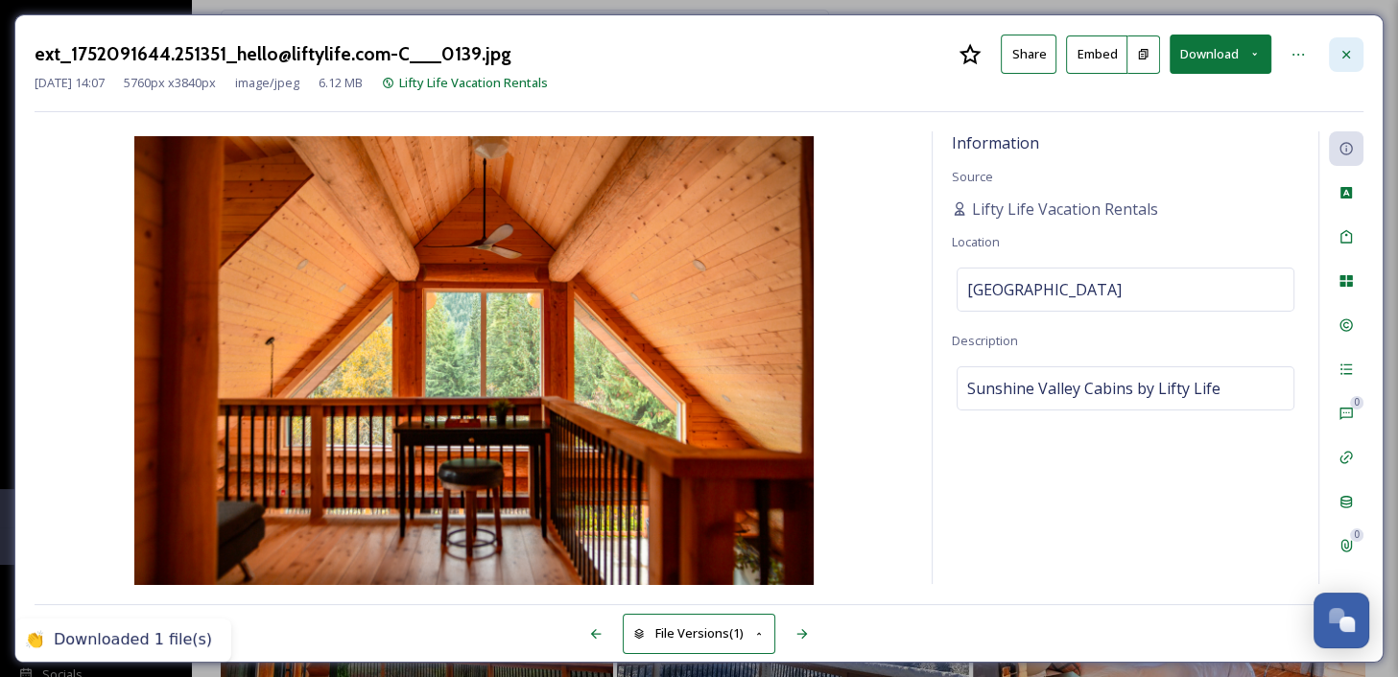
click at [1351, 52] on icon at bounding box center [1345, 54] width 15 height 15
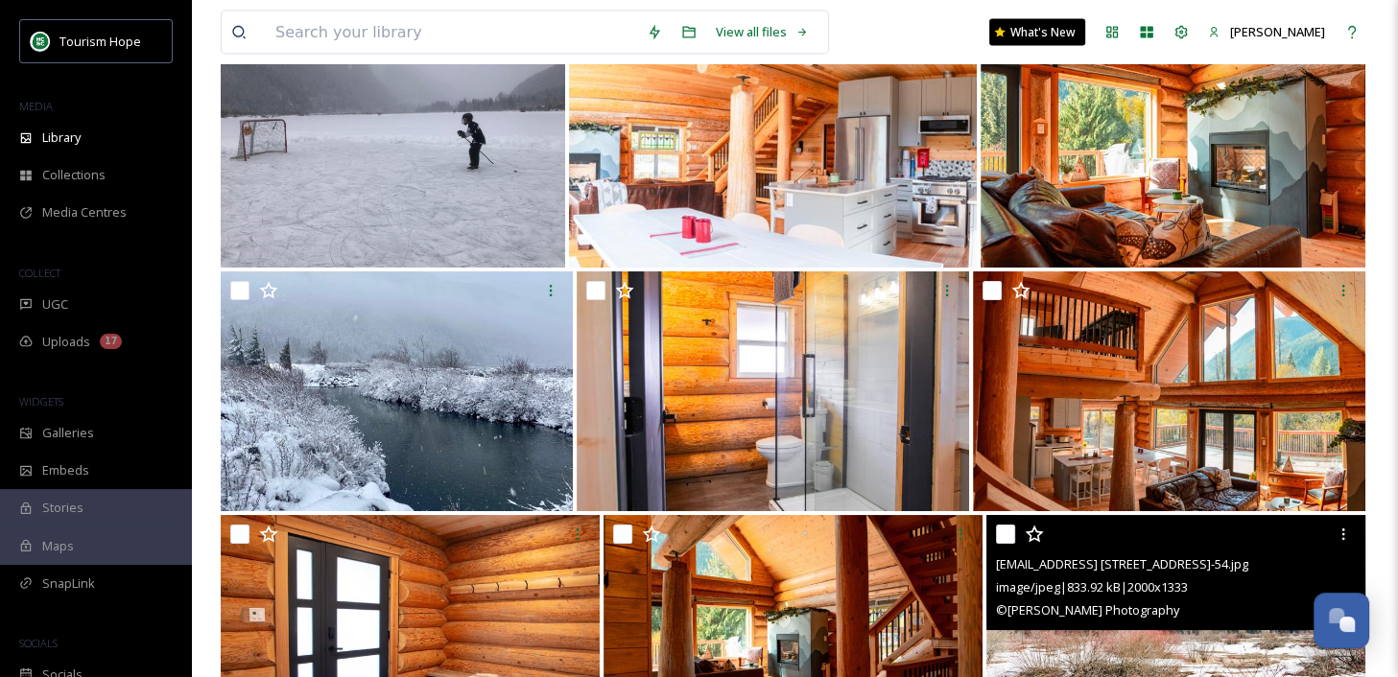
scroll to position [10465, 0]
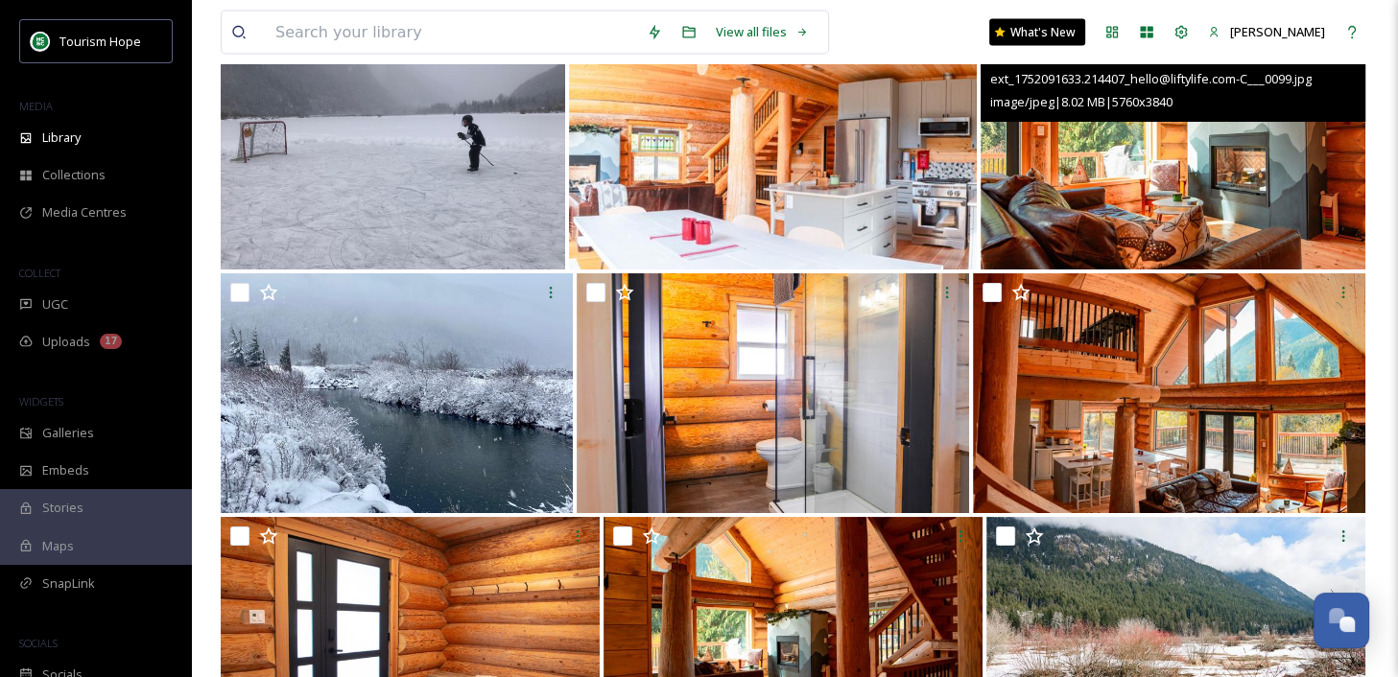
click at [1119, 180] on img at bounding box center [1172, 150] width 385 height 240
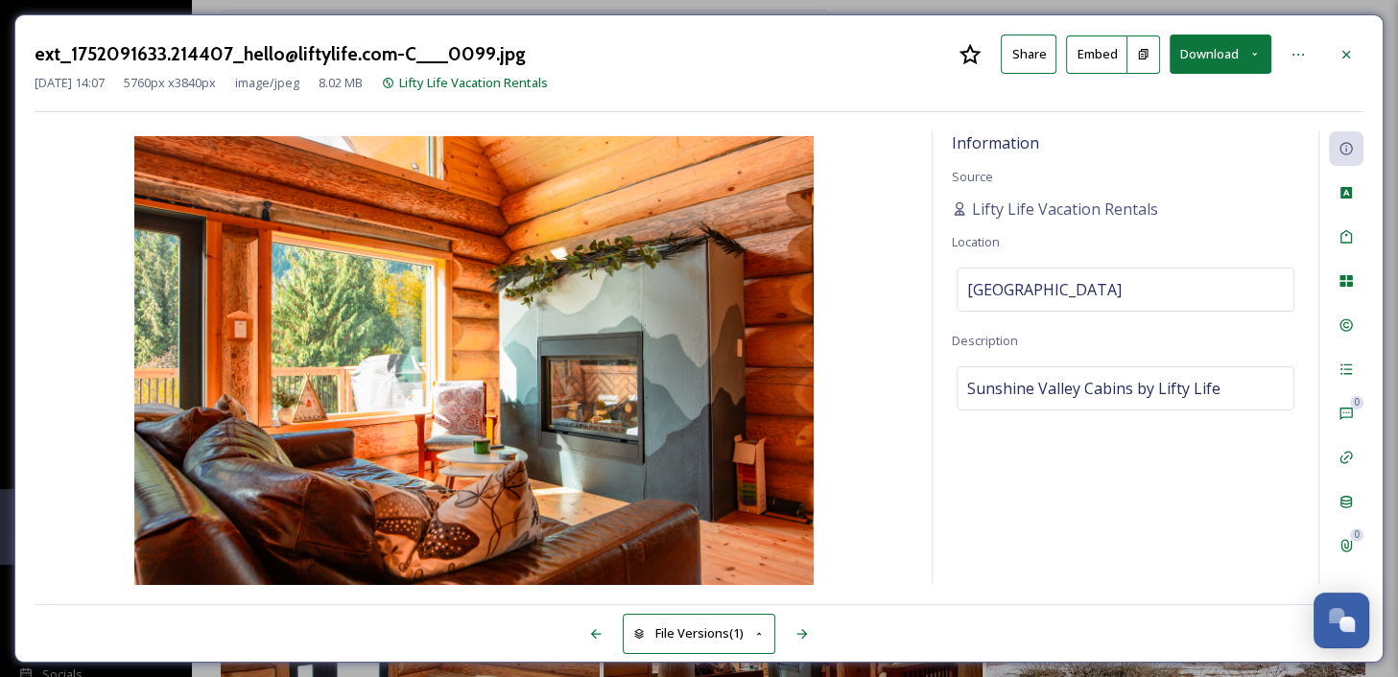
click at [1242, 53] on button "Download" at bounding box center [1220, 54] width 102 height 39
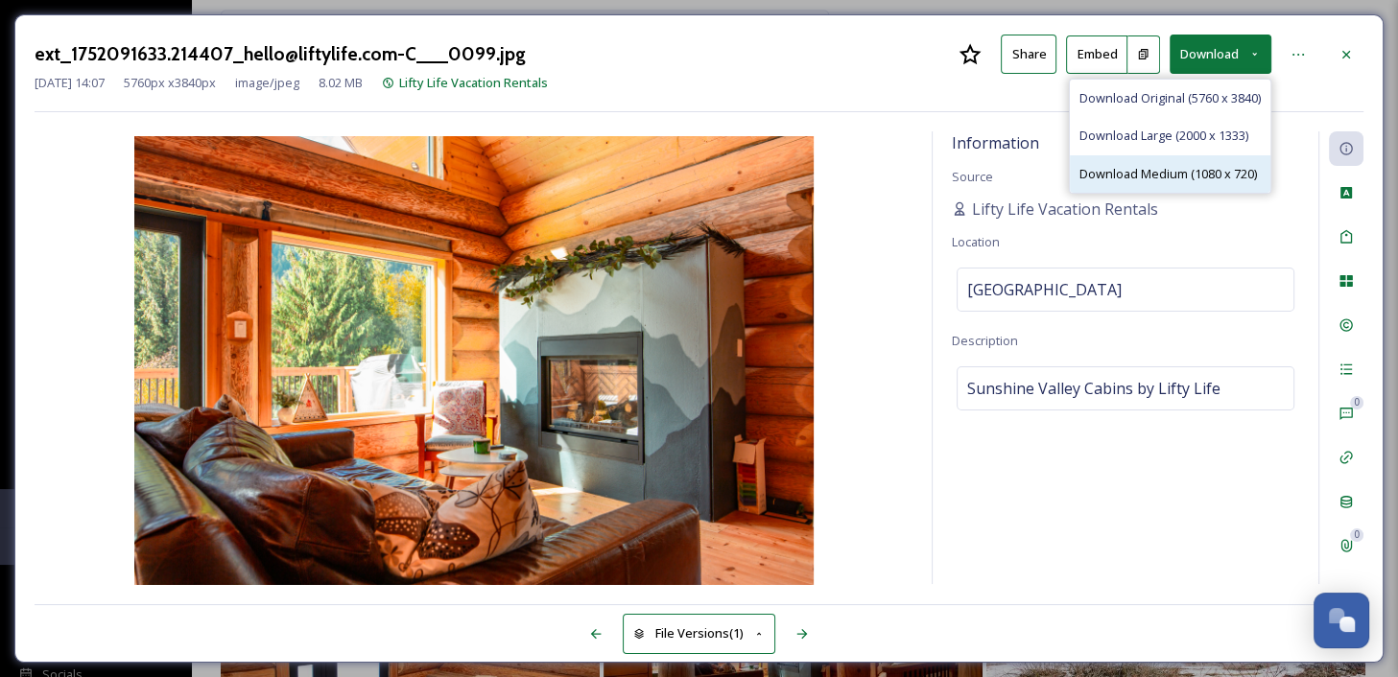
click at [1203, 170] on span "Download Medium (1080 x 720)" at bounding box center [1167, 174] width 177 height 18
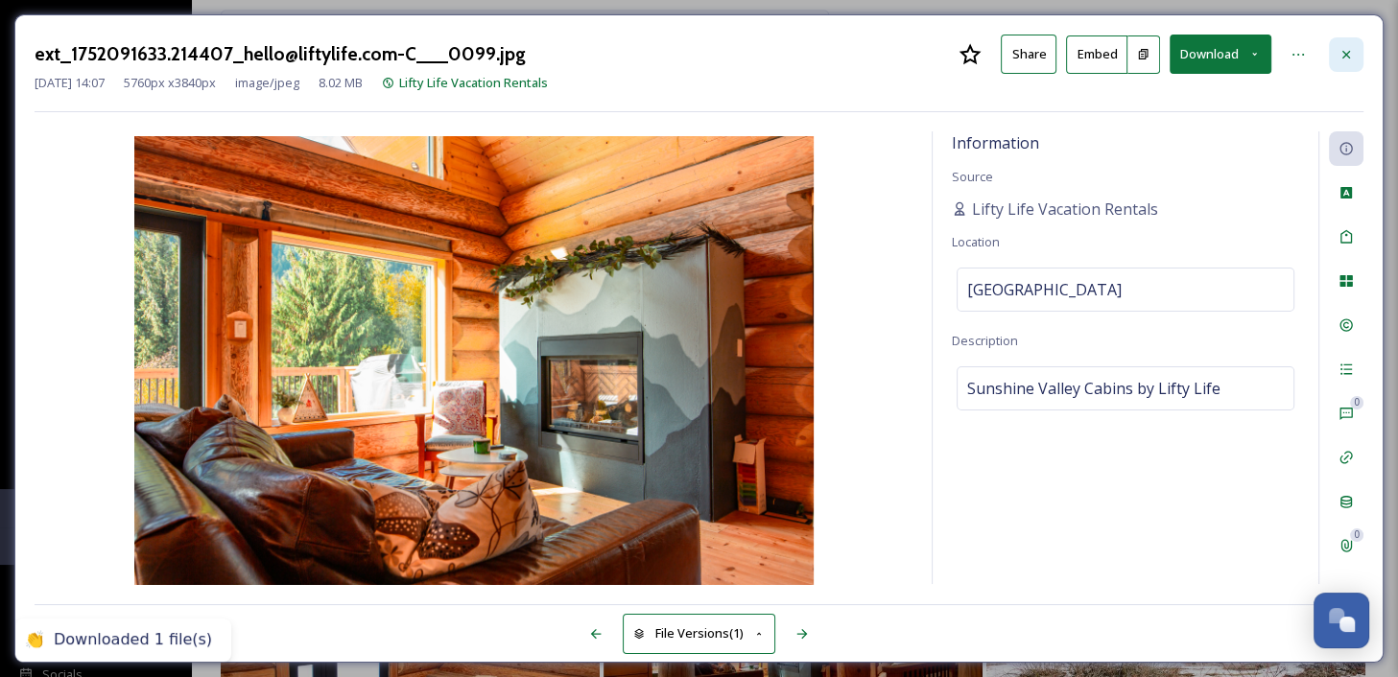
click at [1347, 56] on icon at bounding box center [1346, 54] width 8 height 8
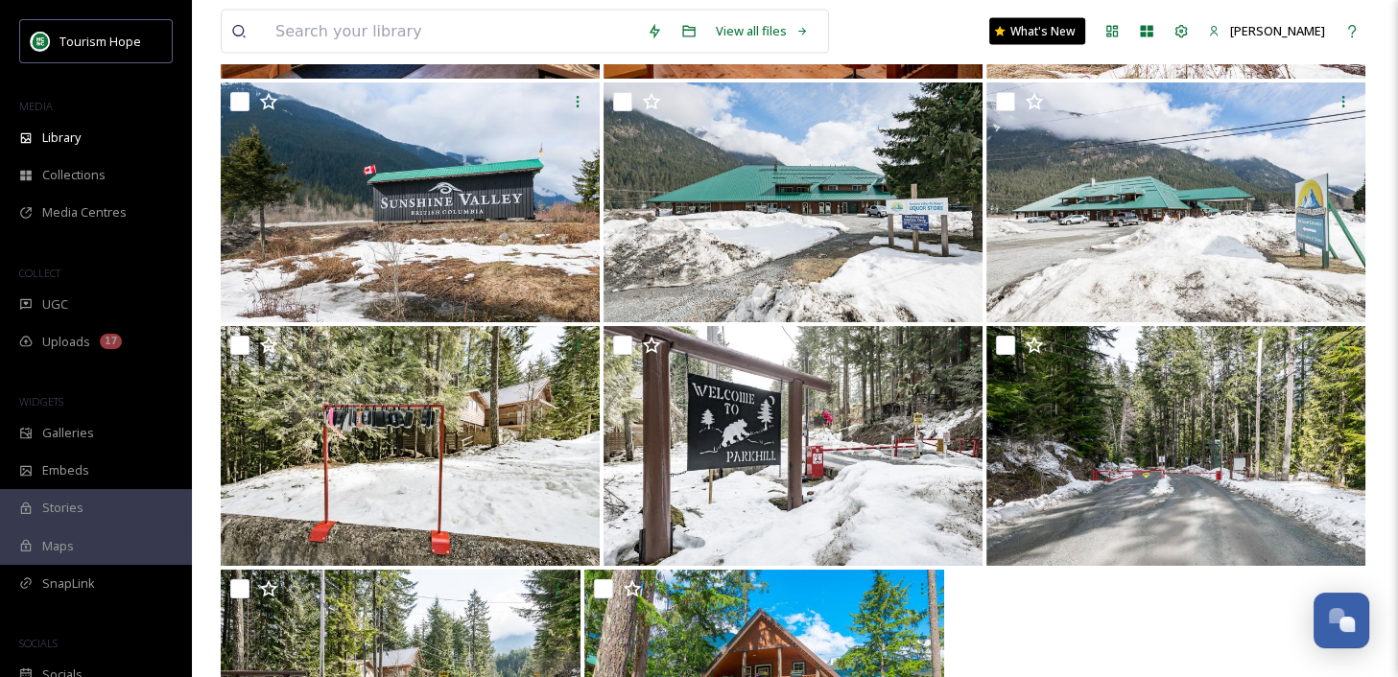
scroll to position [11301, 0]
